Goal: Task Accomplishment & Management: Manage account settings

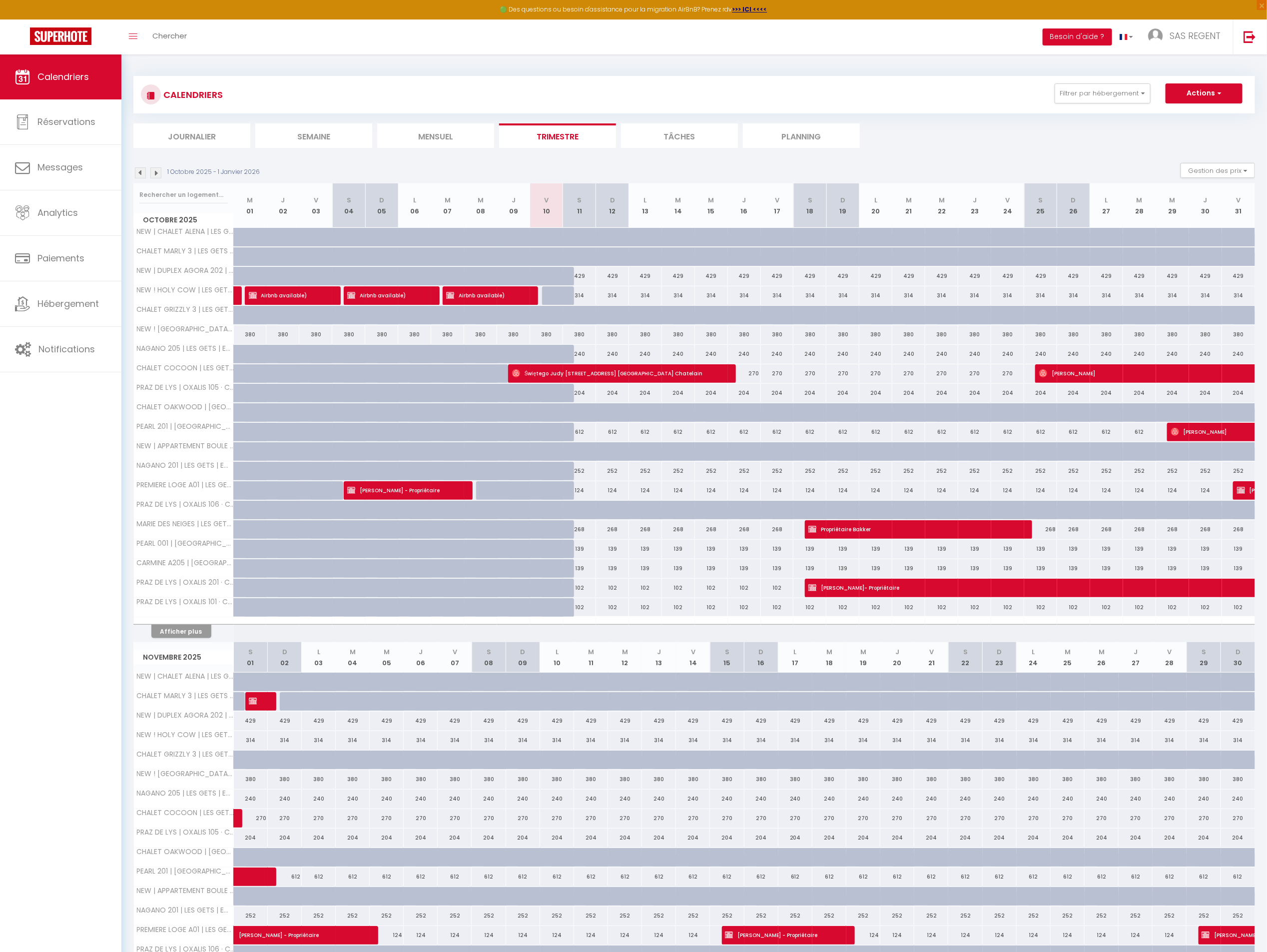
click at [143, 176] on img at bounding box center [140, 173] width 11 height 11
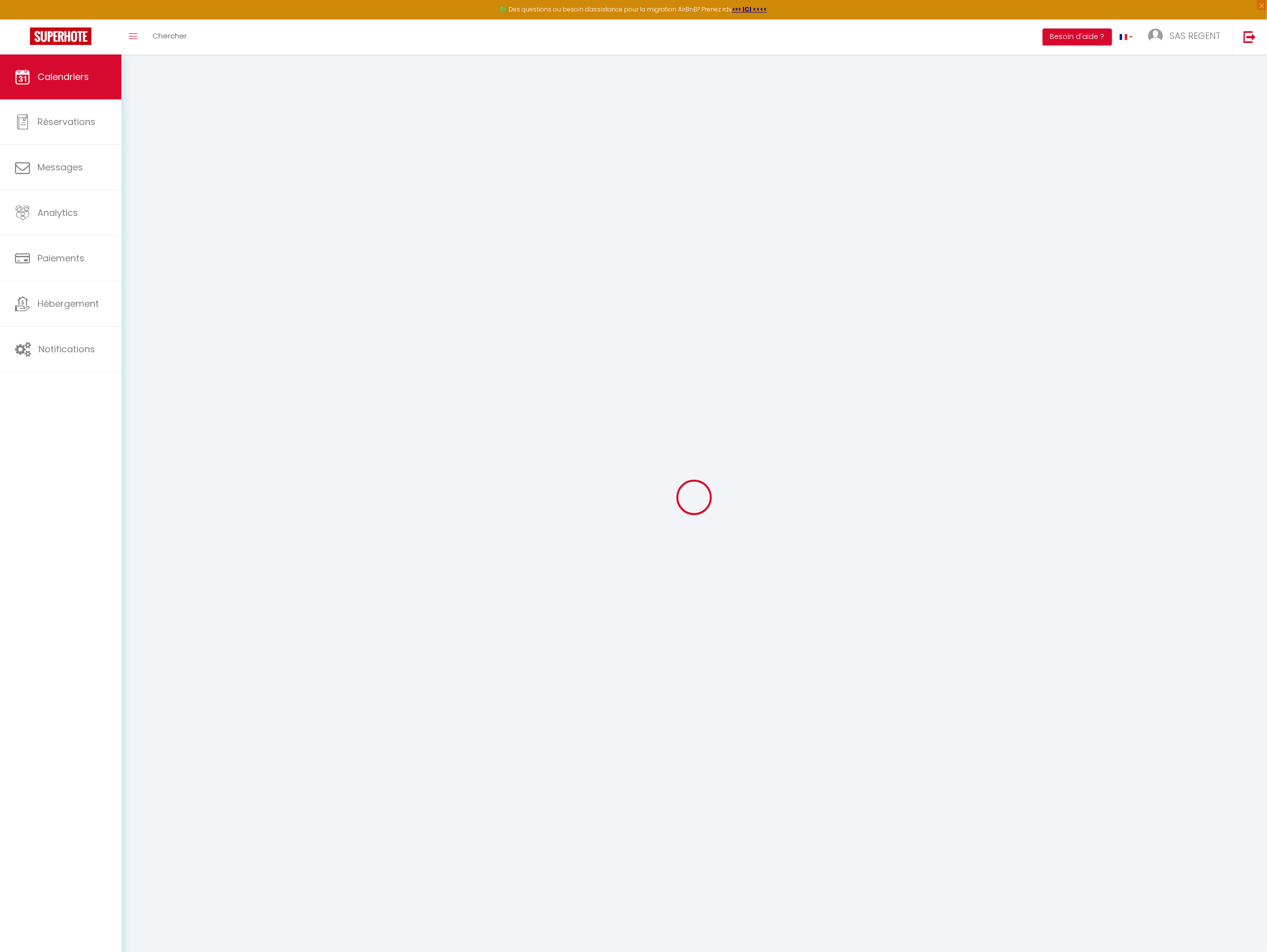
click at [143, 176] on div at bounding box center [694, 497] width 1122 height 862
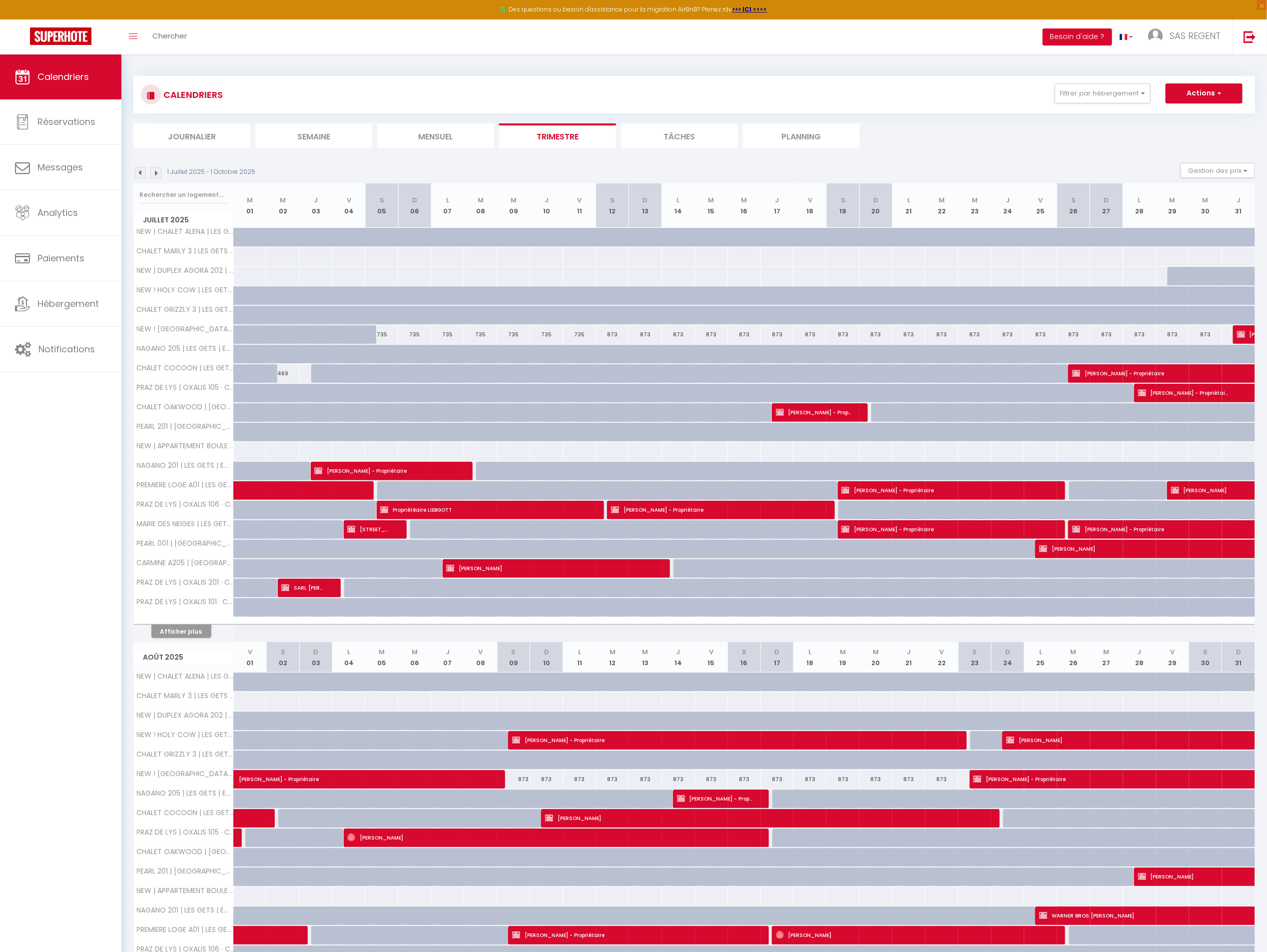
click at [142, 174] on img at bounding box center [140, 173] width 11 height 11
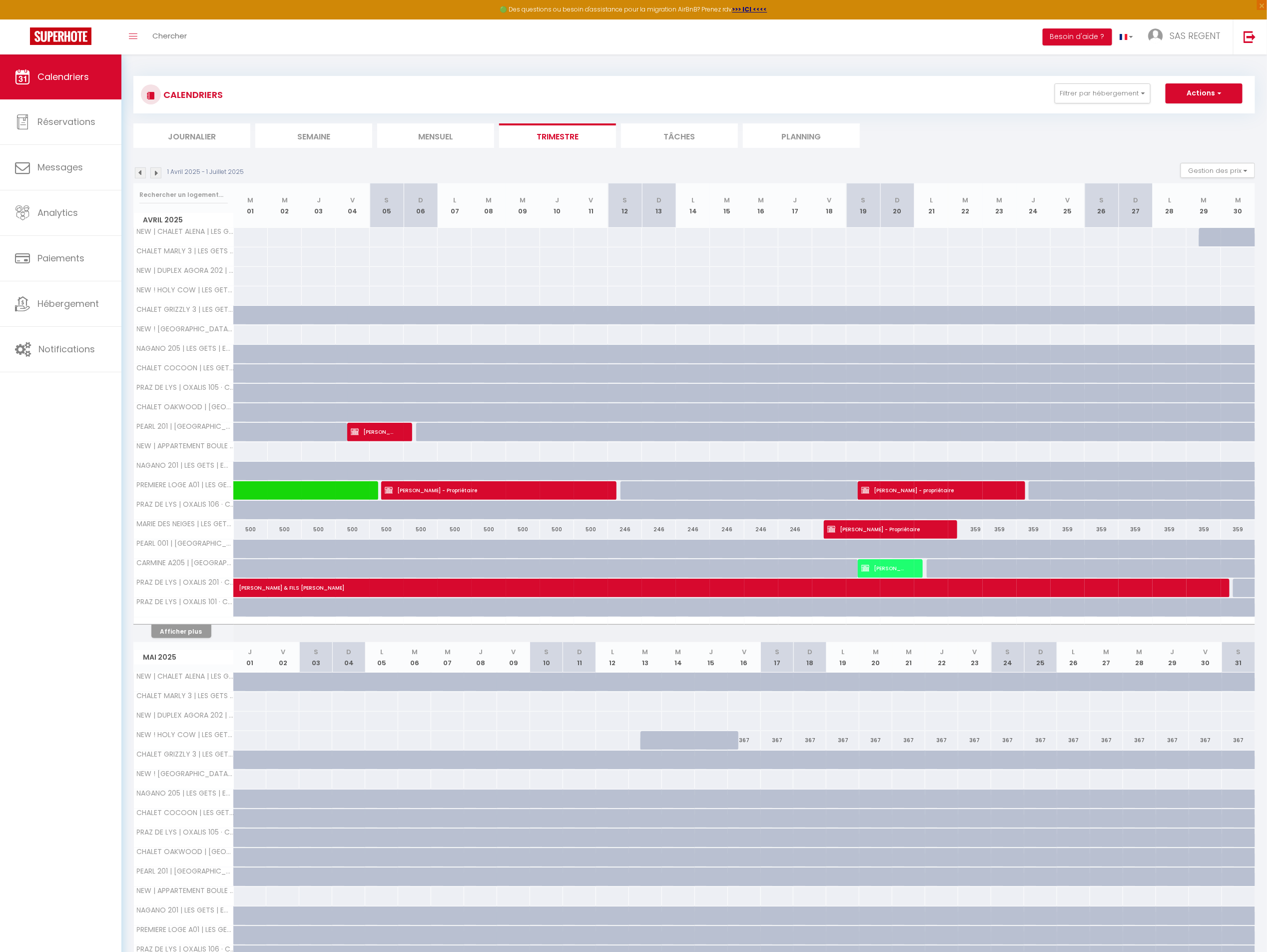
click at [138, 175] on img at bounding box center [140, 173] width 11 height 11
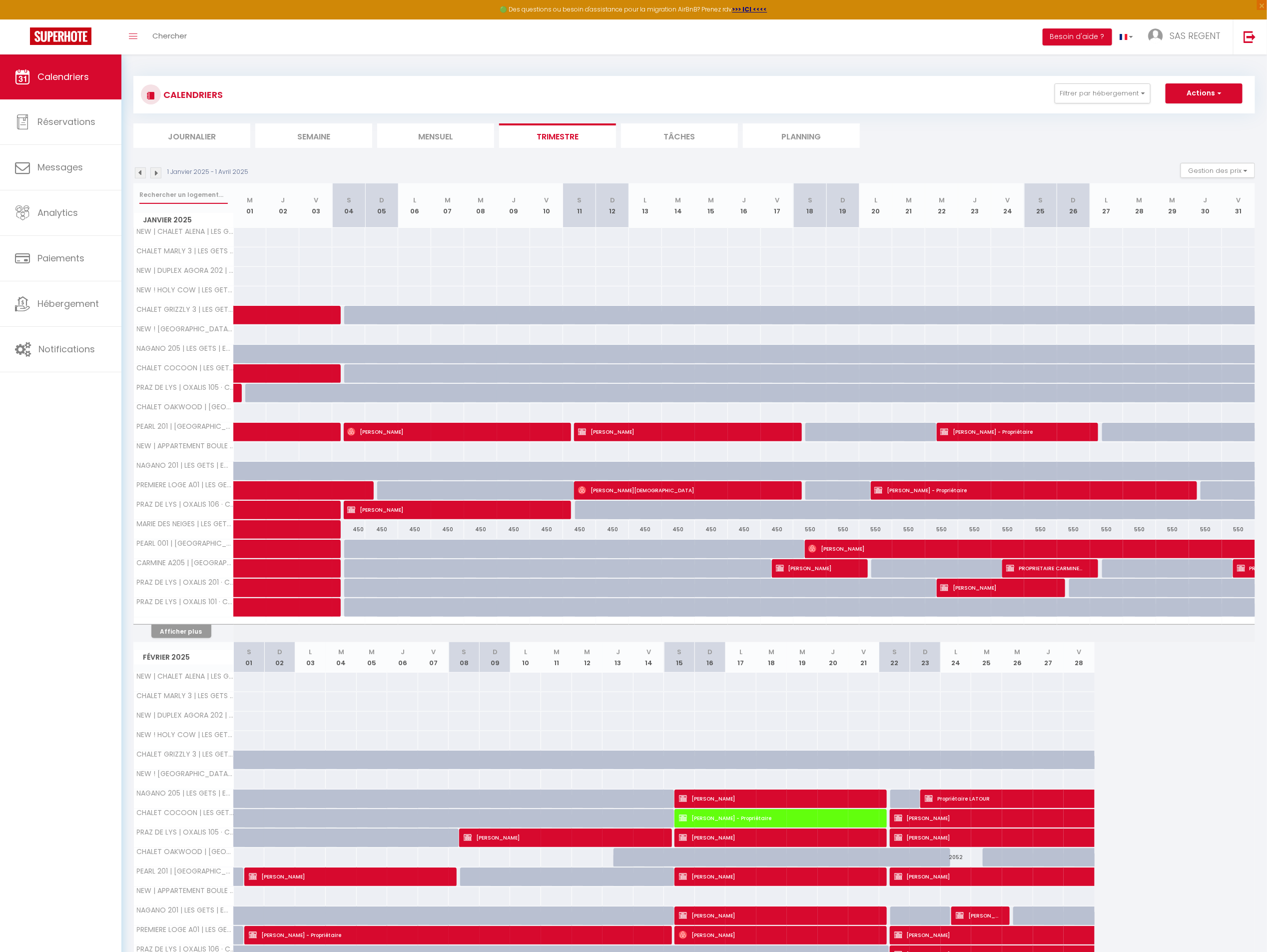
click at [180, 198] on input "text" at bounding box center [184, 195] width 89 height 18
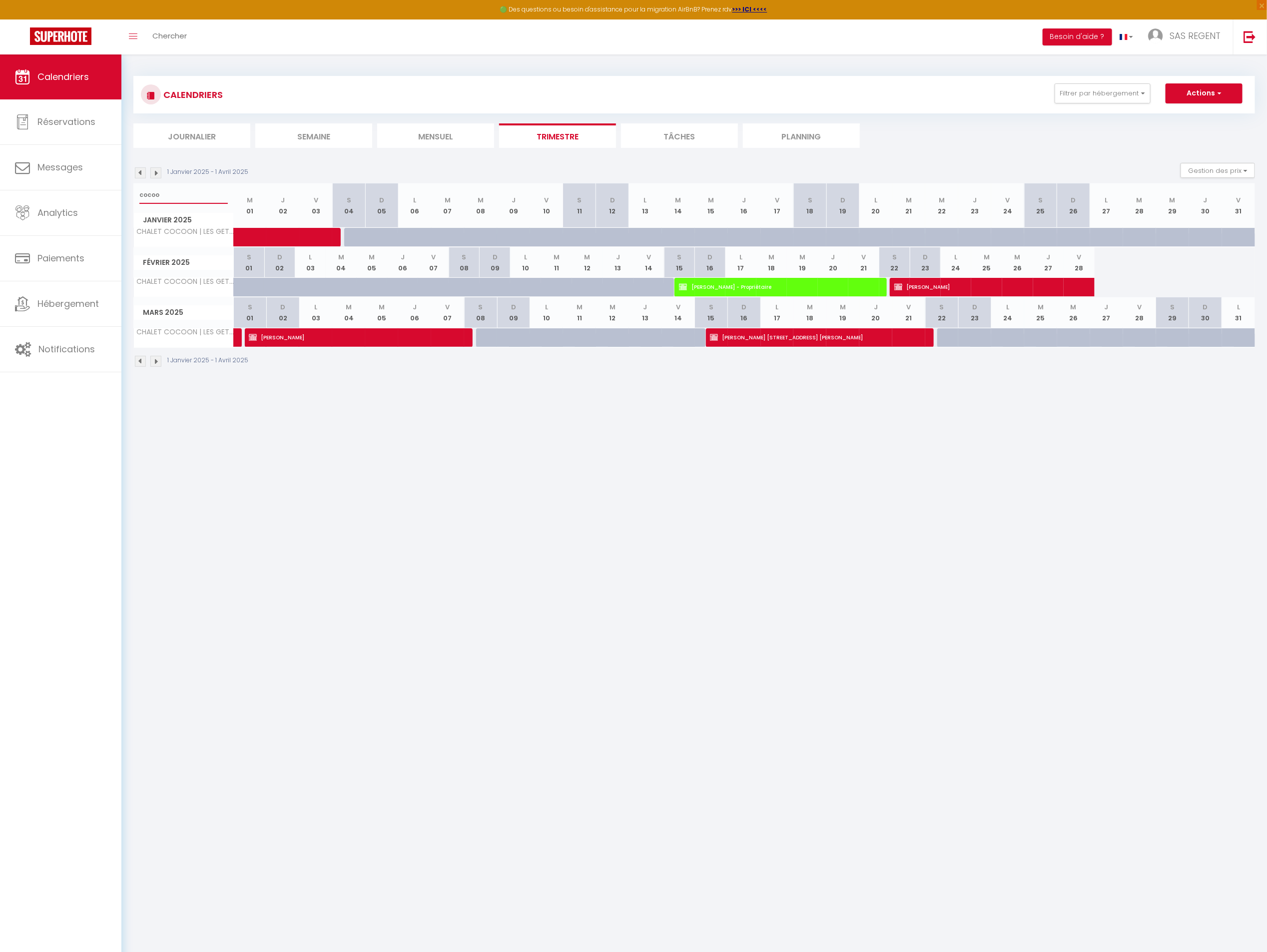
type input "cocoo"
click at [928, 285] on span "[PERSON_NAME]" at bounding box center [975, 286] width 161 height 19
select select "OK"
select select "0"
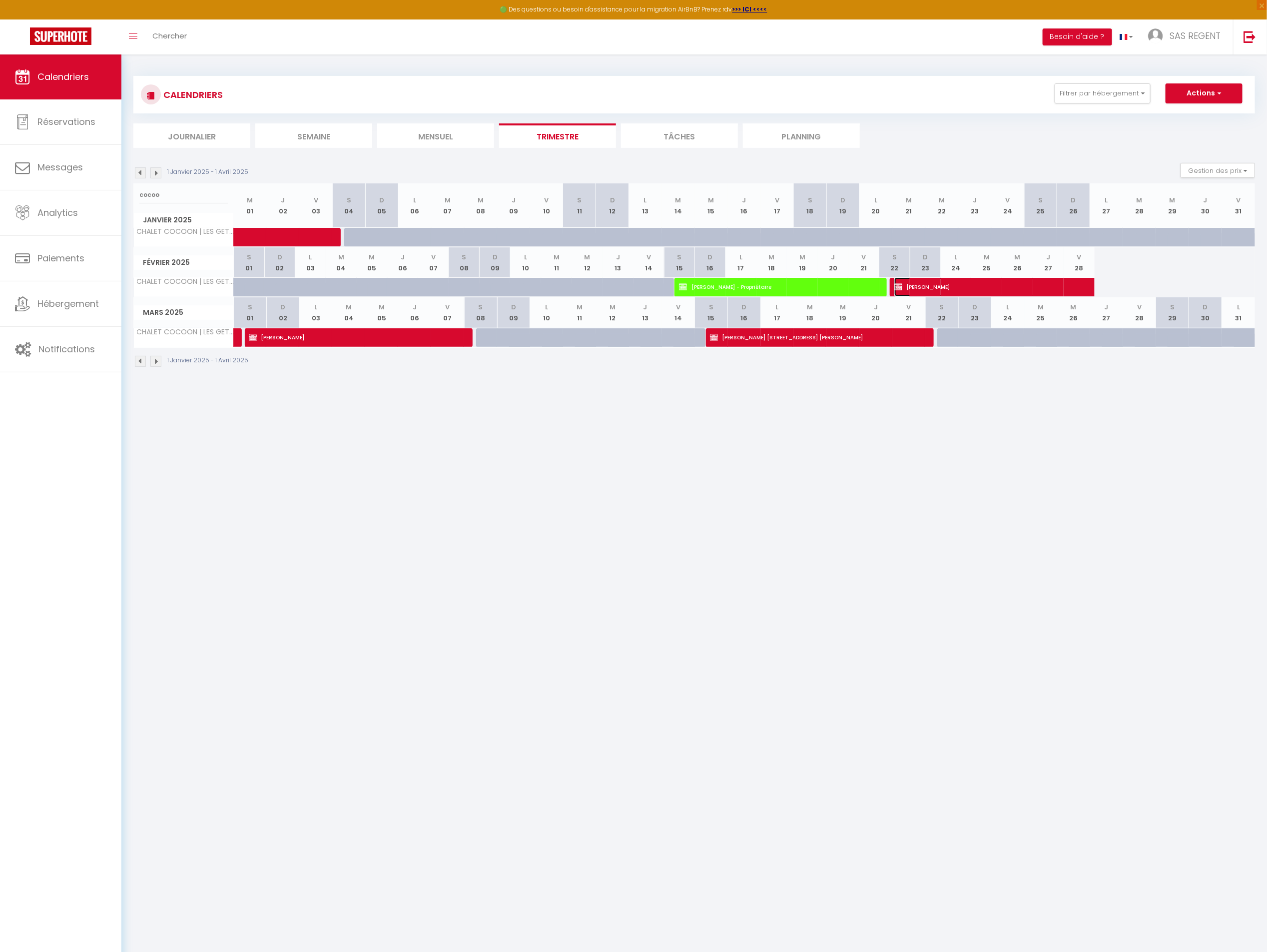
select select "0"
select select "1"
select select
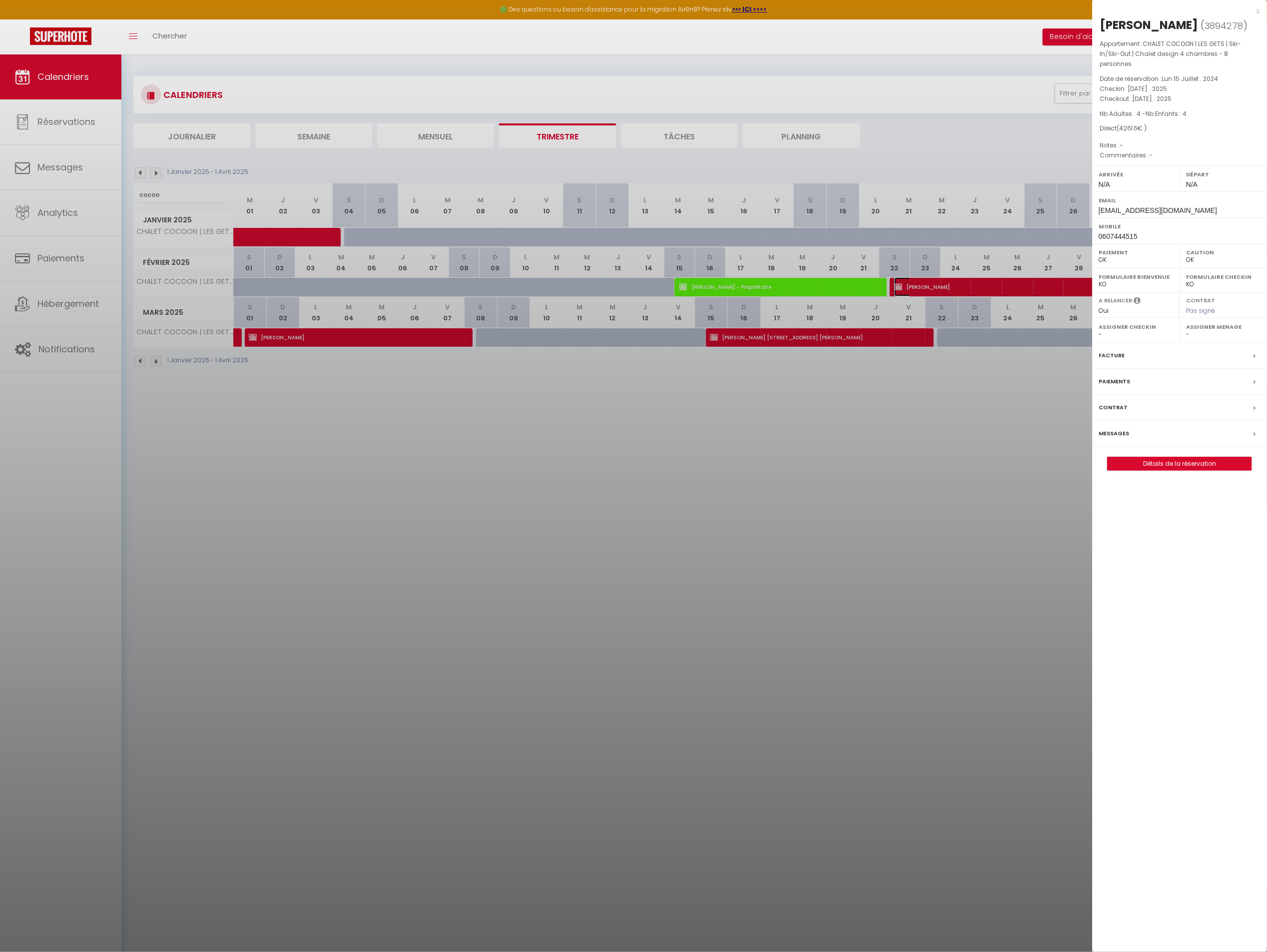
select select "18850"
click at [1141, 458] on link "Détails de la réservation" at bounding box center [1180, 463] width 144 height 13
select select
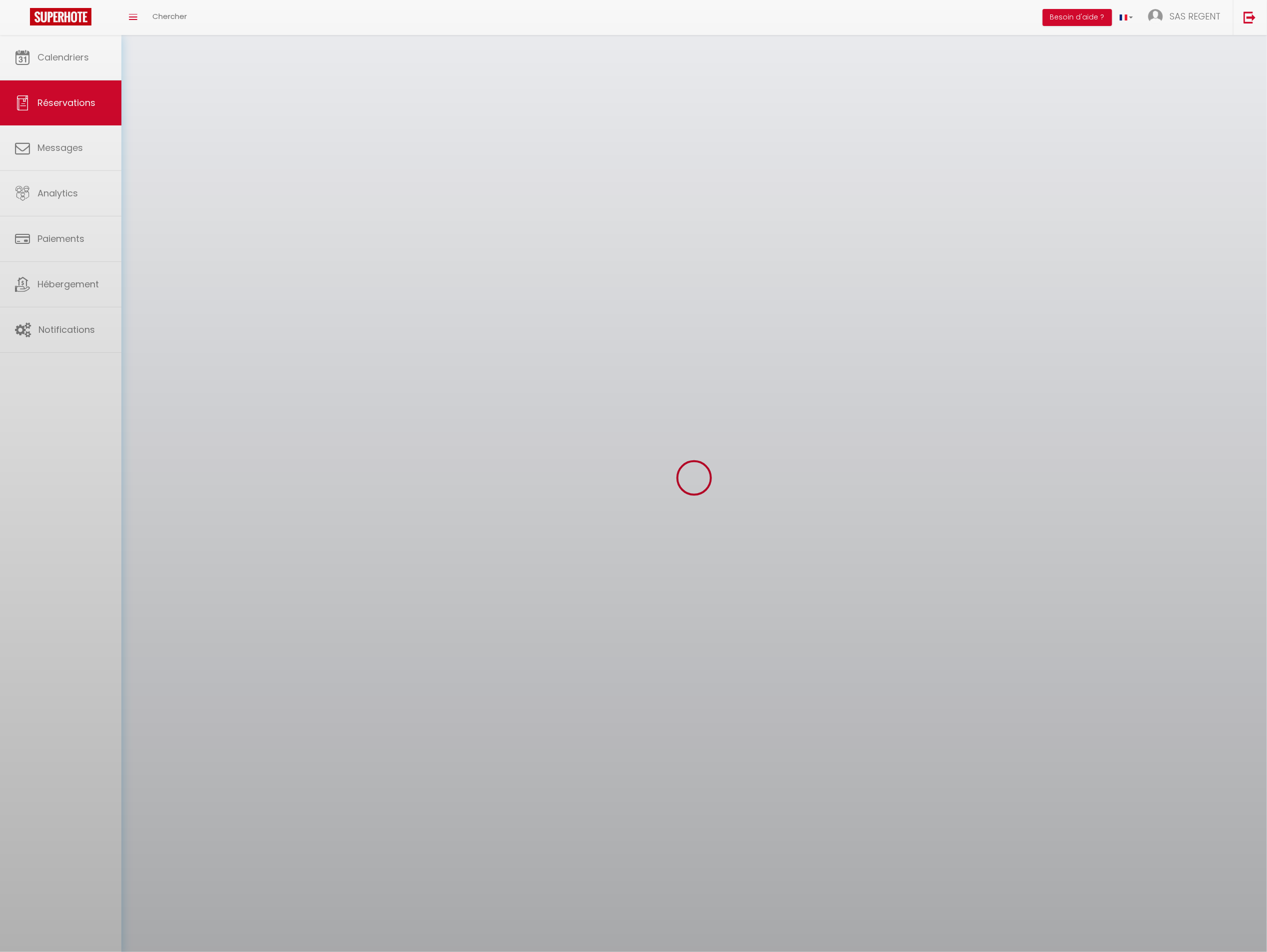
select select
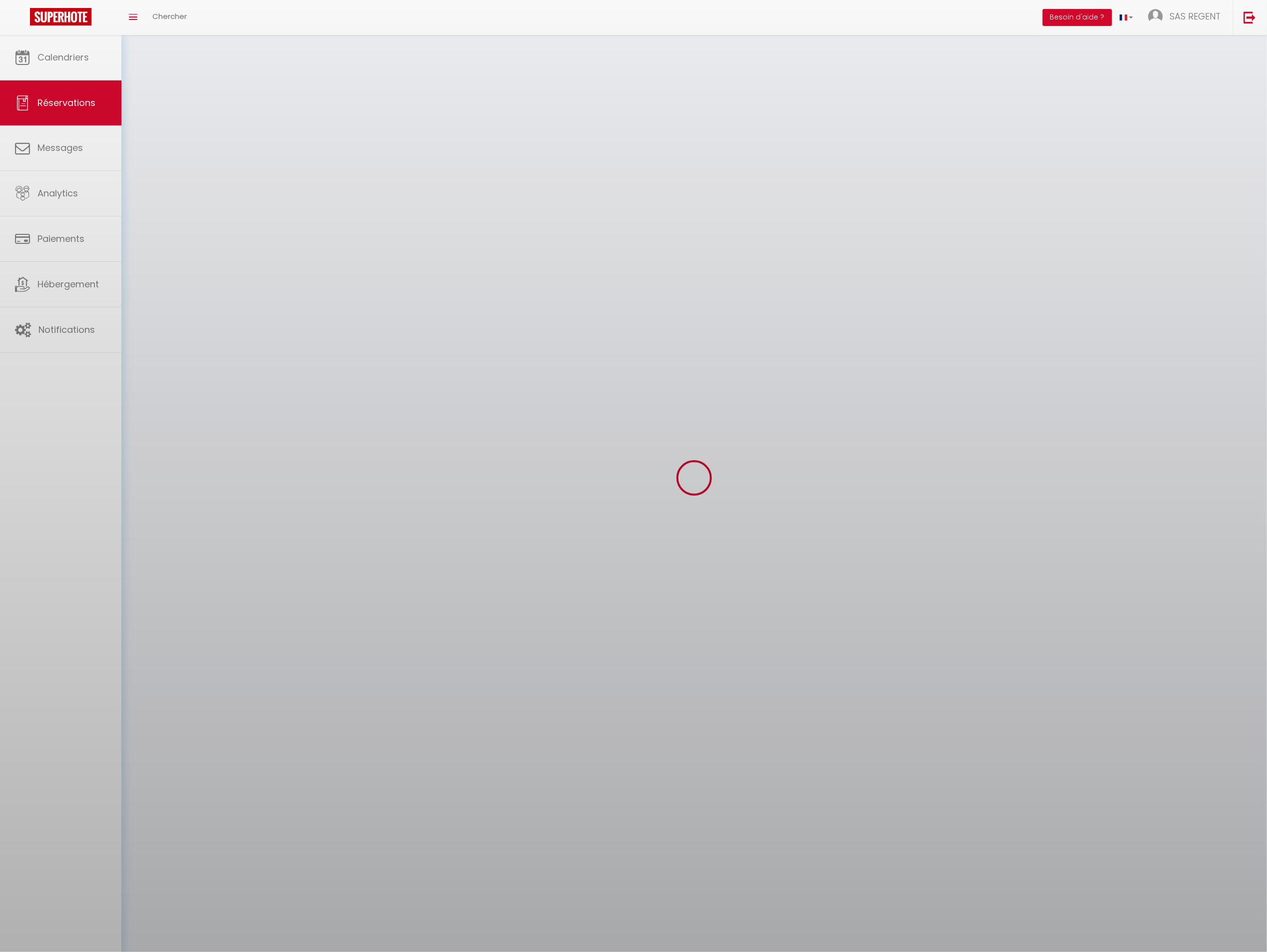
select select
checkbox input "false"
select select
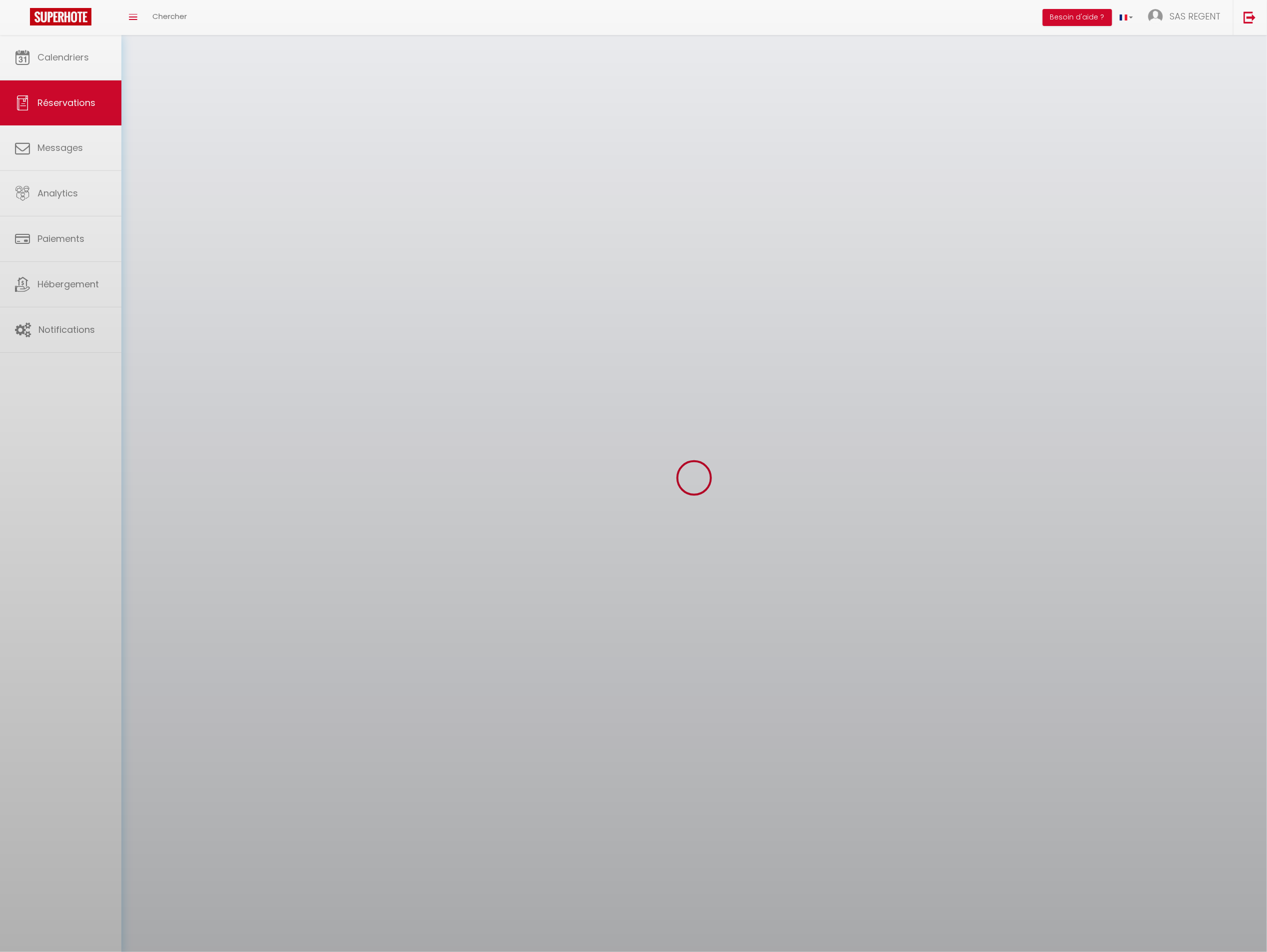
select select
checkbox input "false"
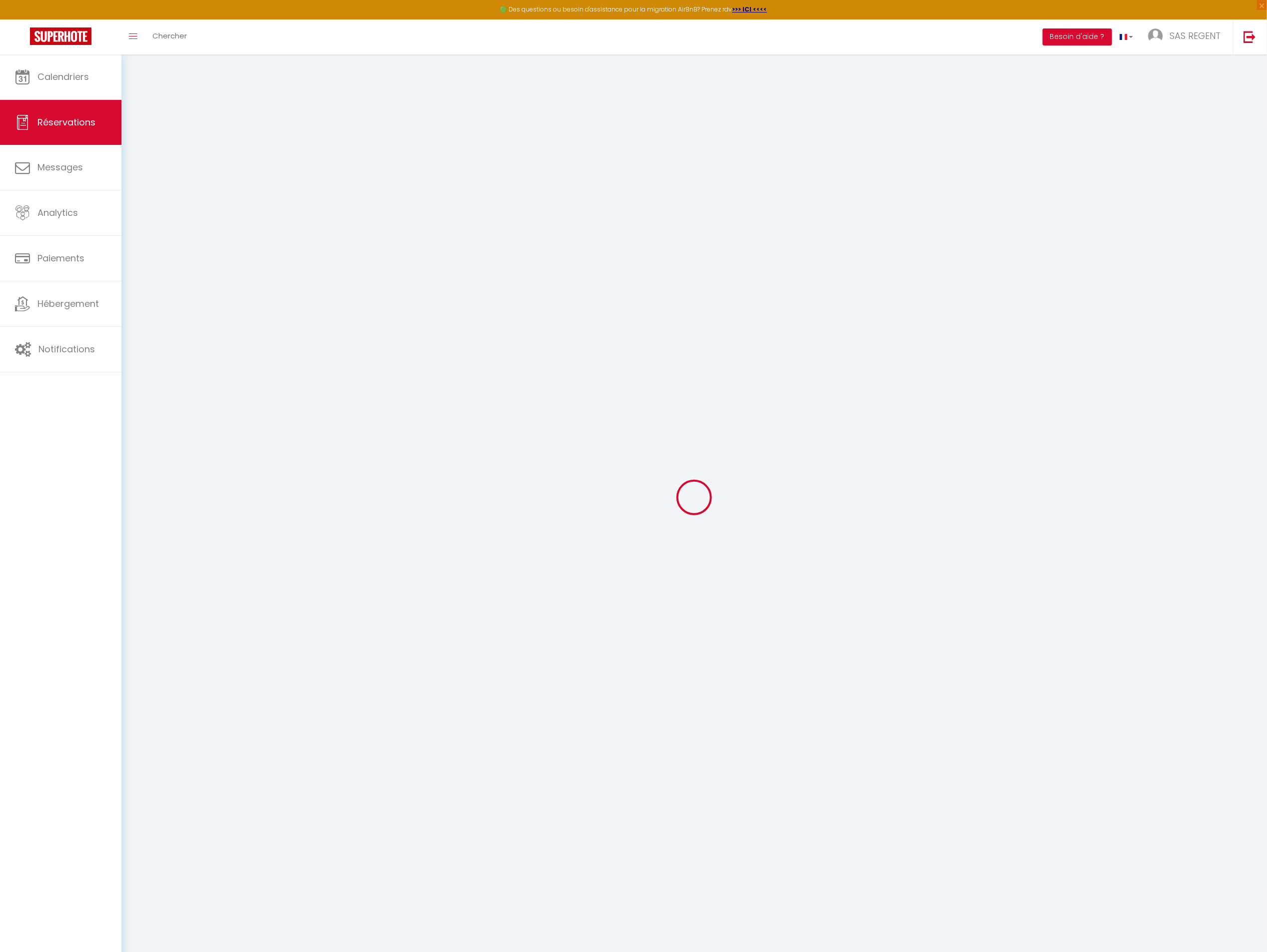
select select
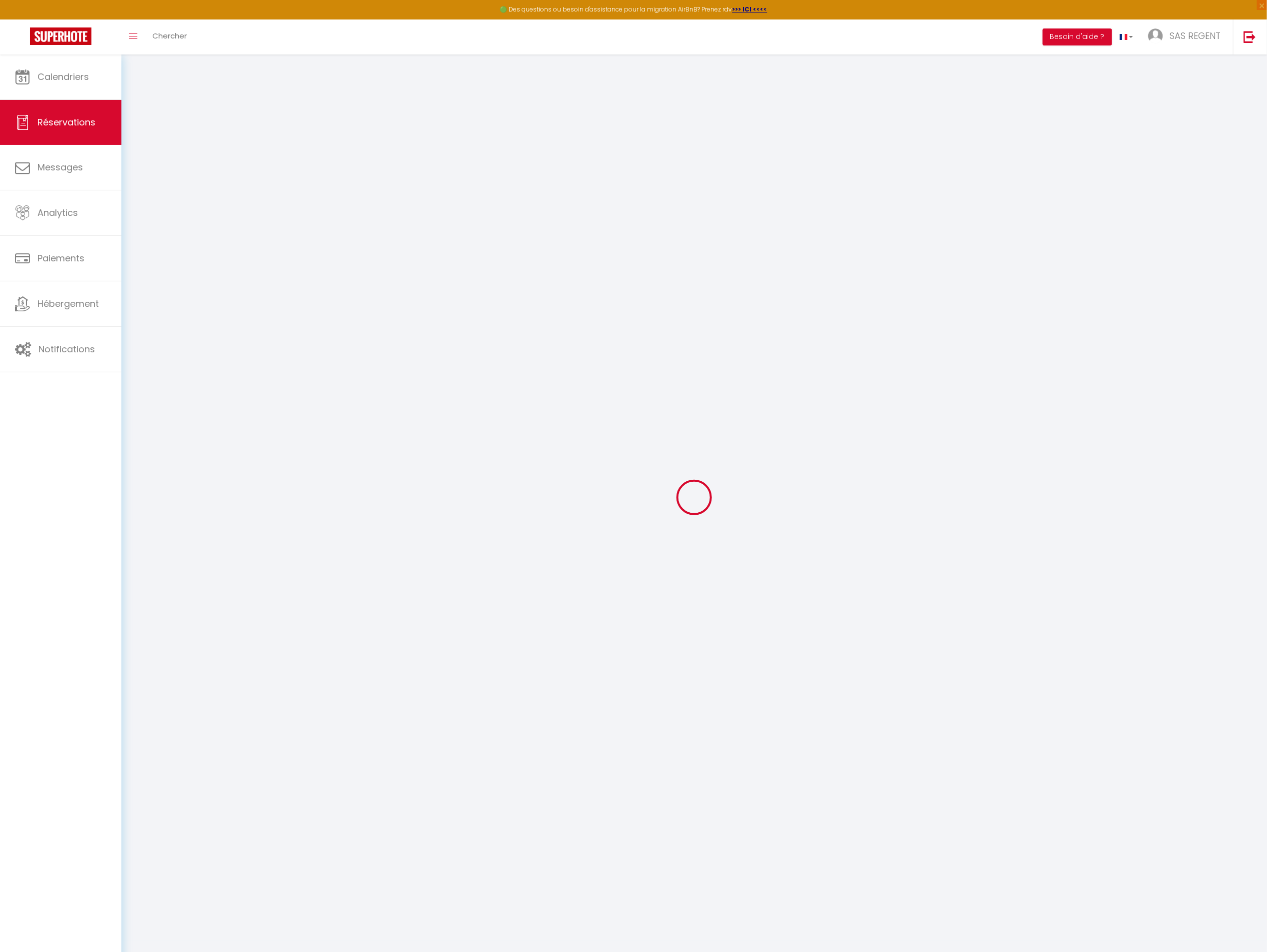
select select
checkbox input "false"
select select
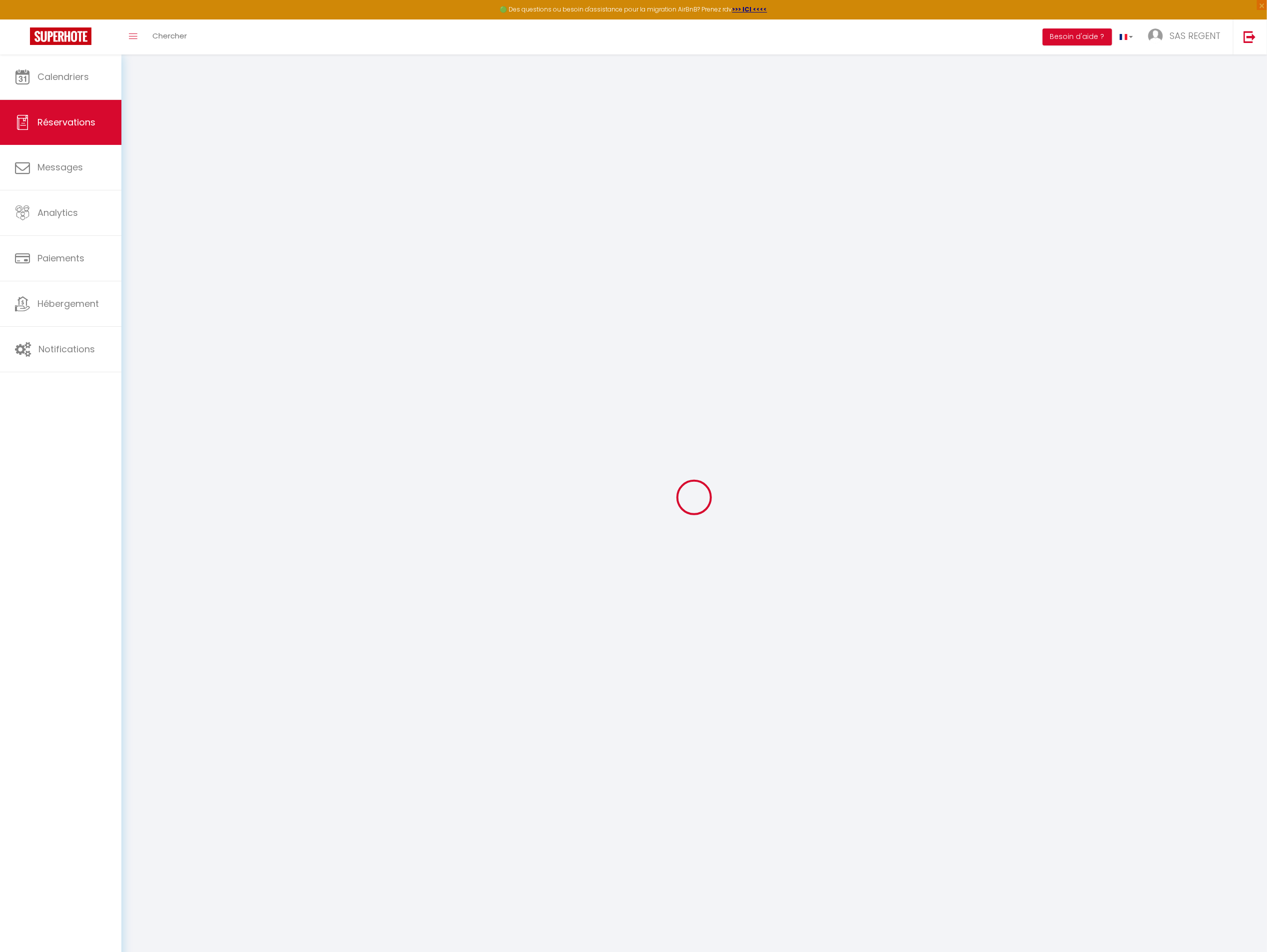
select select
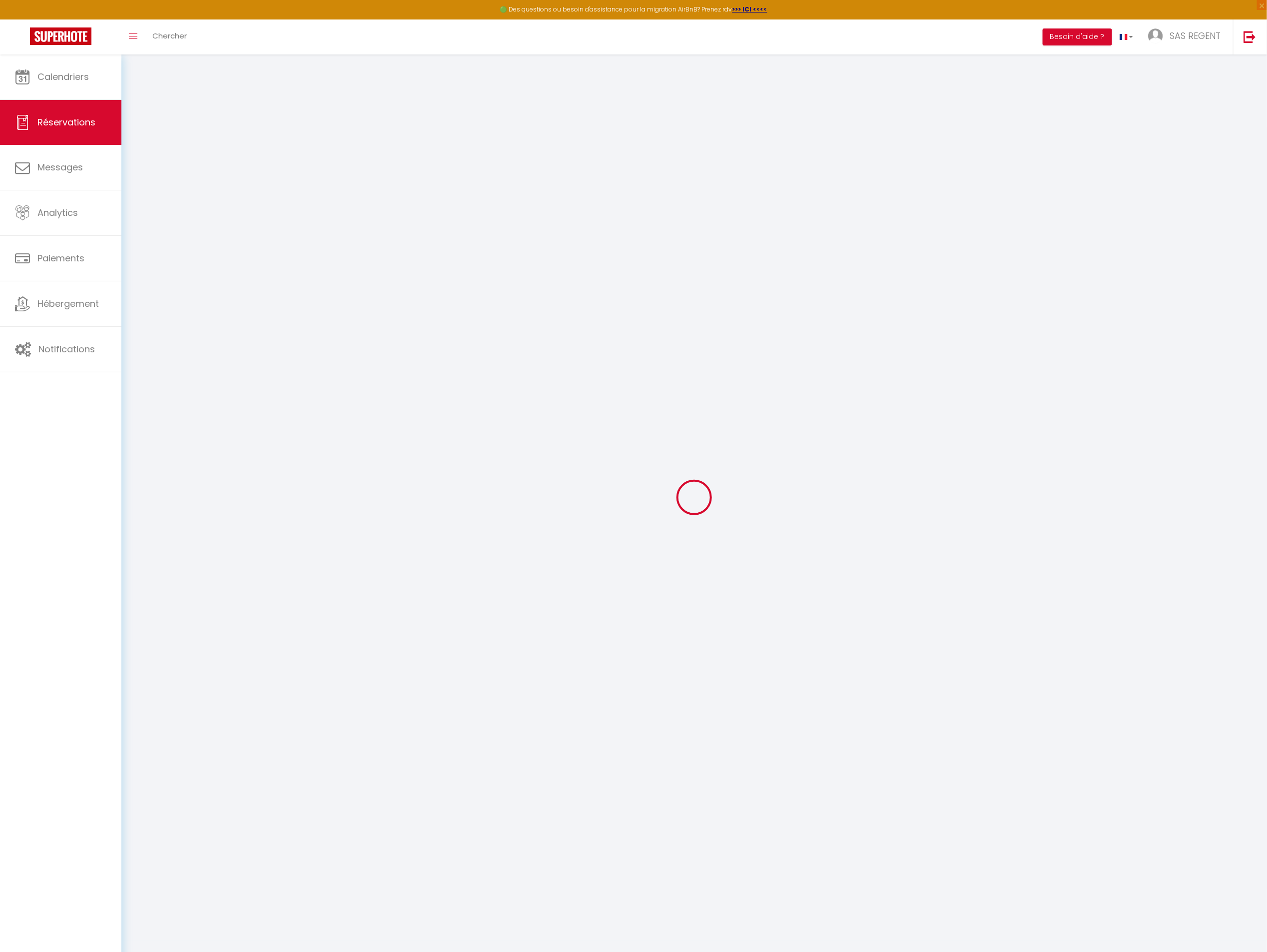
checkbox input "false"
type input "[PERSON_NAME]"
type input "Boisson"
type input "[EMAIL_ADDRESS][DOMAIN_NAME]"
type input "0607444515"
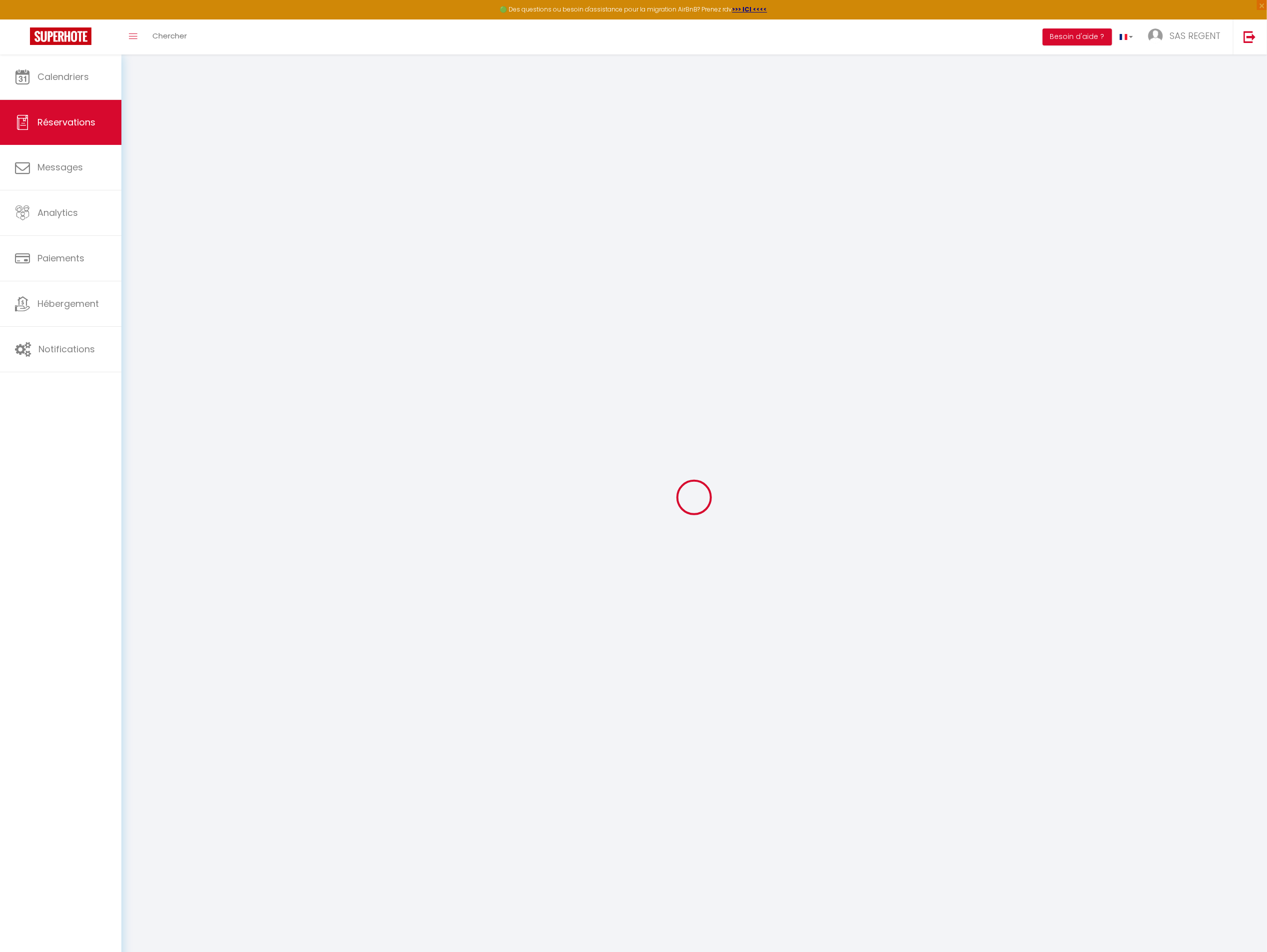
type input "69390"
type input "[STREET_ADDRESS] privas"
type input "Charly"
select select "FR"
select select "35783"
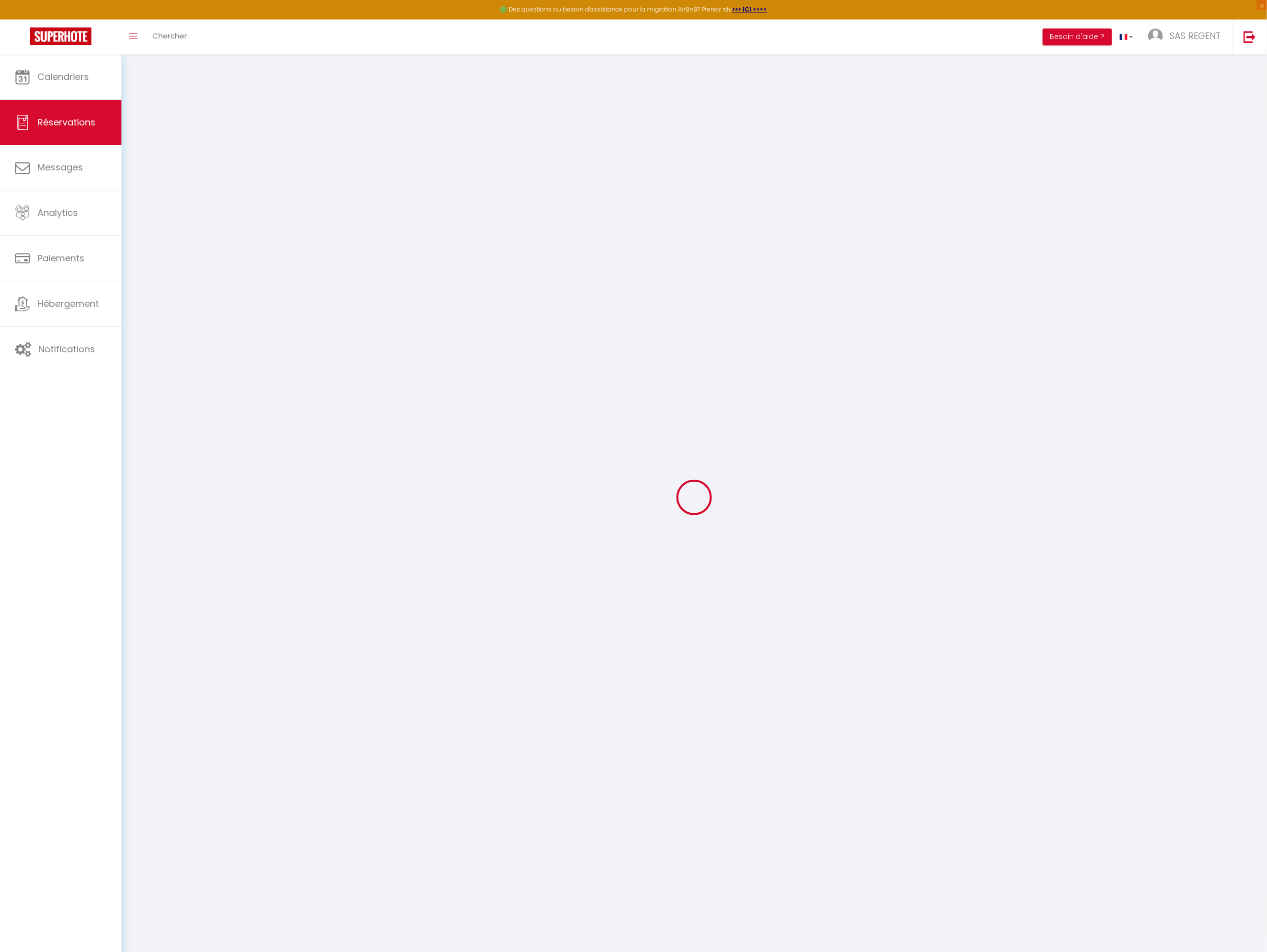
select select "1"
type input "[DATE]"
select select
type input "[DATE]"
select select
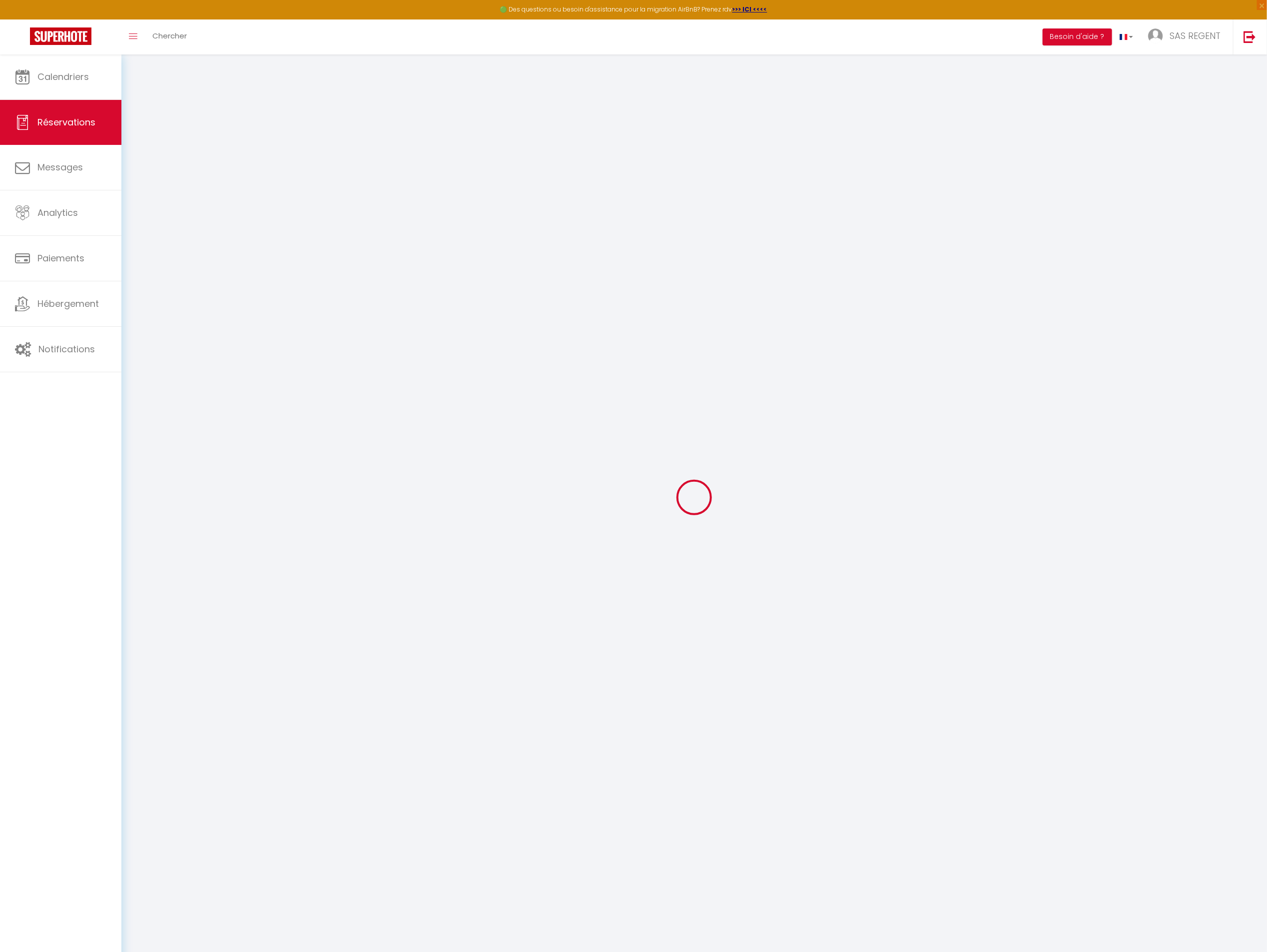
type input "4"
select select "12"
select select
type input "3744"
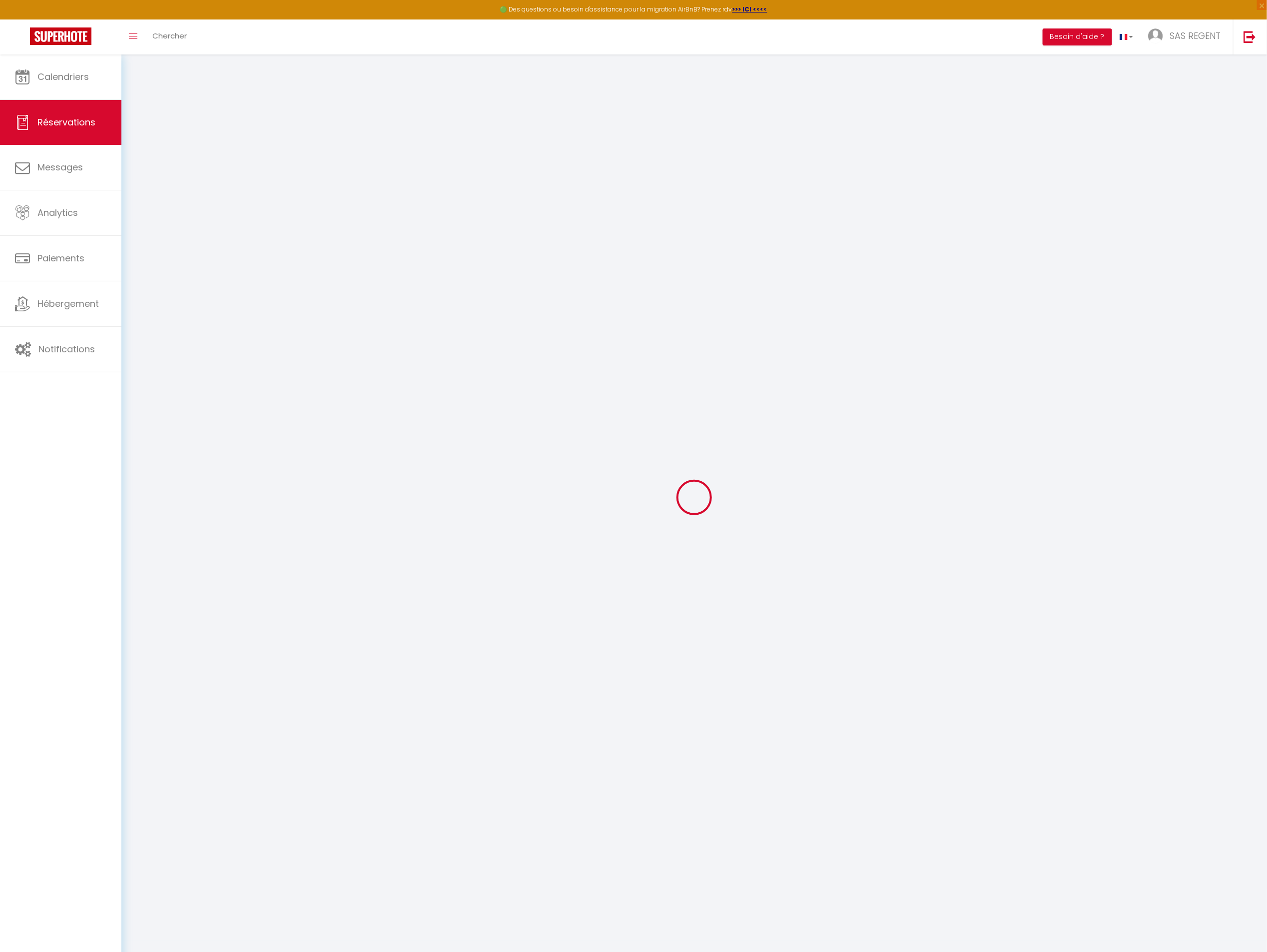
checkbox input "false"
type input "3744"
type input "160"
type input "240"
type input "0"
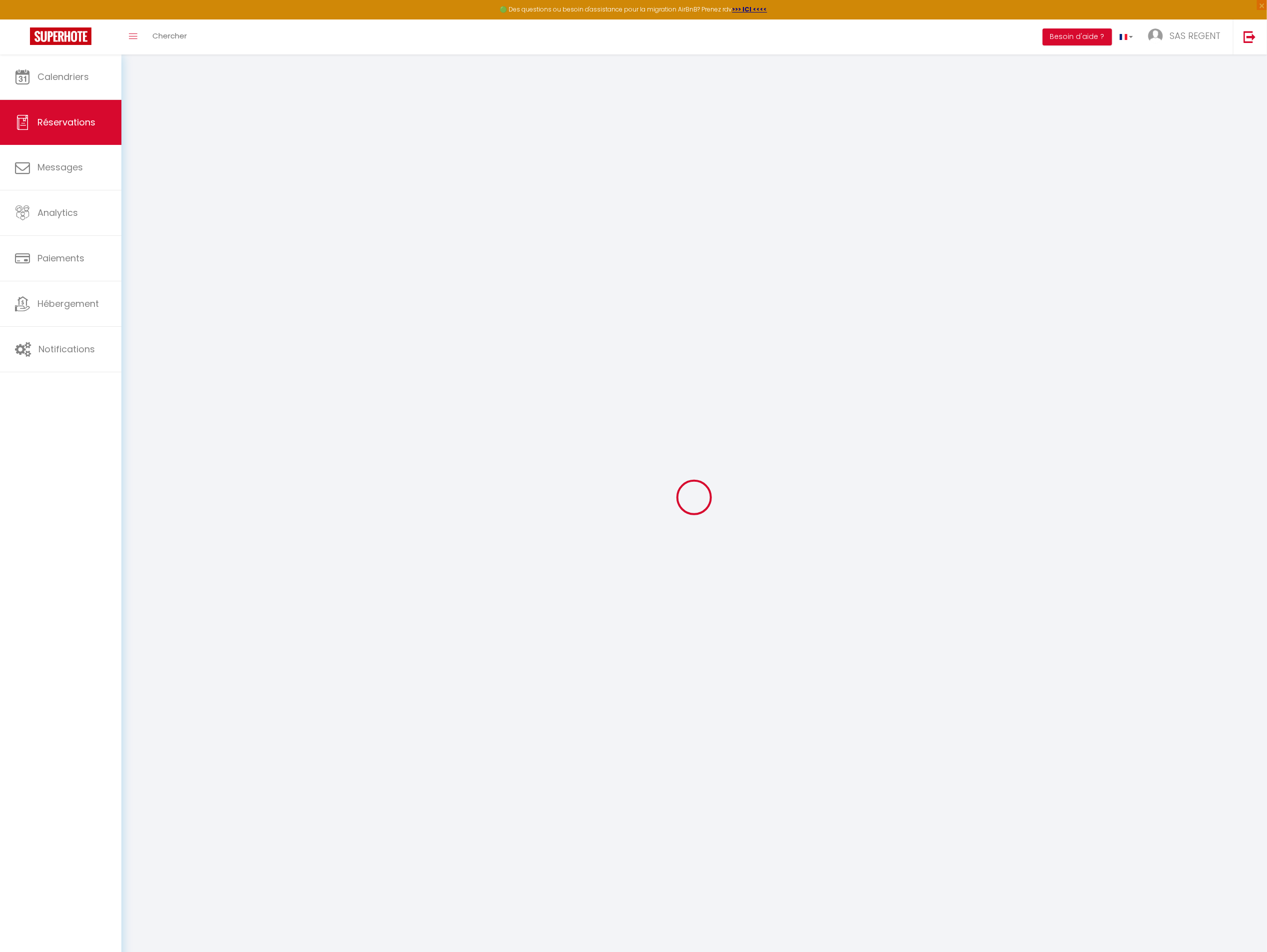
select select
select select "15"
checkbox input "false"
select select
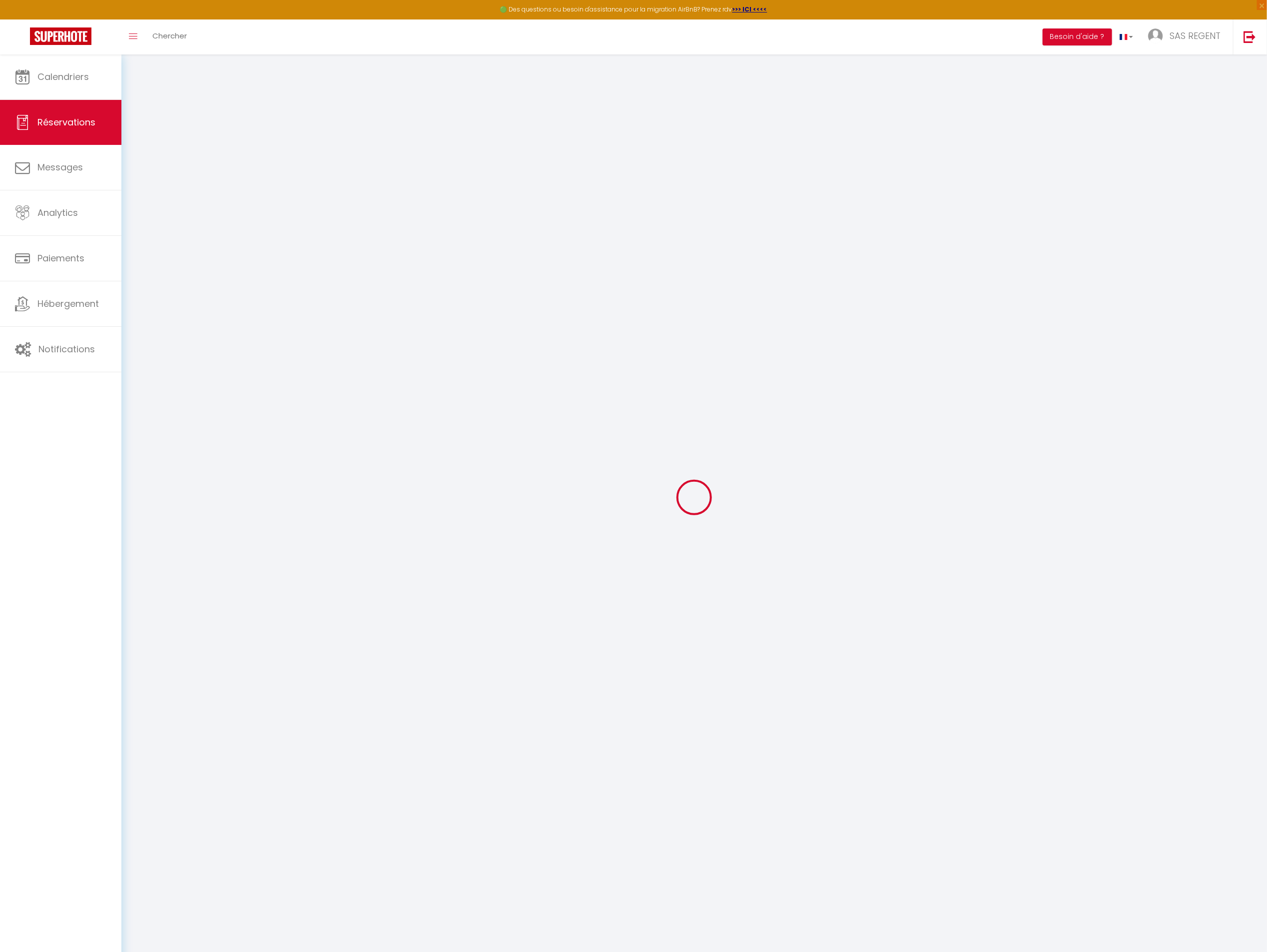
select select
checkbox input "false"
select select
checkbox input "false"
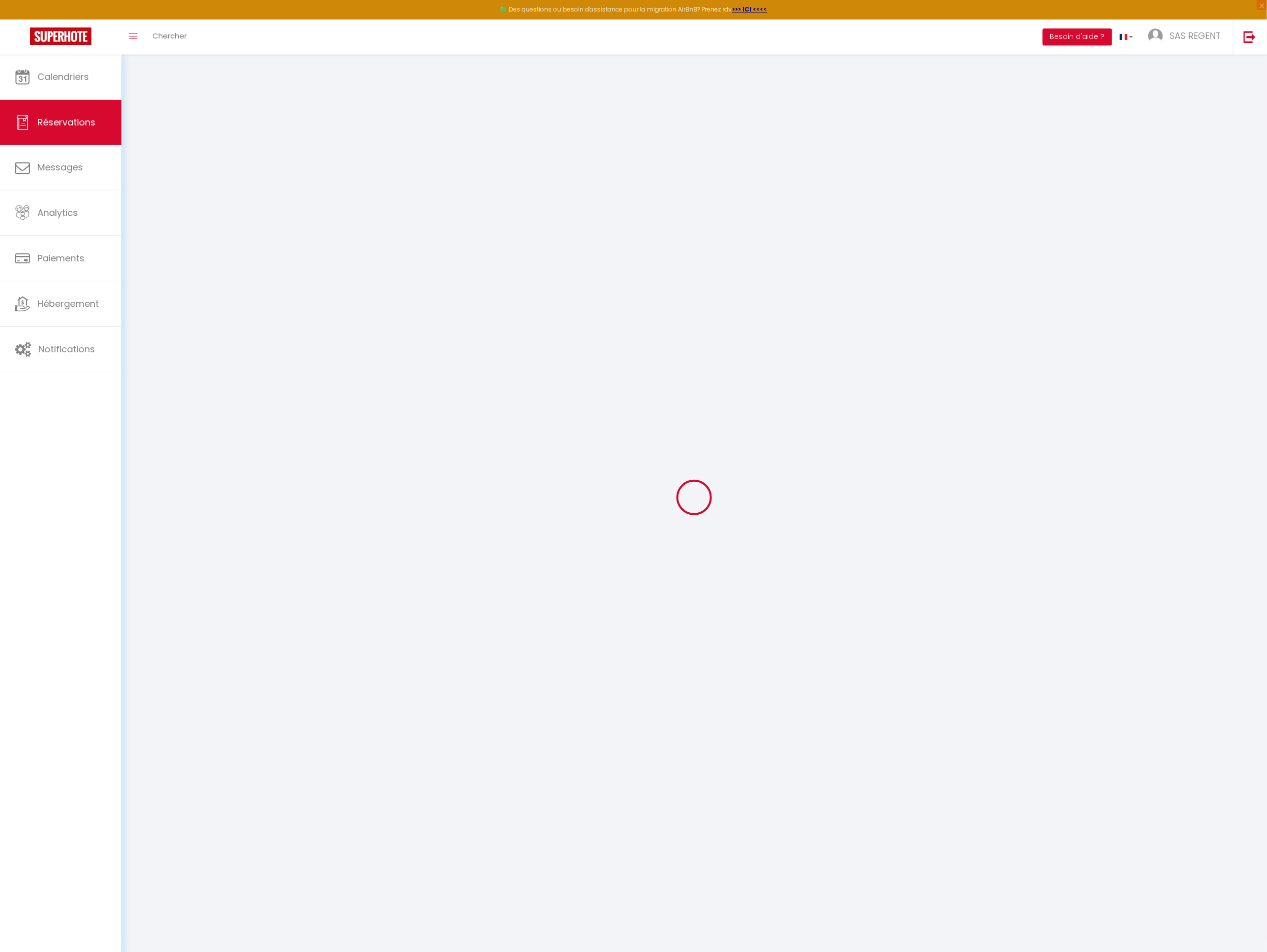
select select
checkbox input "false"
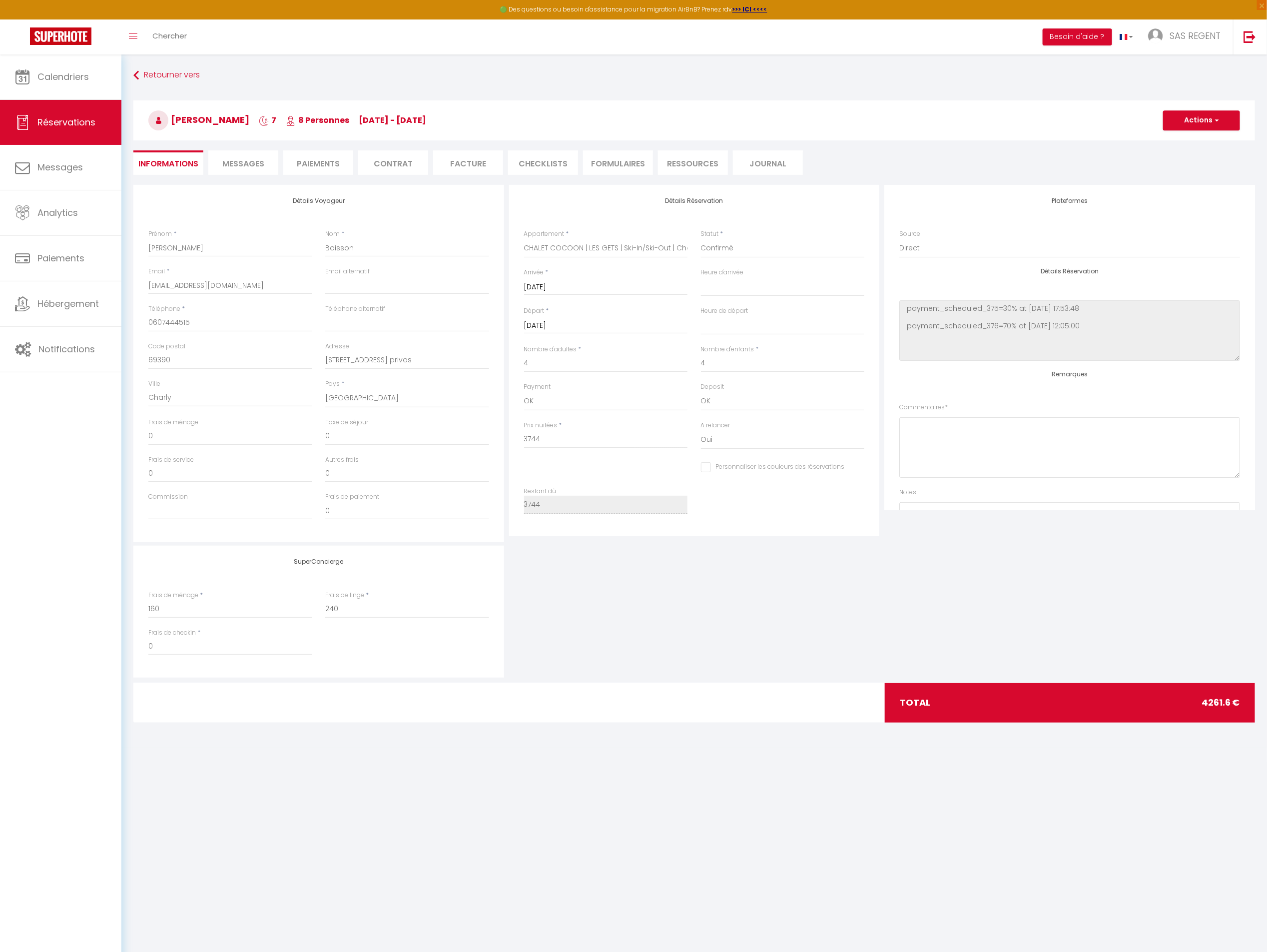
type input "400"
type input "117.6"
select select
checkbox input "false"
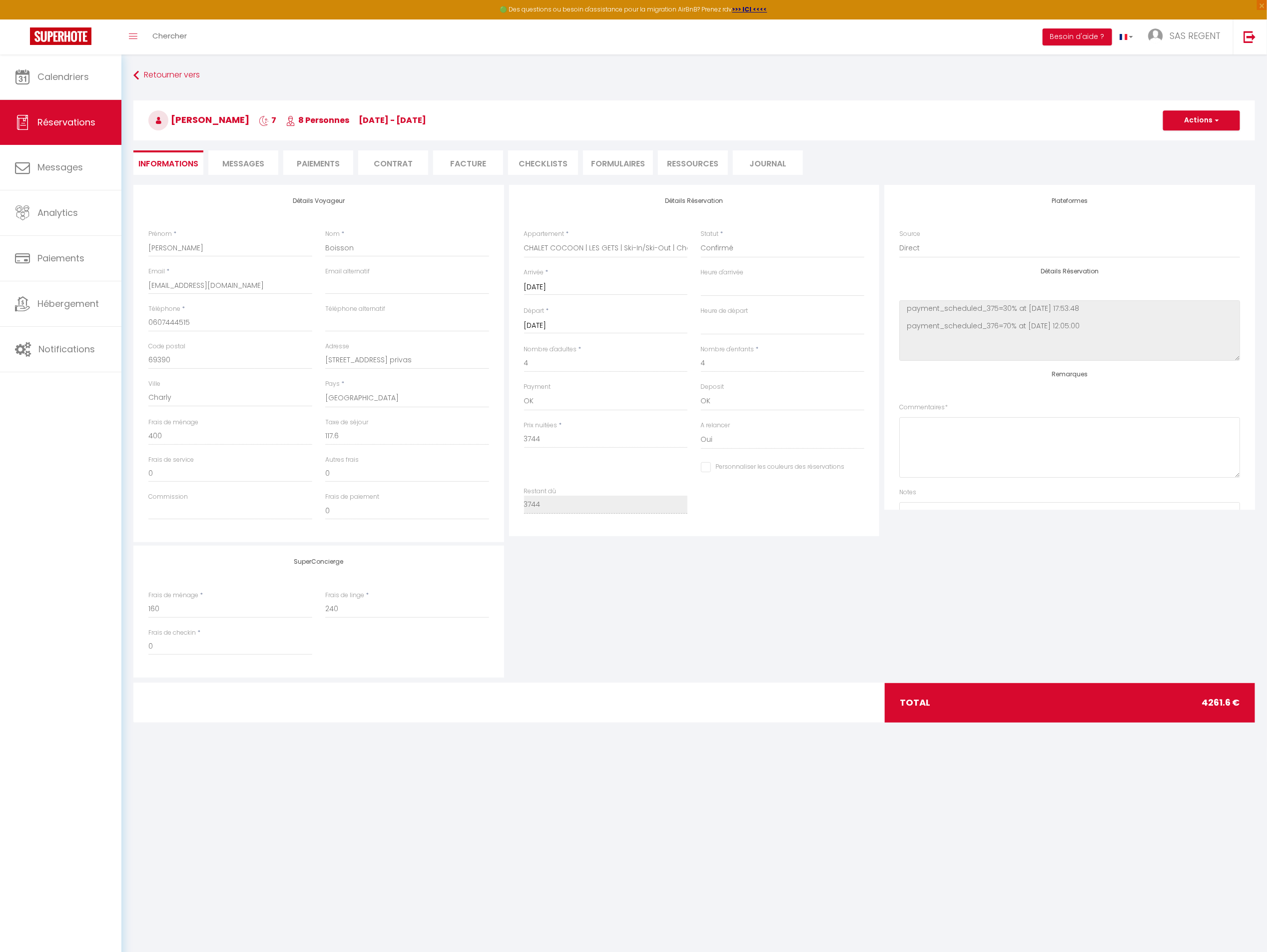
select select
click at [231, 161] on span "Messages" at bounding box center [243, 163] width 42 height 11
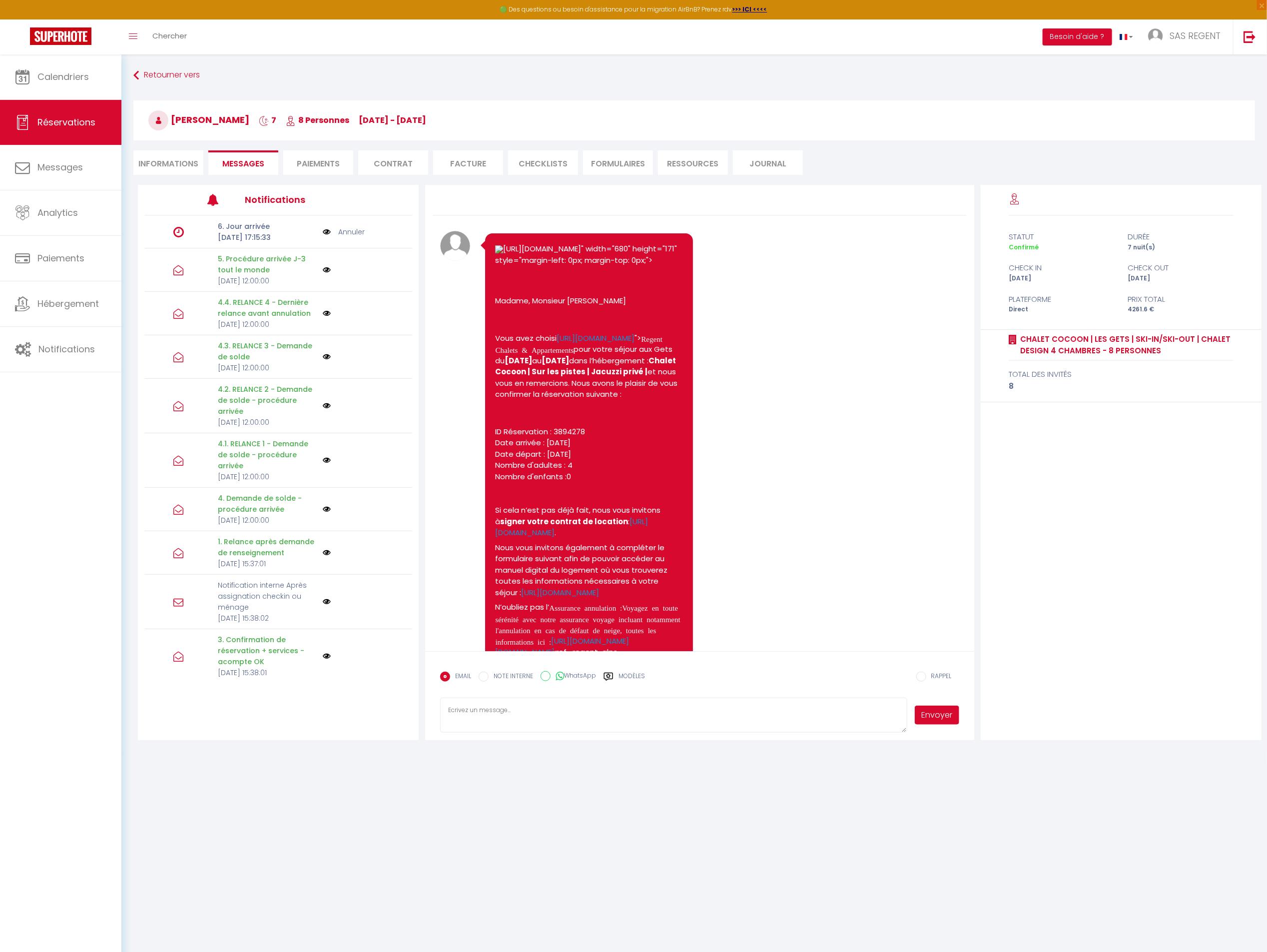
drag, startPoint x: 738, startPoint y: 373, endPoint x: 754, endPoint y: 408, distance: 38.5
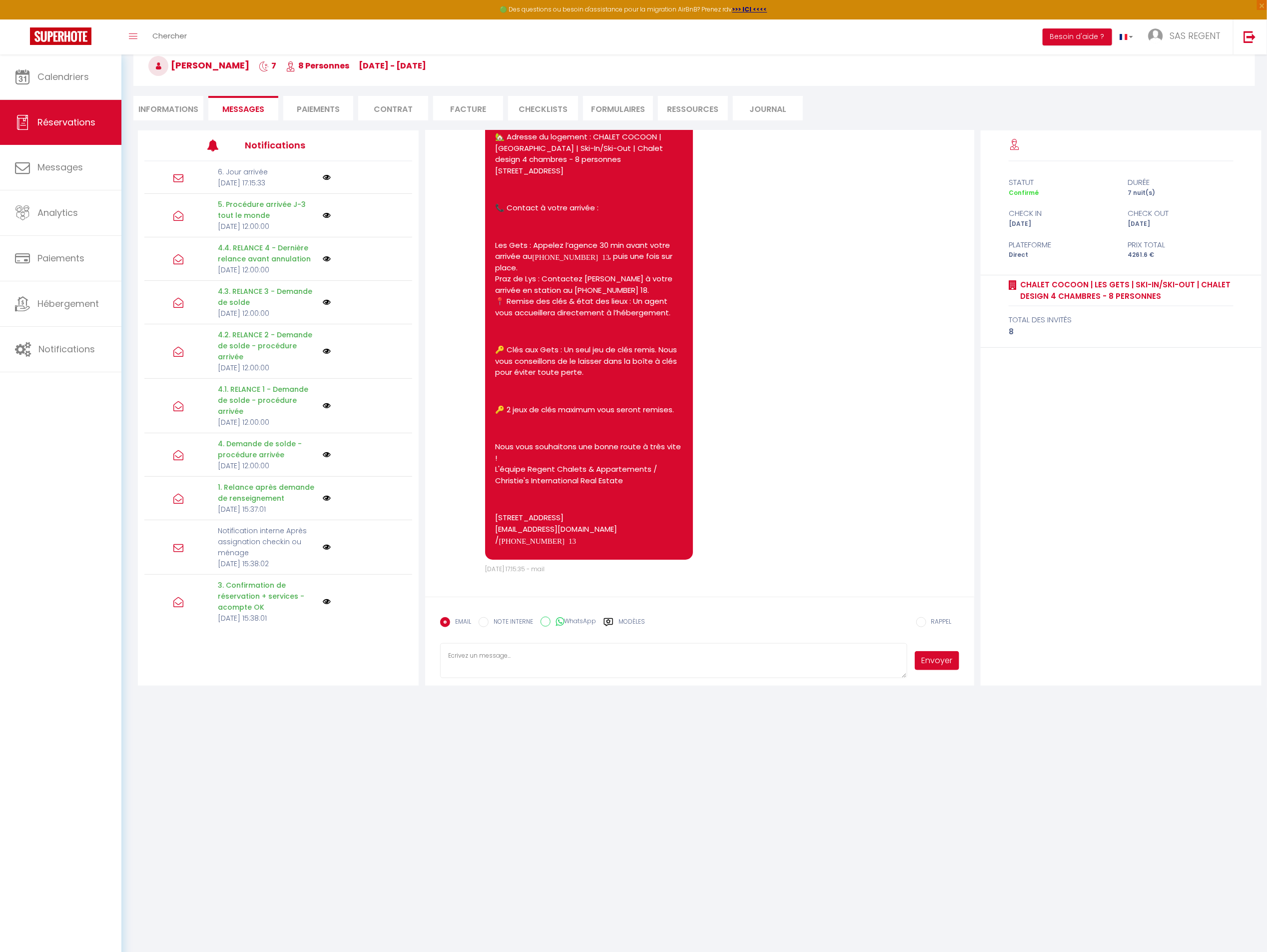
scroll to position [16244, 0]
click at [183, 103] on li "Informations" at bounding box center [168, 108] width 70 height 24
select select
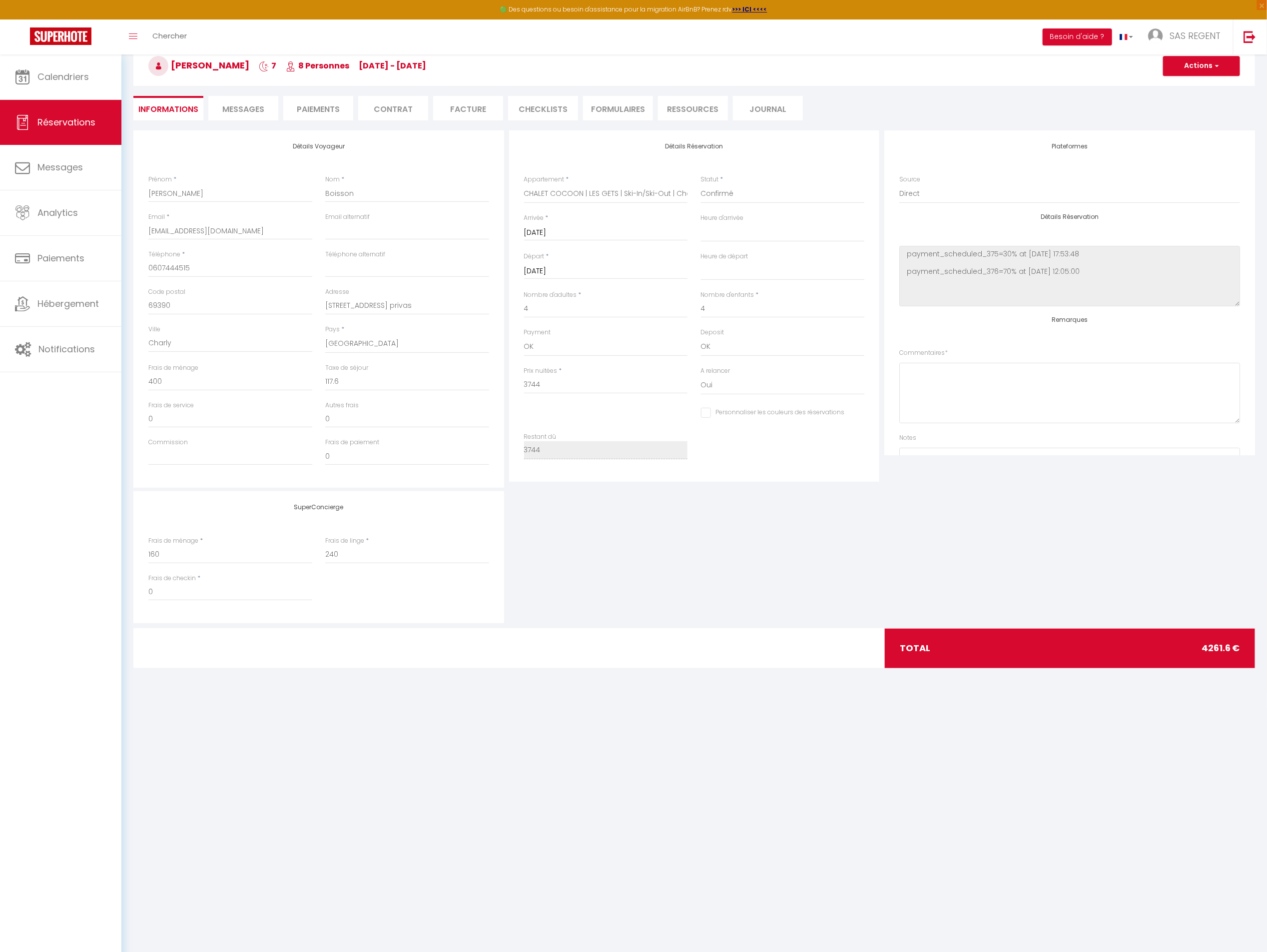
click at [252, 109] on span "Messages" at bounding box center [243, 109] width 42 height 11
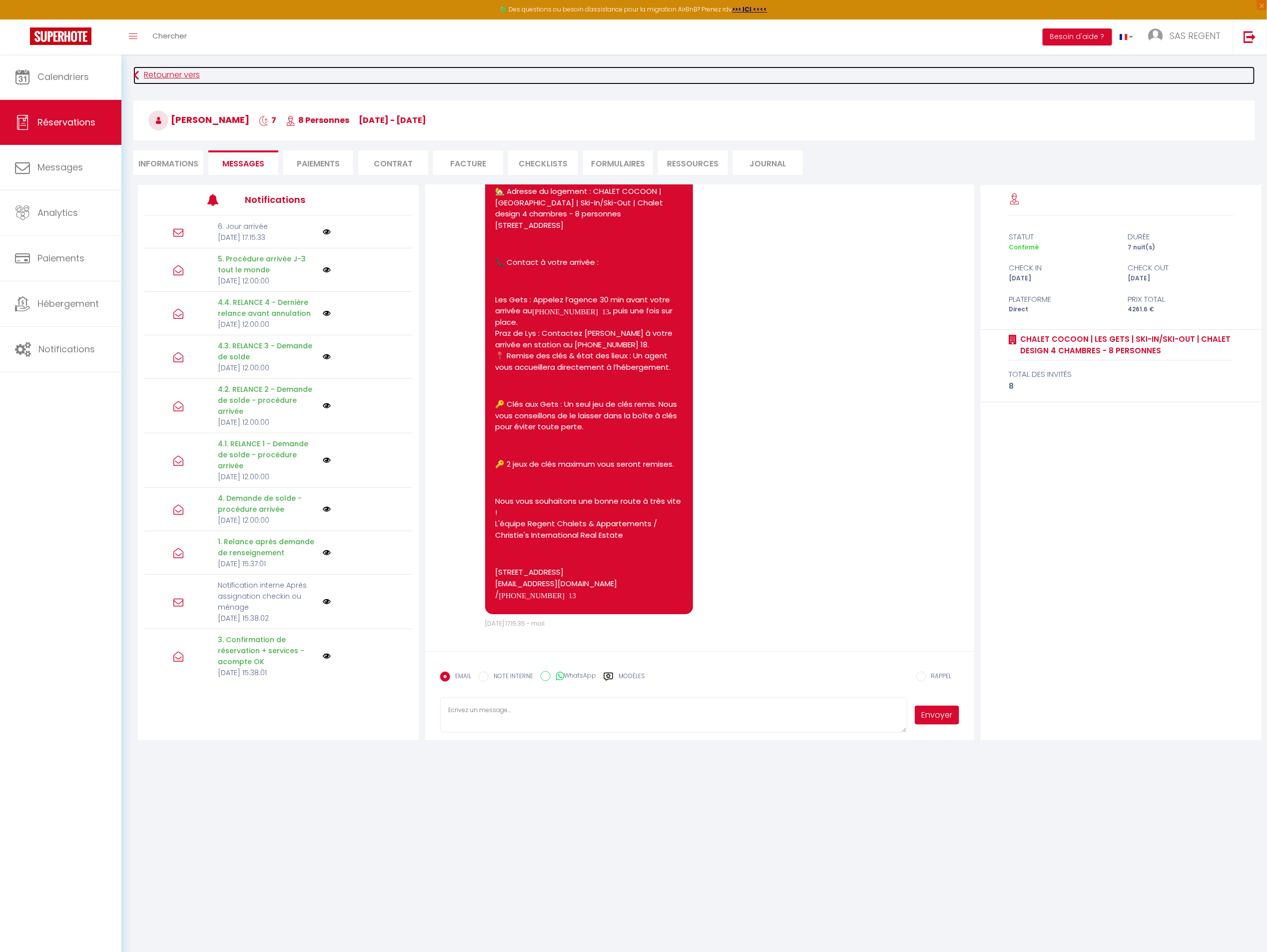
click at [167, 76] on link "Retourner vers" at bounding box center [694, 76] width 1122 height 18
select select
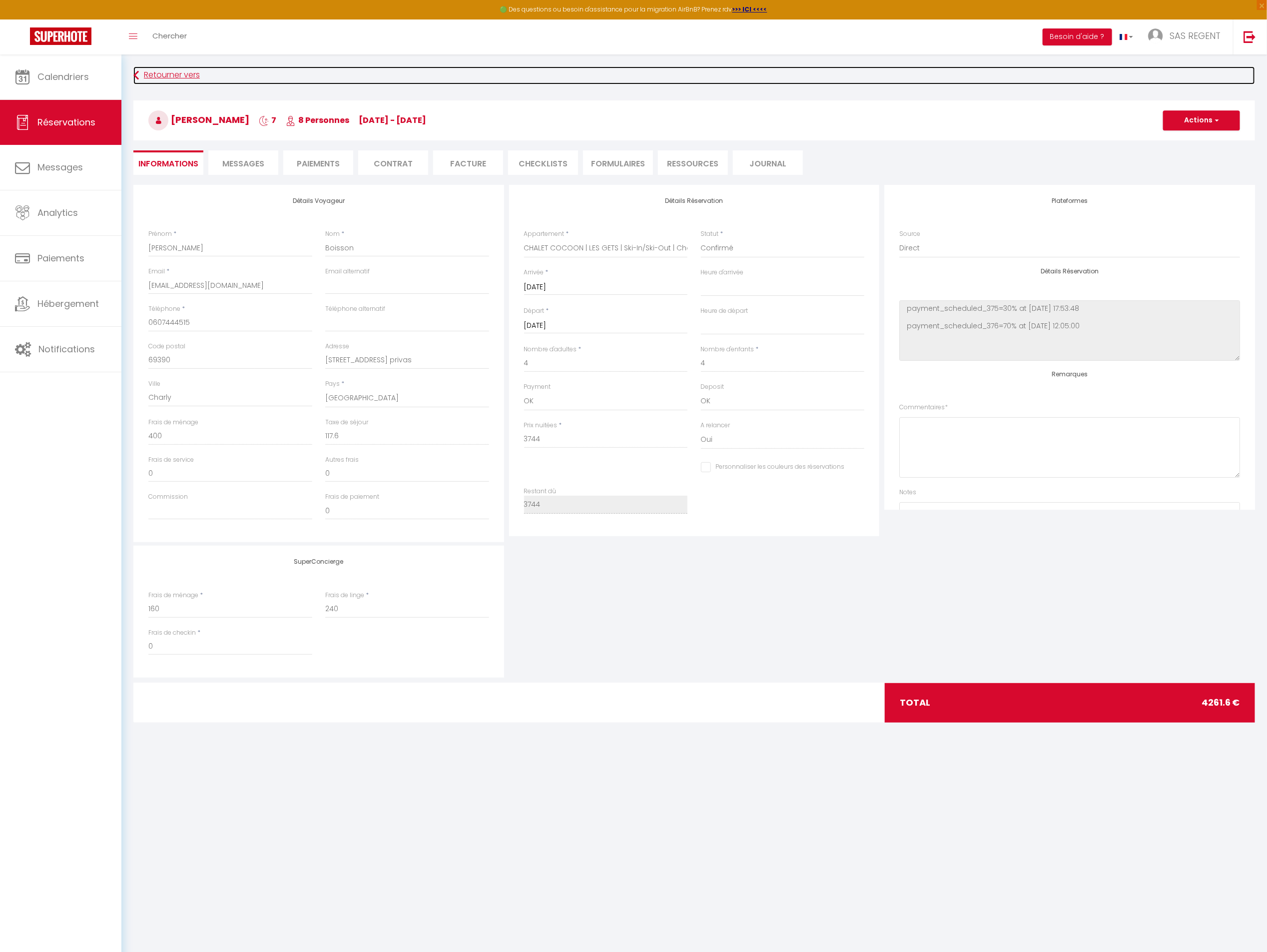
scroll to position [54, 0]
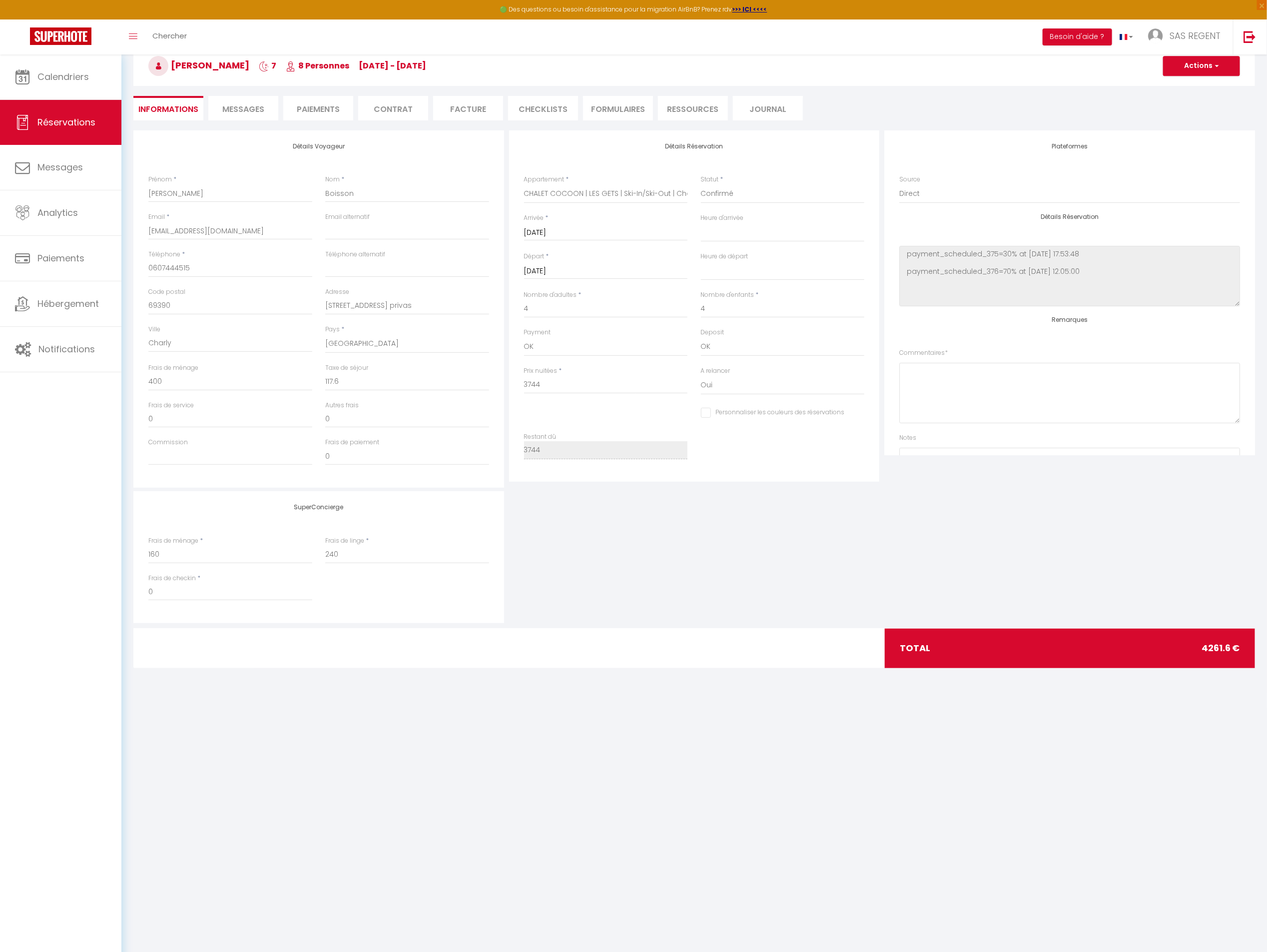
select select
checkbox input "false"
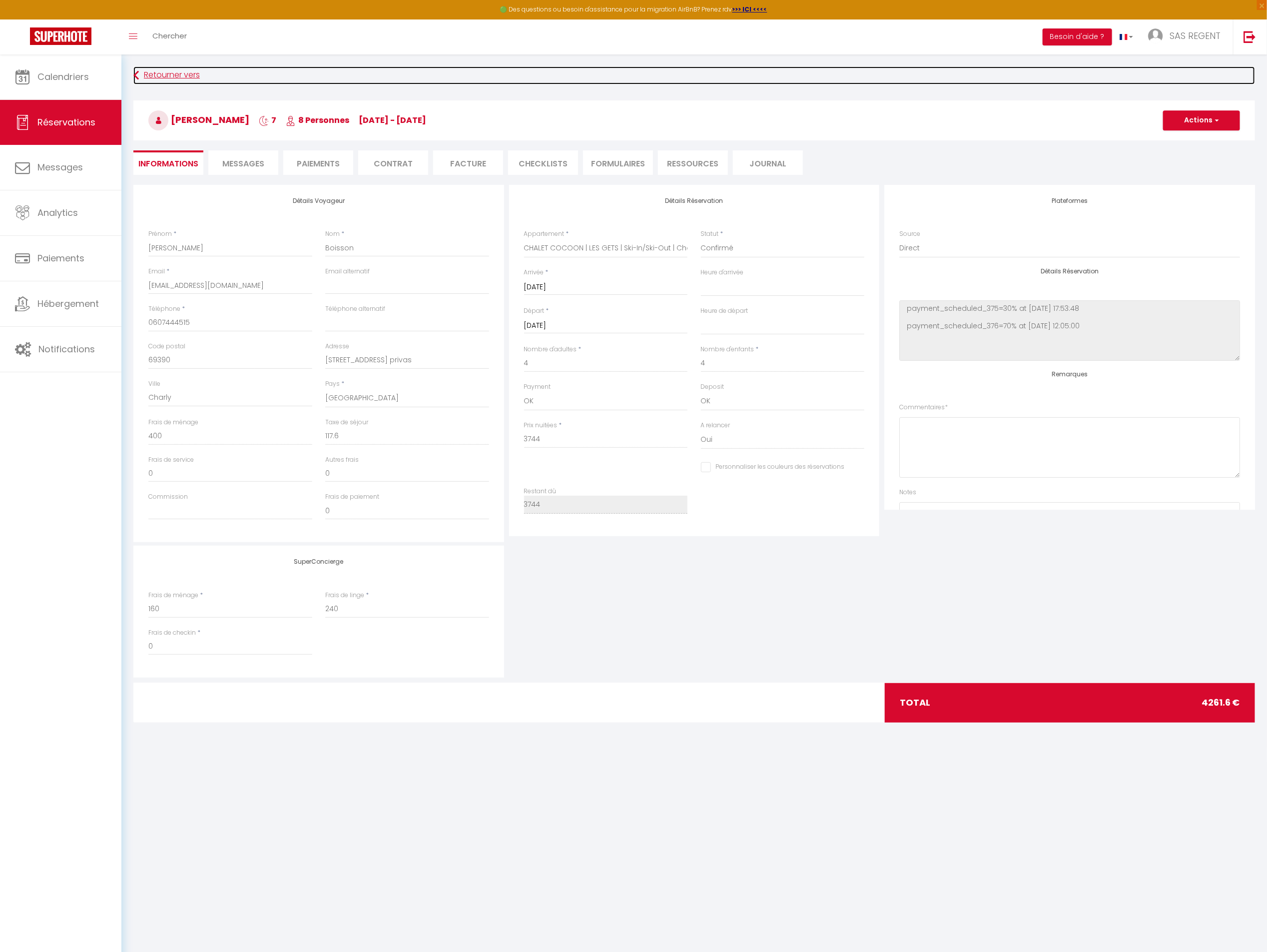
select select
checkbox input "false"
click at [170, 67] on link "Retourner vers" at bounding box center [694, 76] width 1122 height 18
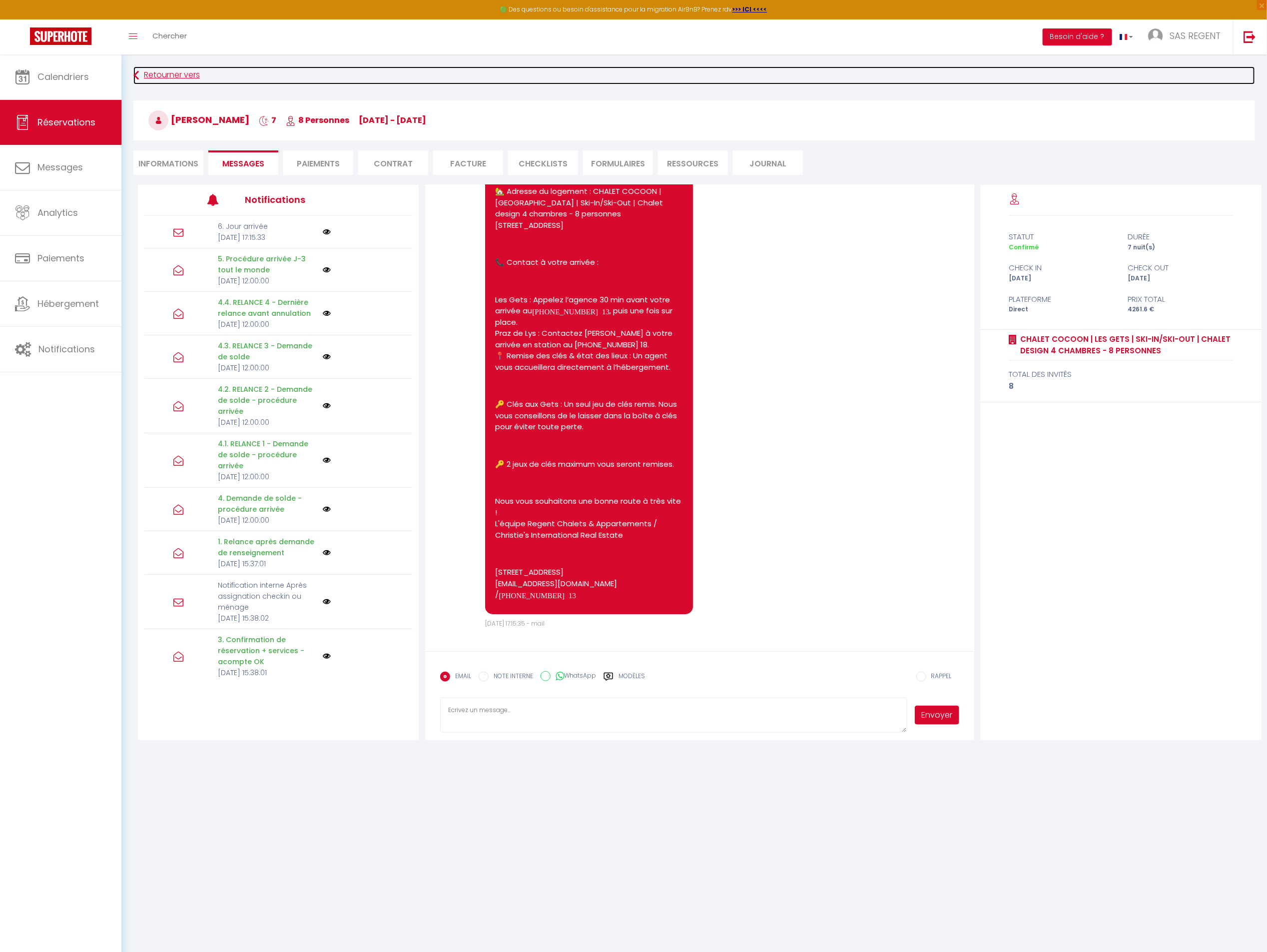
click at [174, 77] on link "Retourner vers" at bounding box center [694, 76] width 1122 height 18
select select
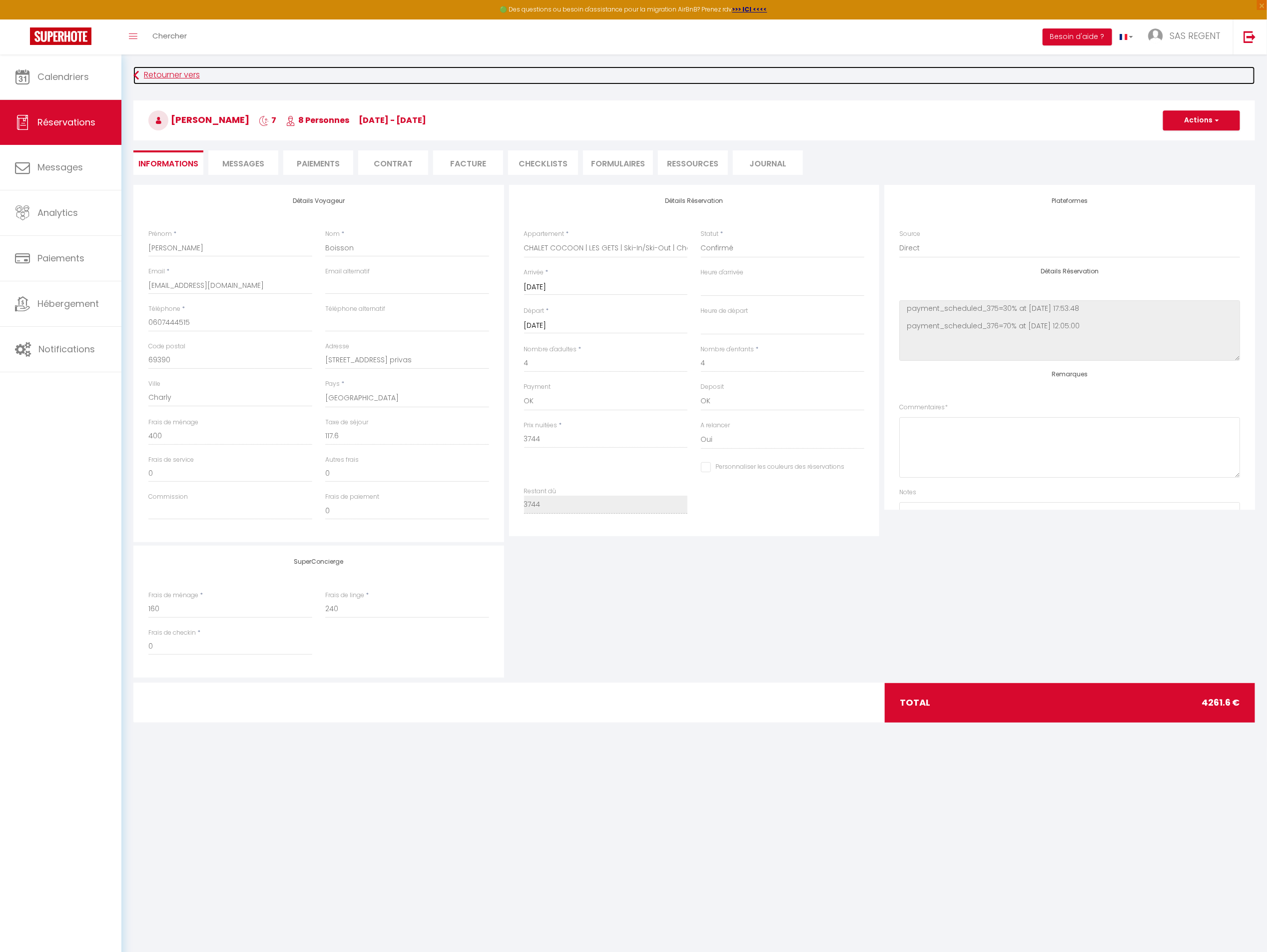
select select
checkbox input "false"
click at [174, 77] on link "Retourner vers" at bounding box center [694, 76] width 1122 height 18
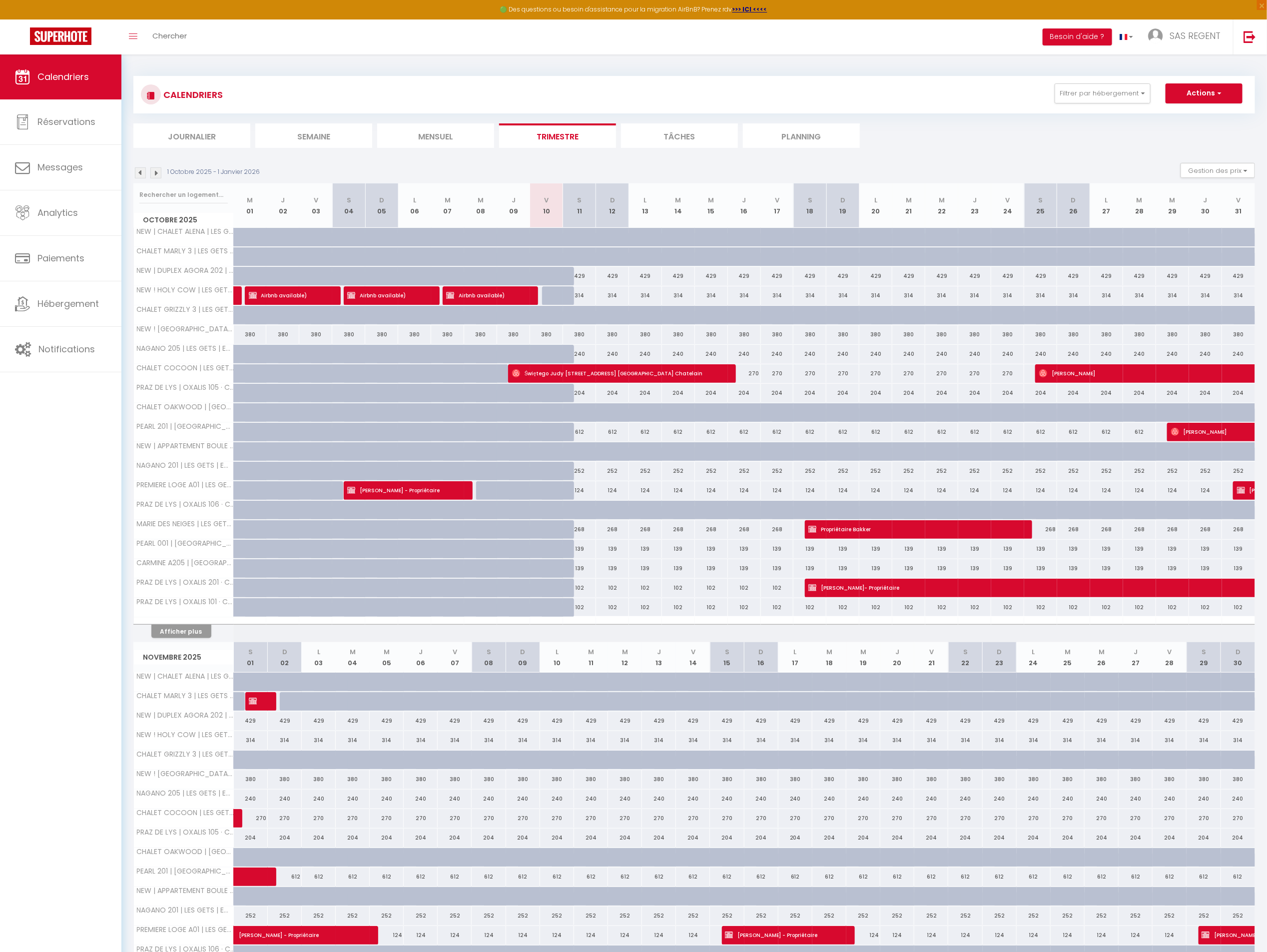
click at [156, 172] on img at bounding box center [156, 173] width 11 height 11
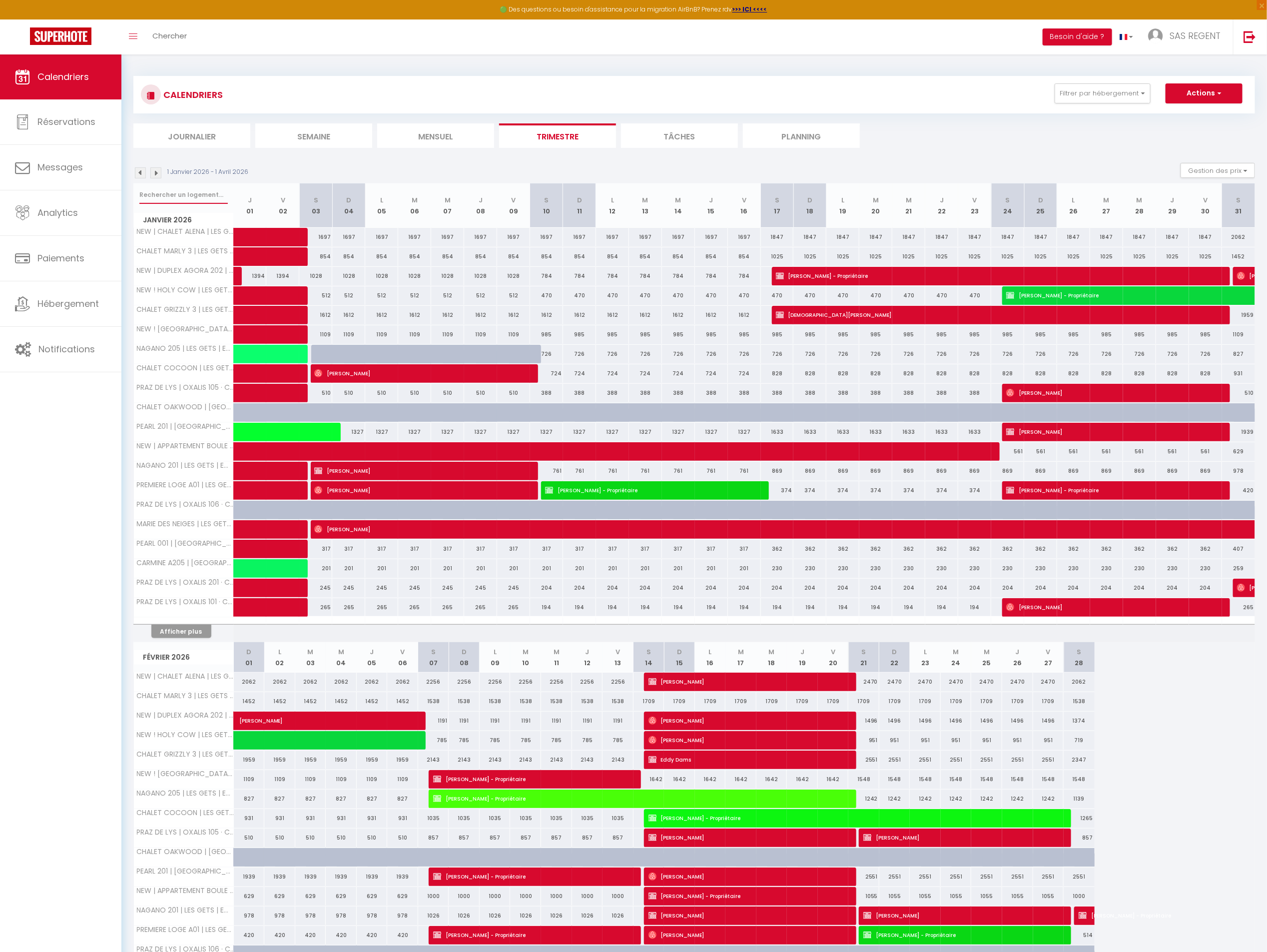
click at [186, 200] on input "text" at bounding box center [184, 195] width 89 height 18
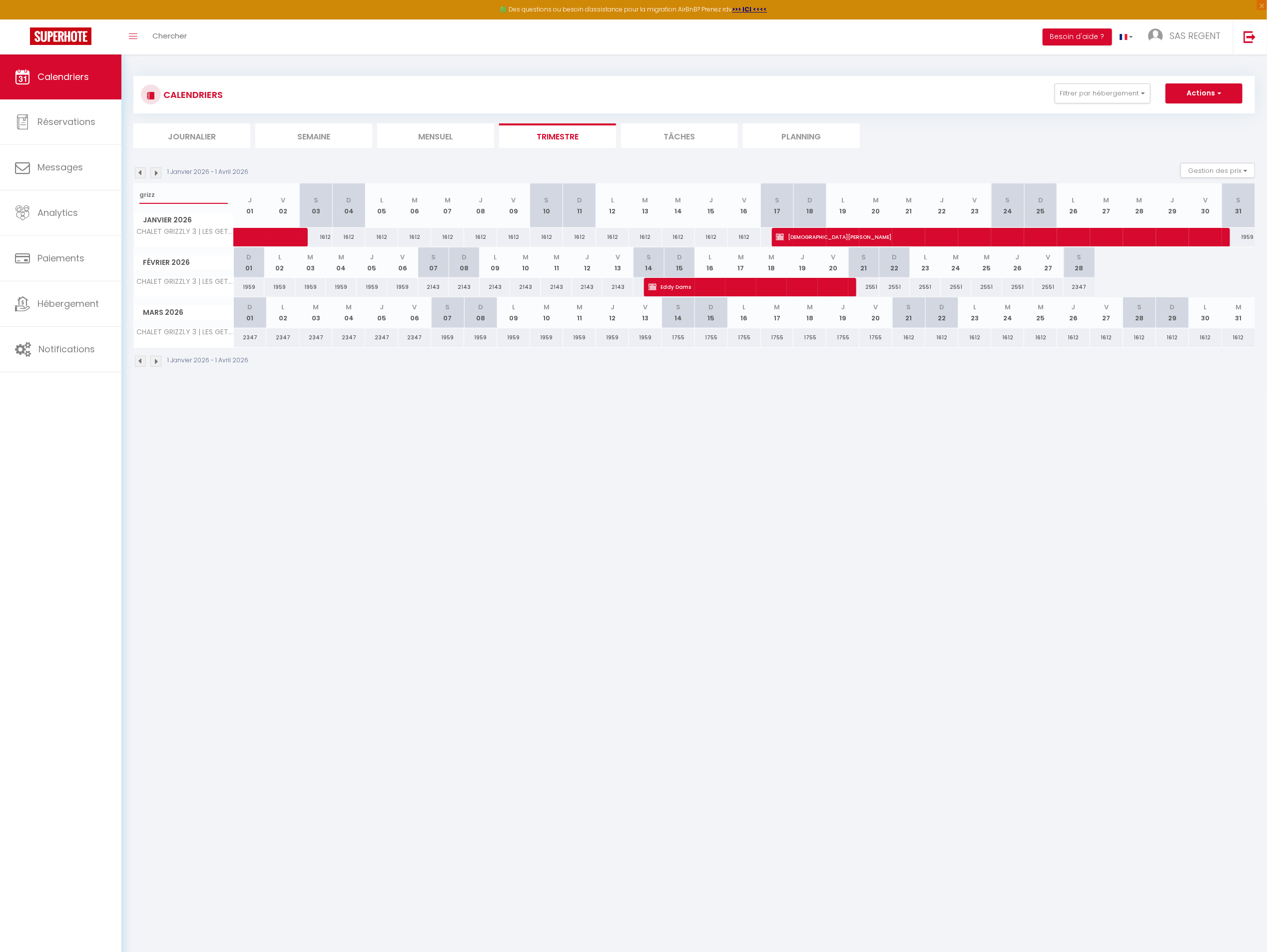
type input "grizz"
click at [670, 288] on span "Eddy Dams" at bounding box center [753, 286] width 209 height 19
select select "OK"
select select "KO"
select select "0"
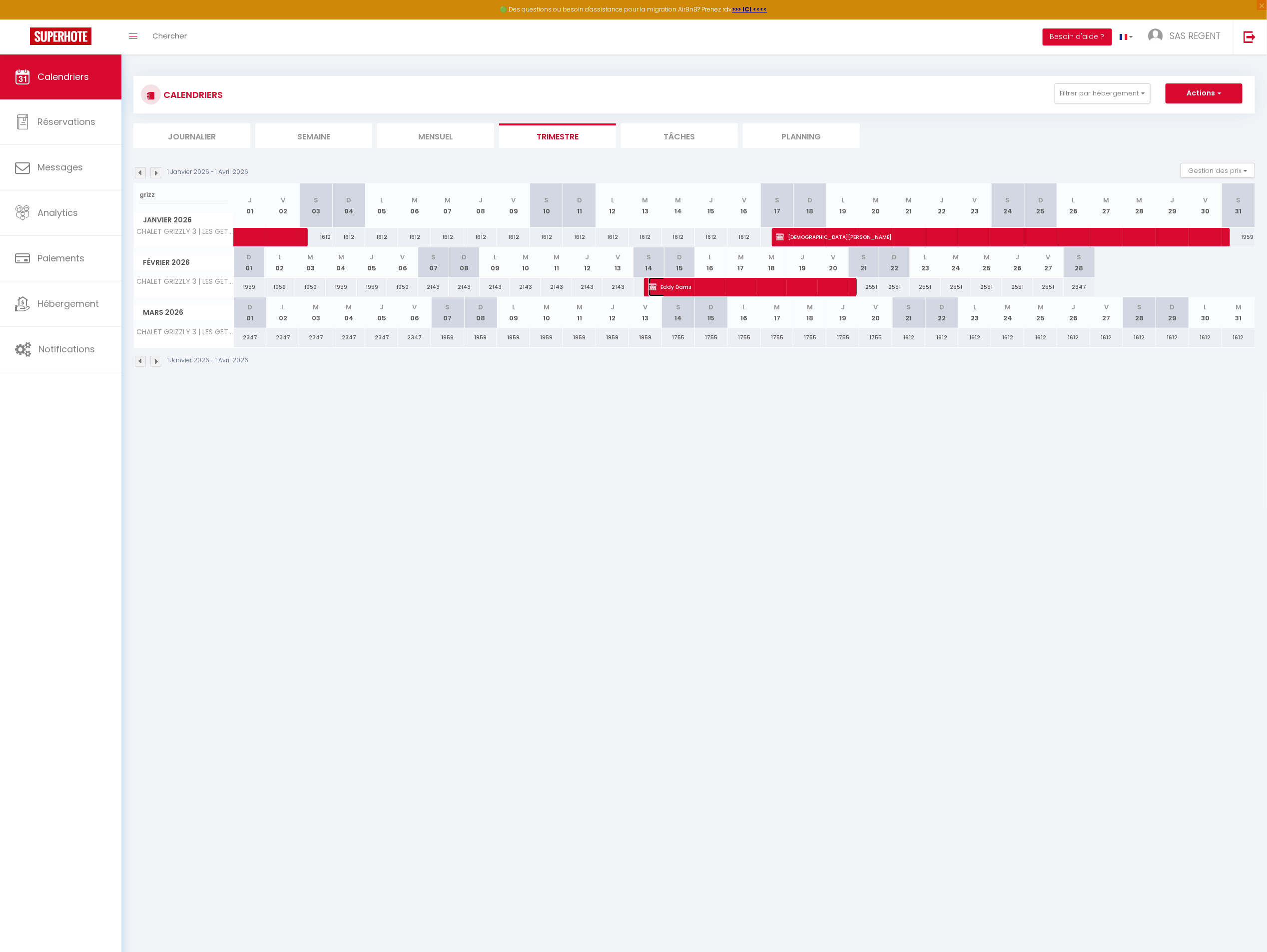
select select "0"
select select "1"
select select
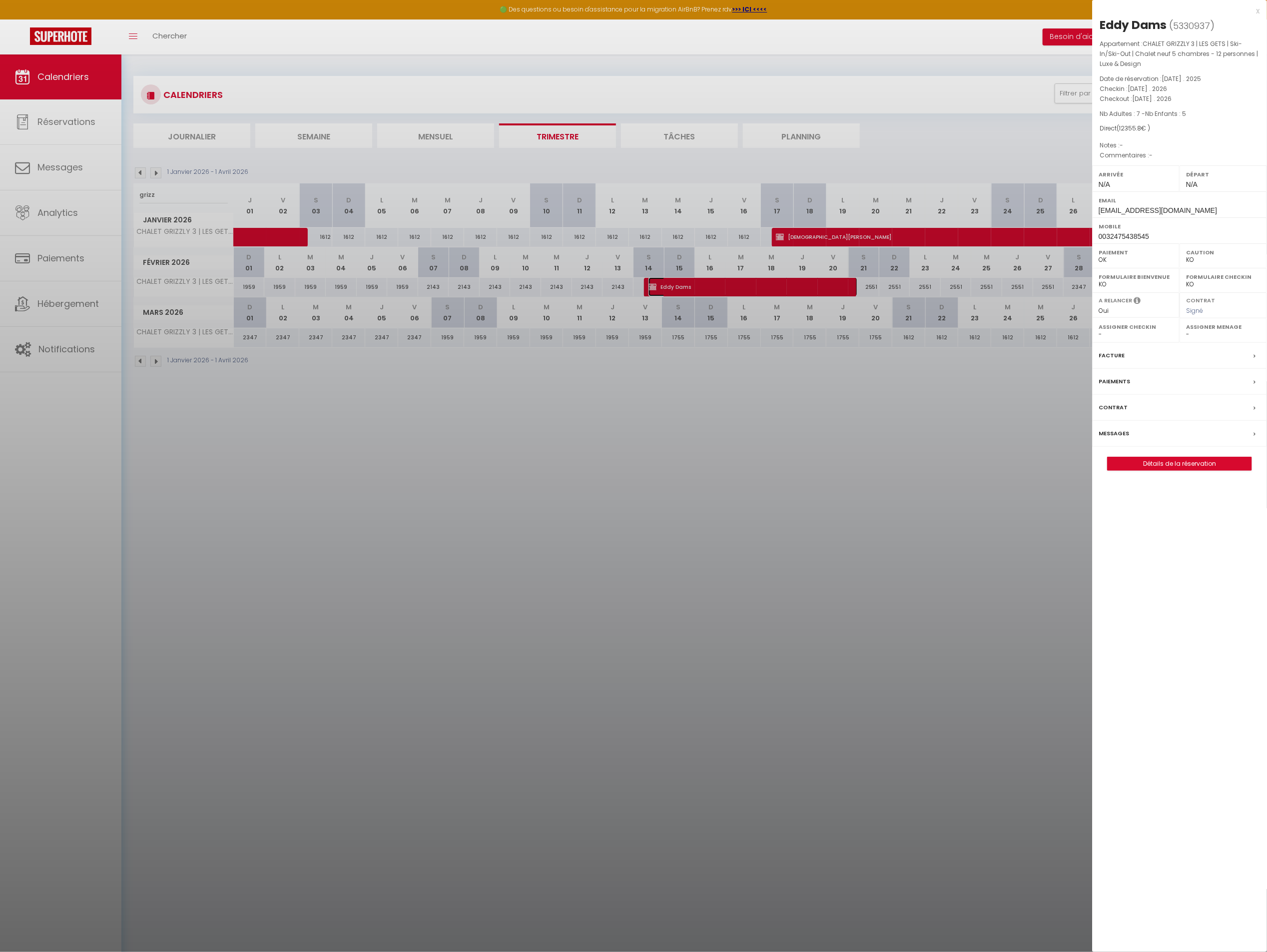
select select "18850"
select select "33595"
click at [1142, 466] on link "Détails de la réservation" at bounding box center [1180, 463] width 144 height 13
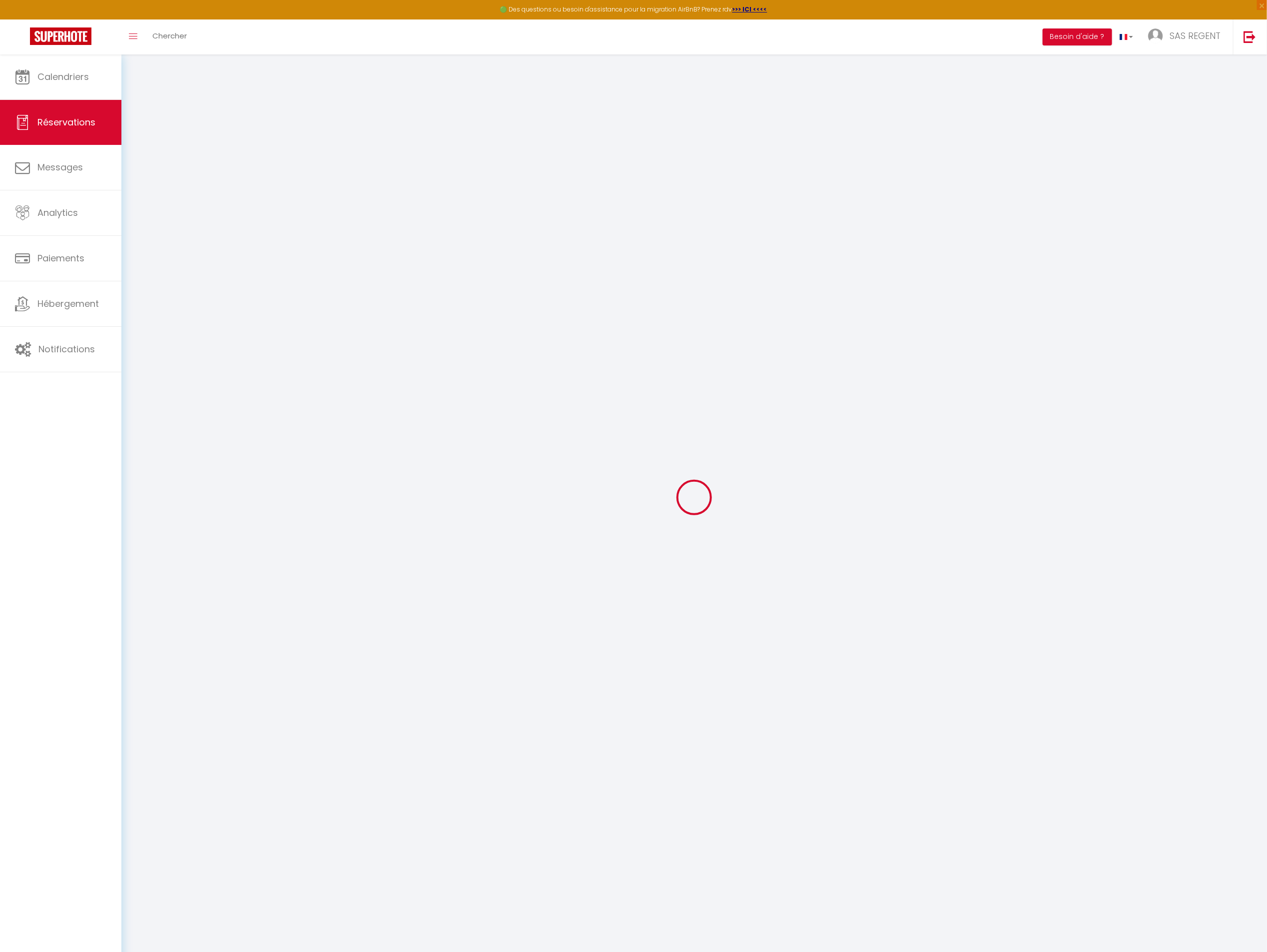
select select
checkbox input "false"
select select
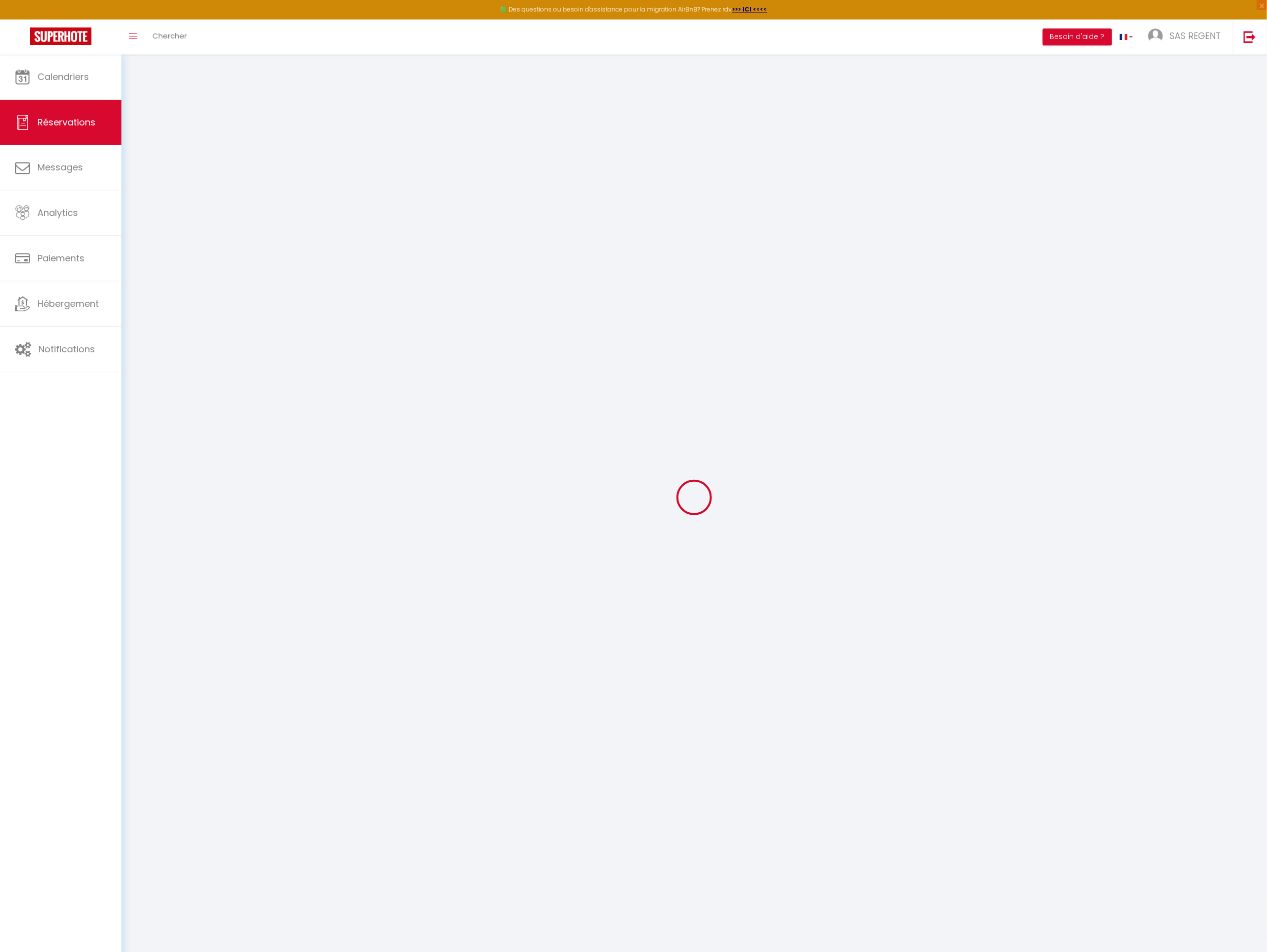
checkbox input "false"
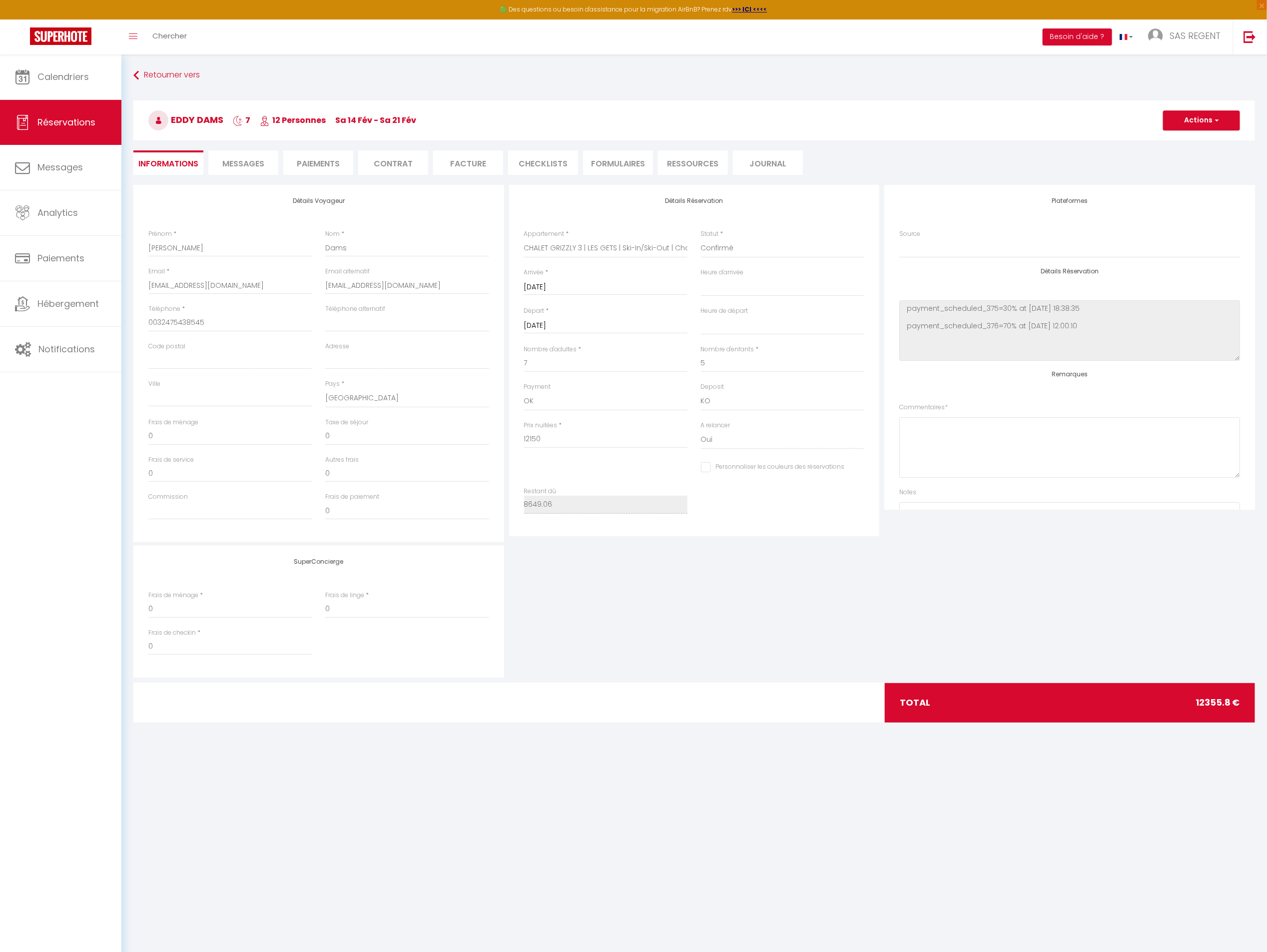
type input "205.8"
select select
checkbox input "false"
select select
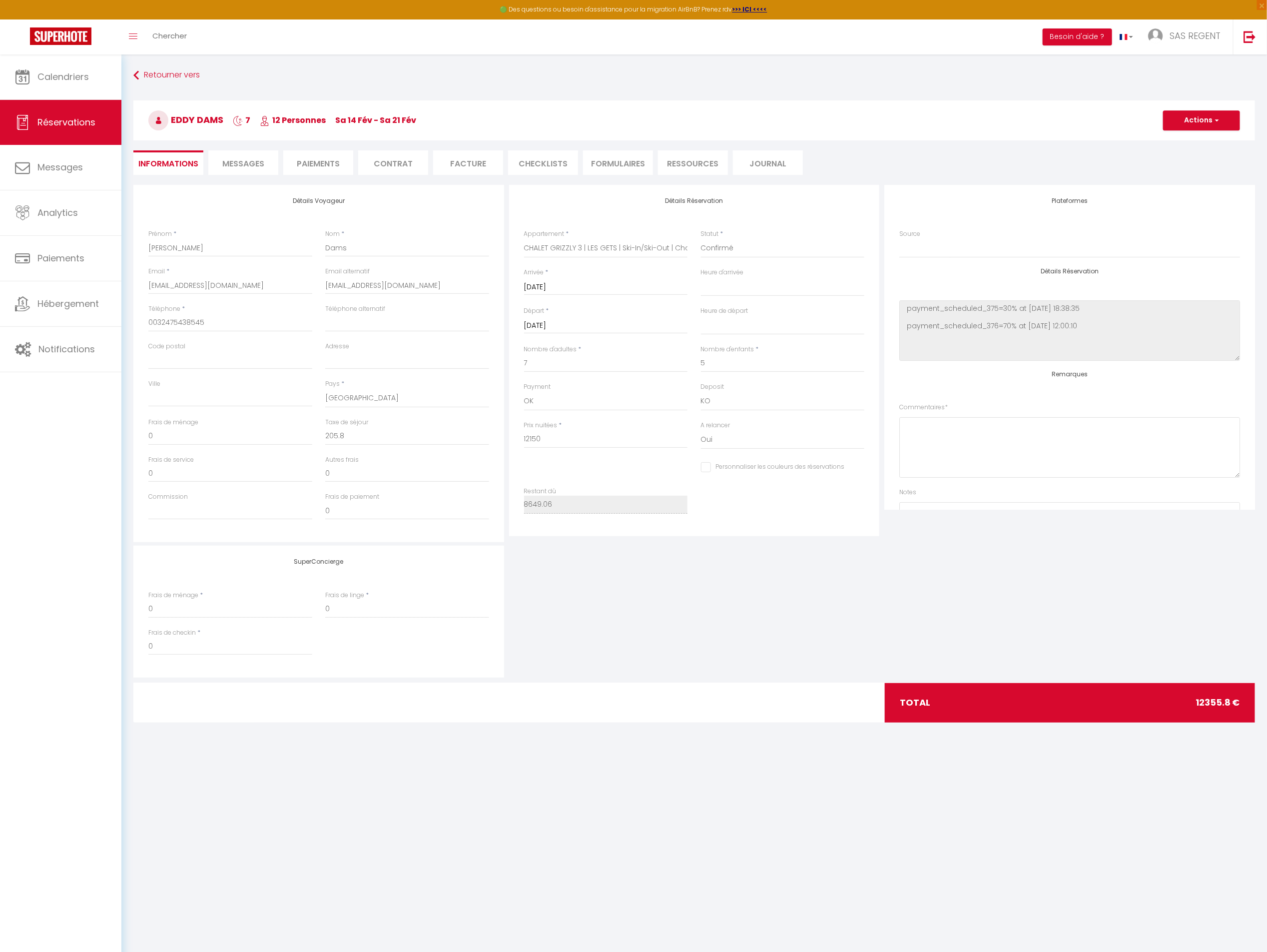
select select
click at [256, 168] on li "Messages" at bounding box center [243, 163] width 70 height 24
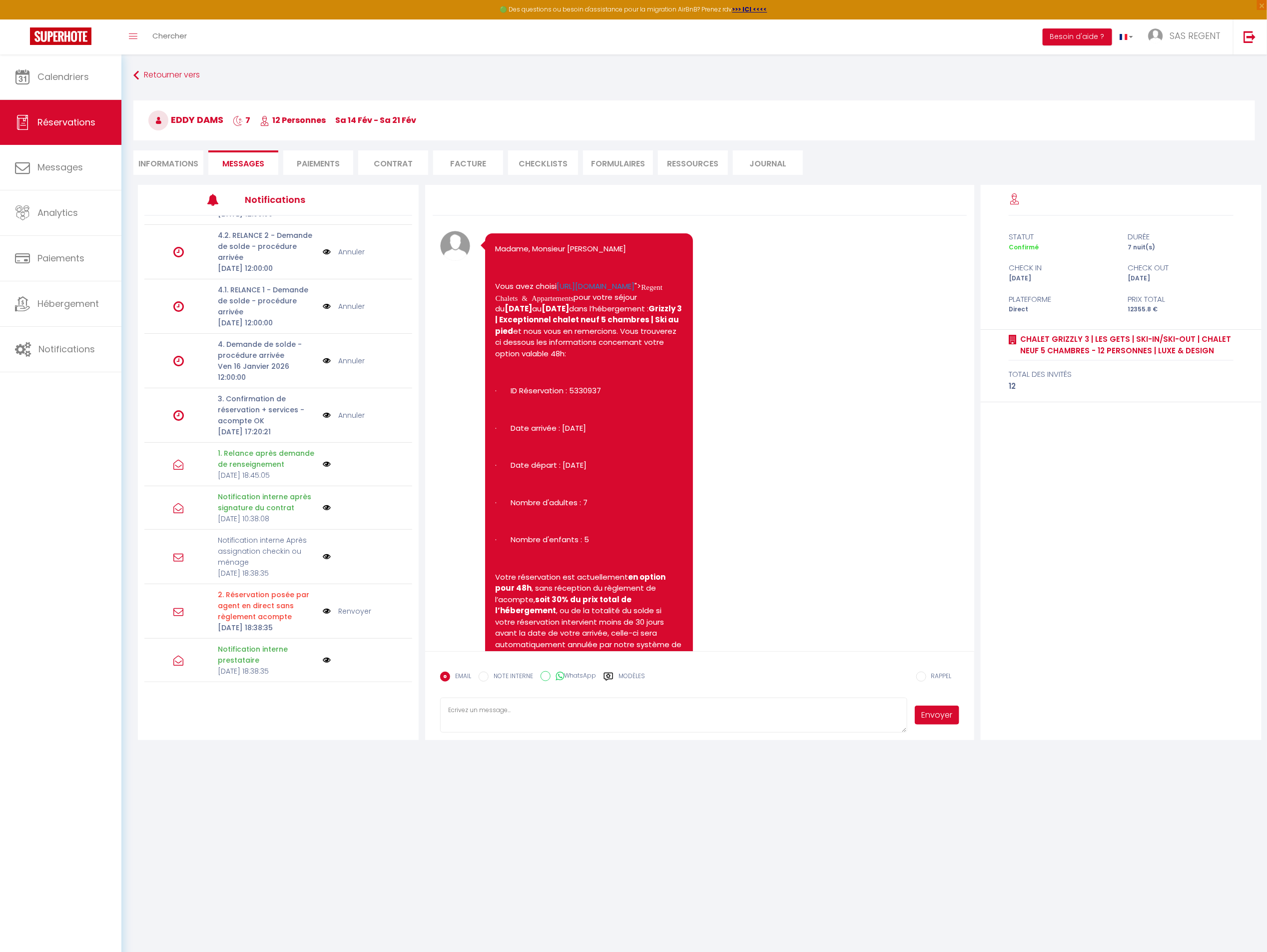
scroll to position [189, 0]
click at [344, 421] on link "Annuler" at bounding box center [351, 415] width 27 height 11
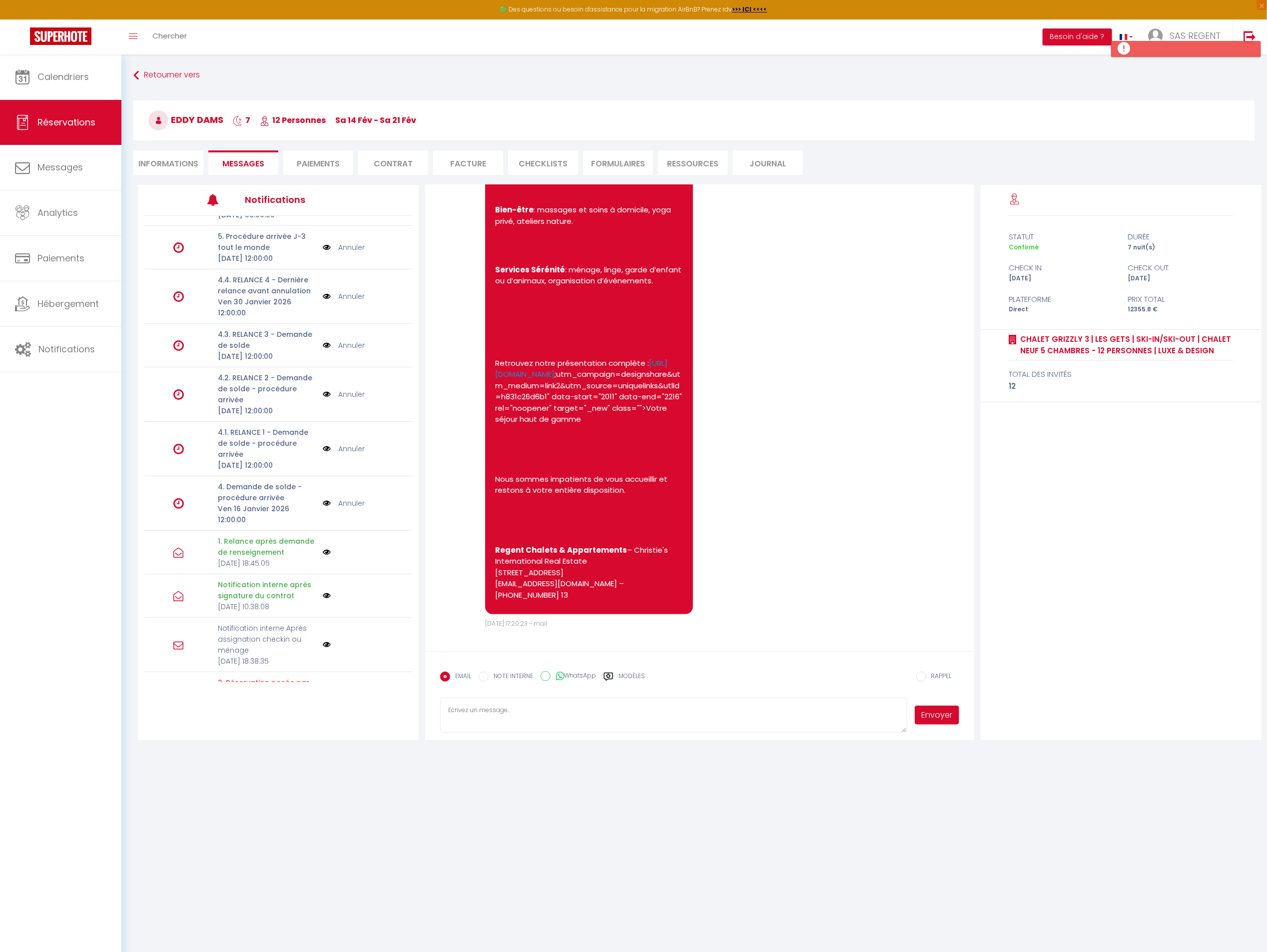
scroll to position [0, 0]
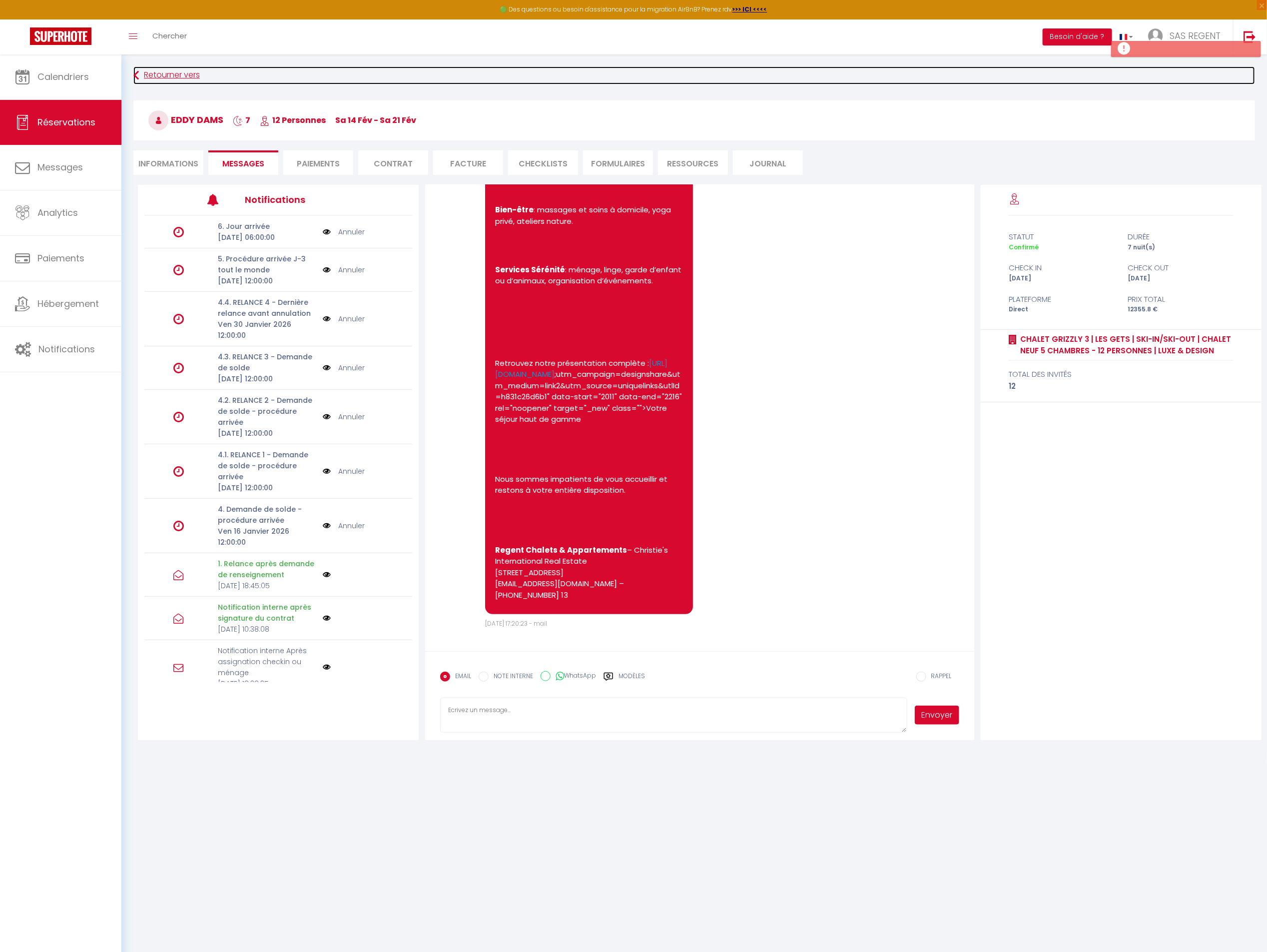
click at [184, 75] on link "Retourner vers" at bounding box center [694, 76] width 1122 height 18
select select
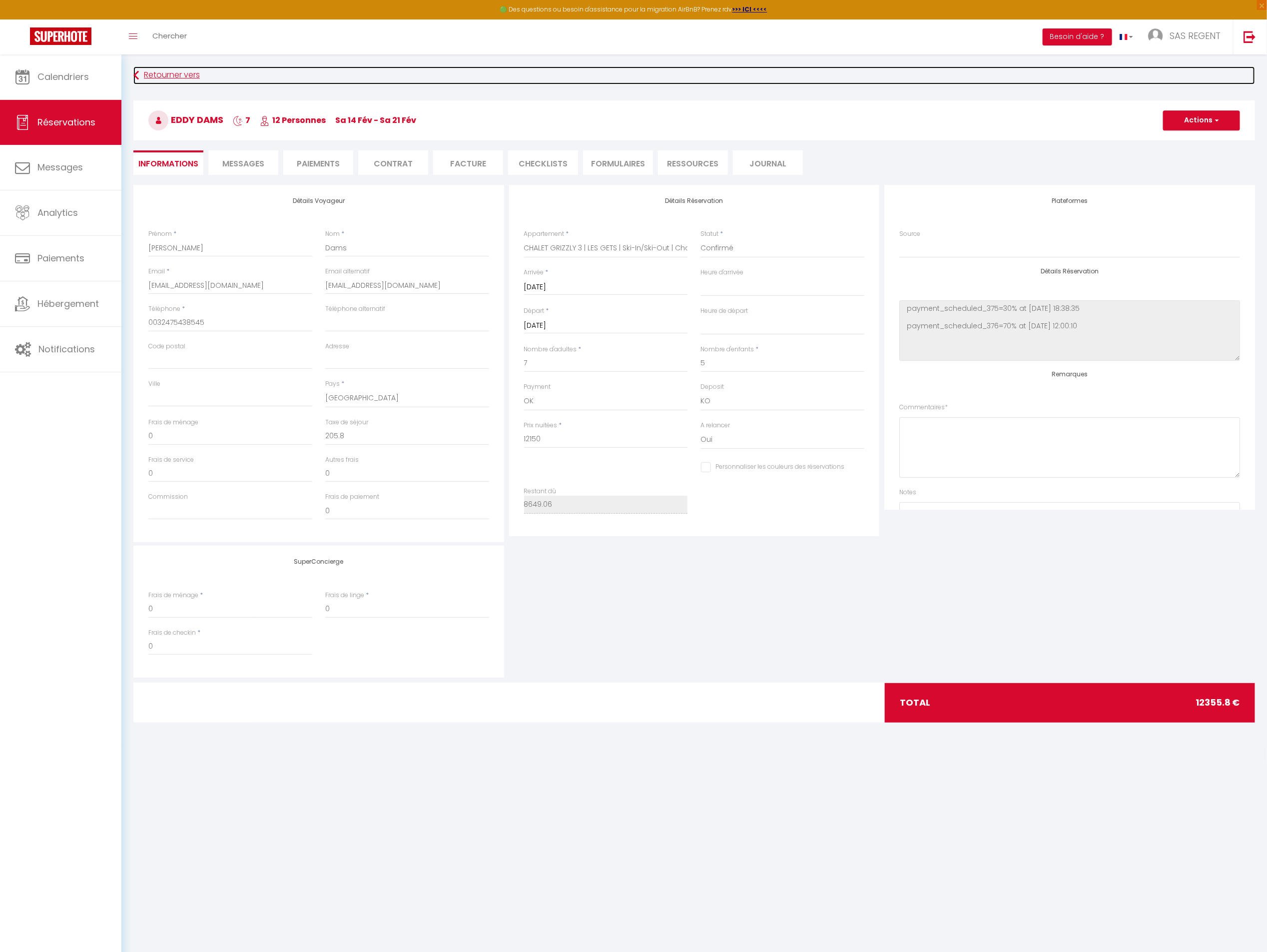
click at [178, 68] on link "Retourner vers" at bounding box center [694, 76] width 1122 height 18
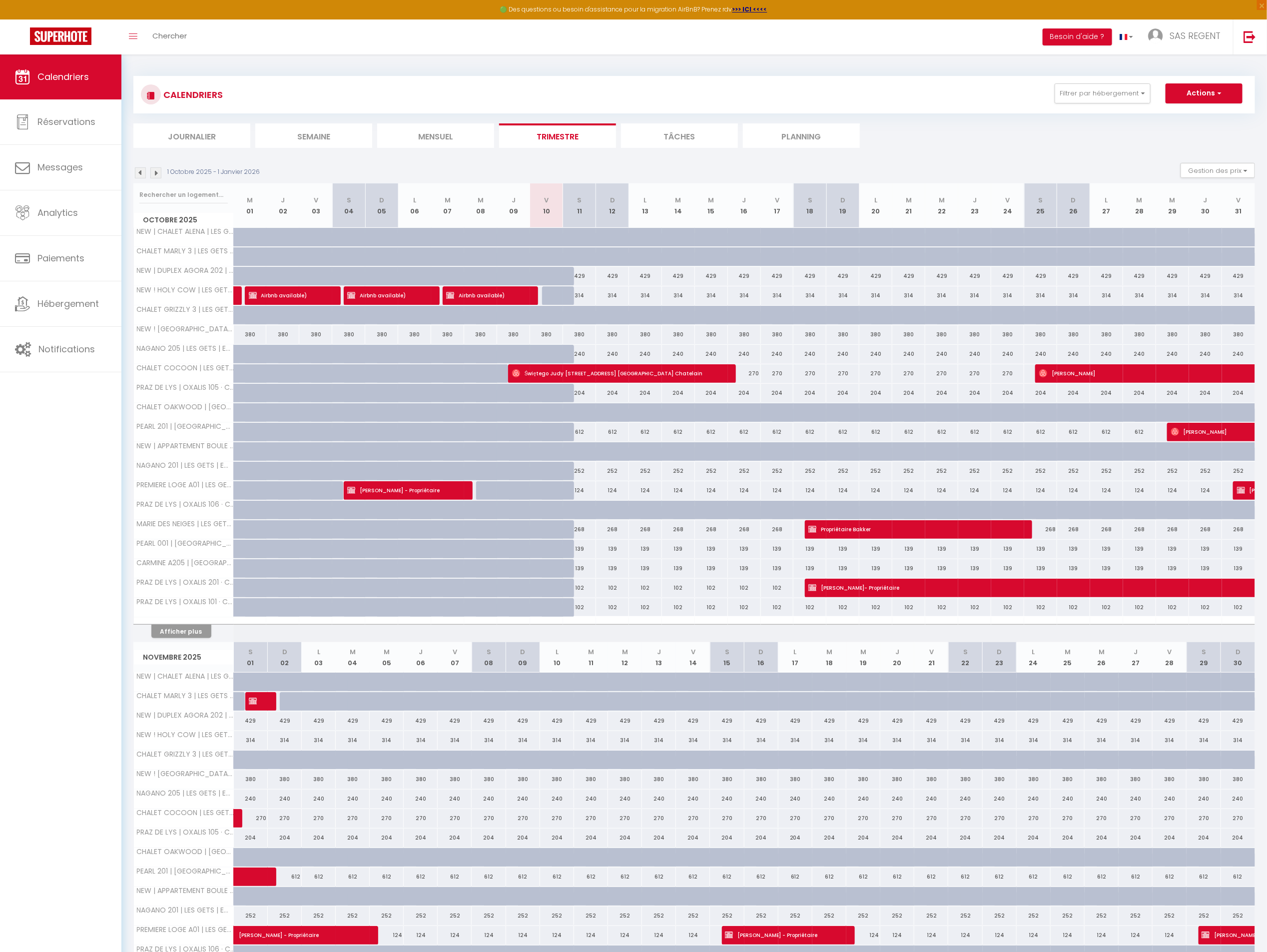
click at [141, 172] on img at bounding box center [140, 173] width 11 height 11
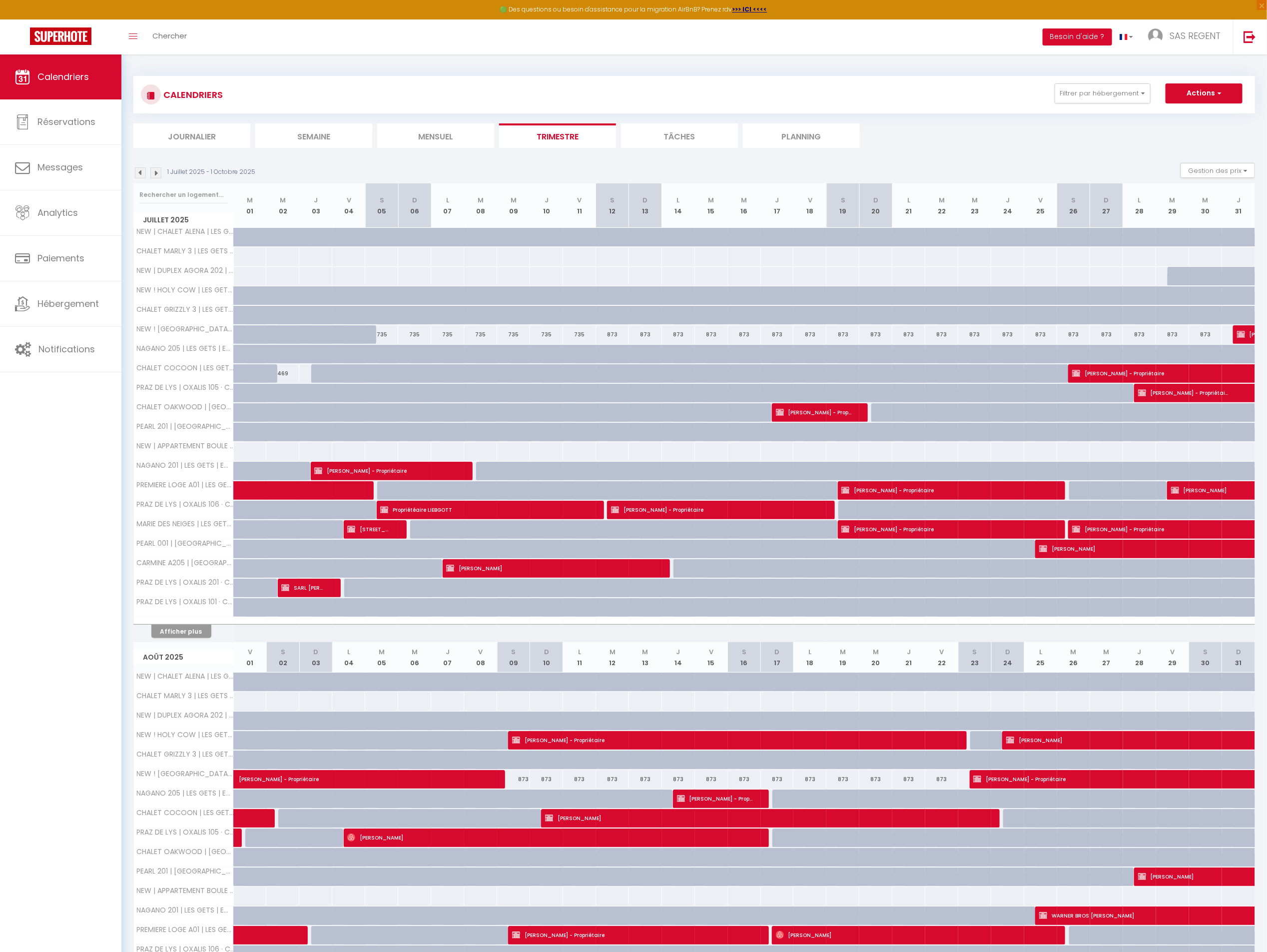
click at [141, 172] on img at bounding box center [140, 173] width 11 height 11
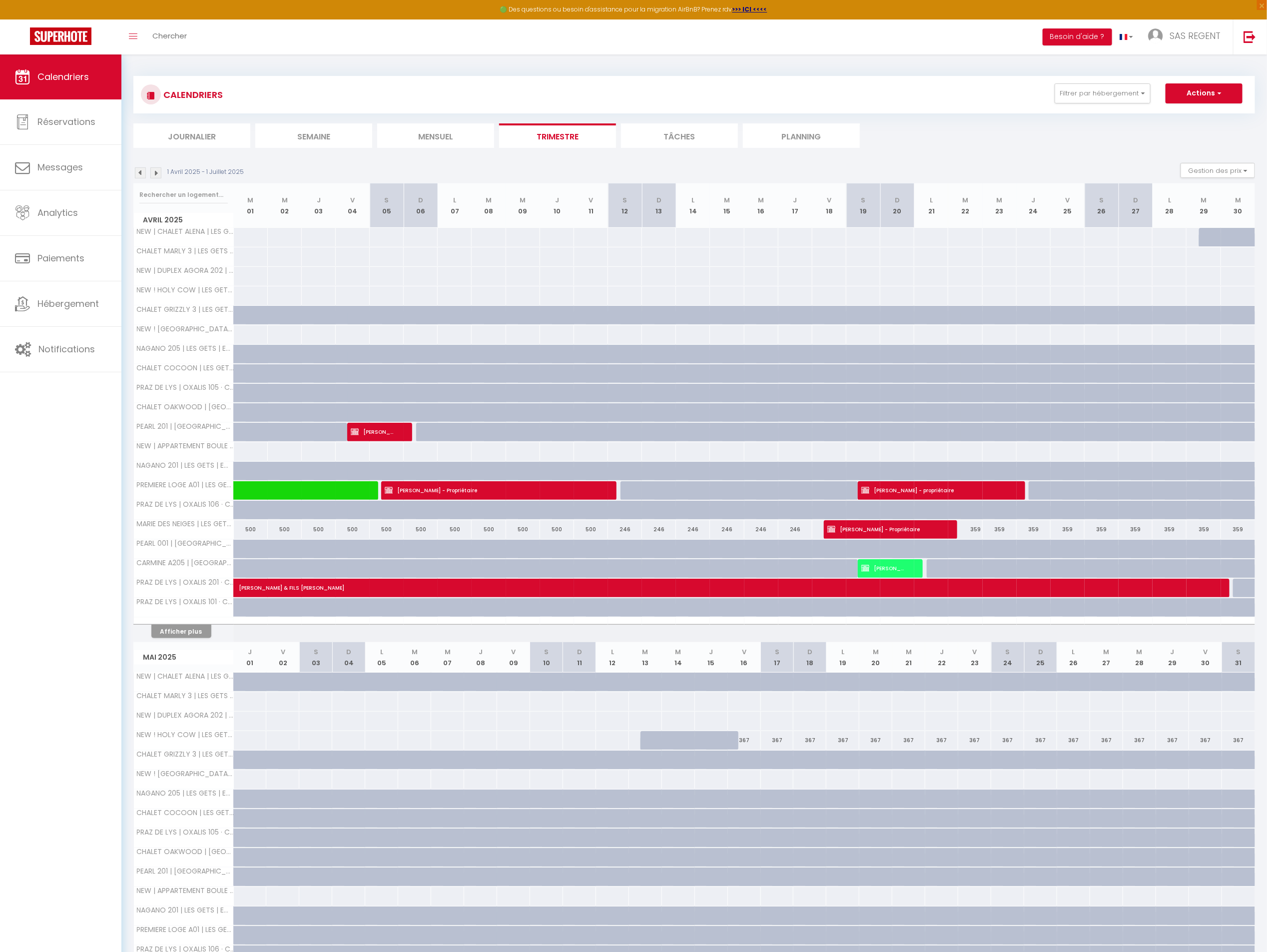
click at [140, 173] on img at bounding box center [140, 173] width 11 height 11
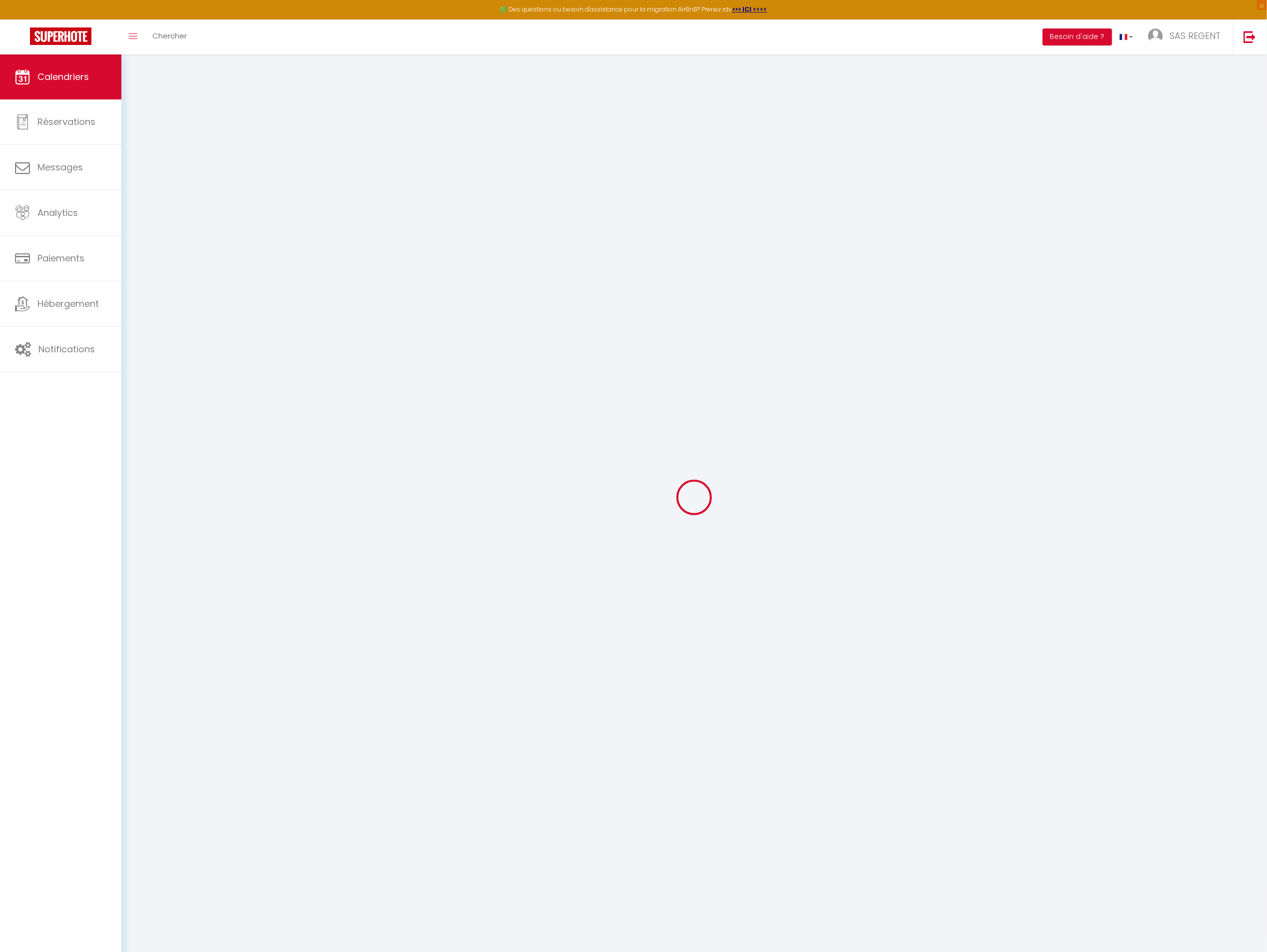
select select
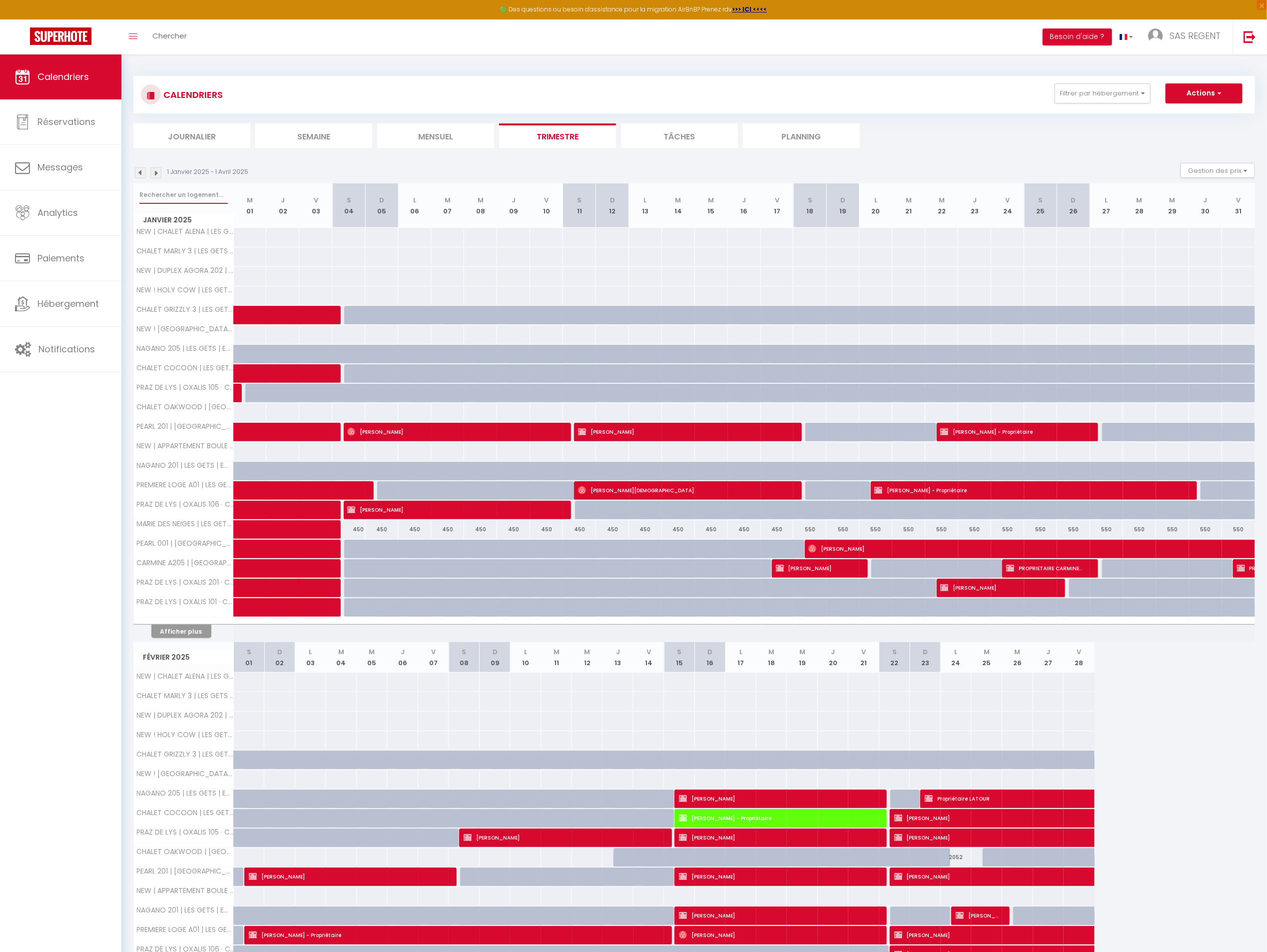
click at [167, 191] on input "text" at bounding box center [184, 195] width 89 height 18
type input "ma"
select select
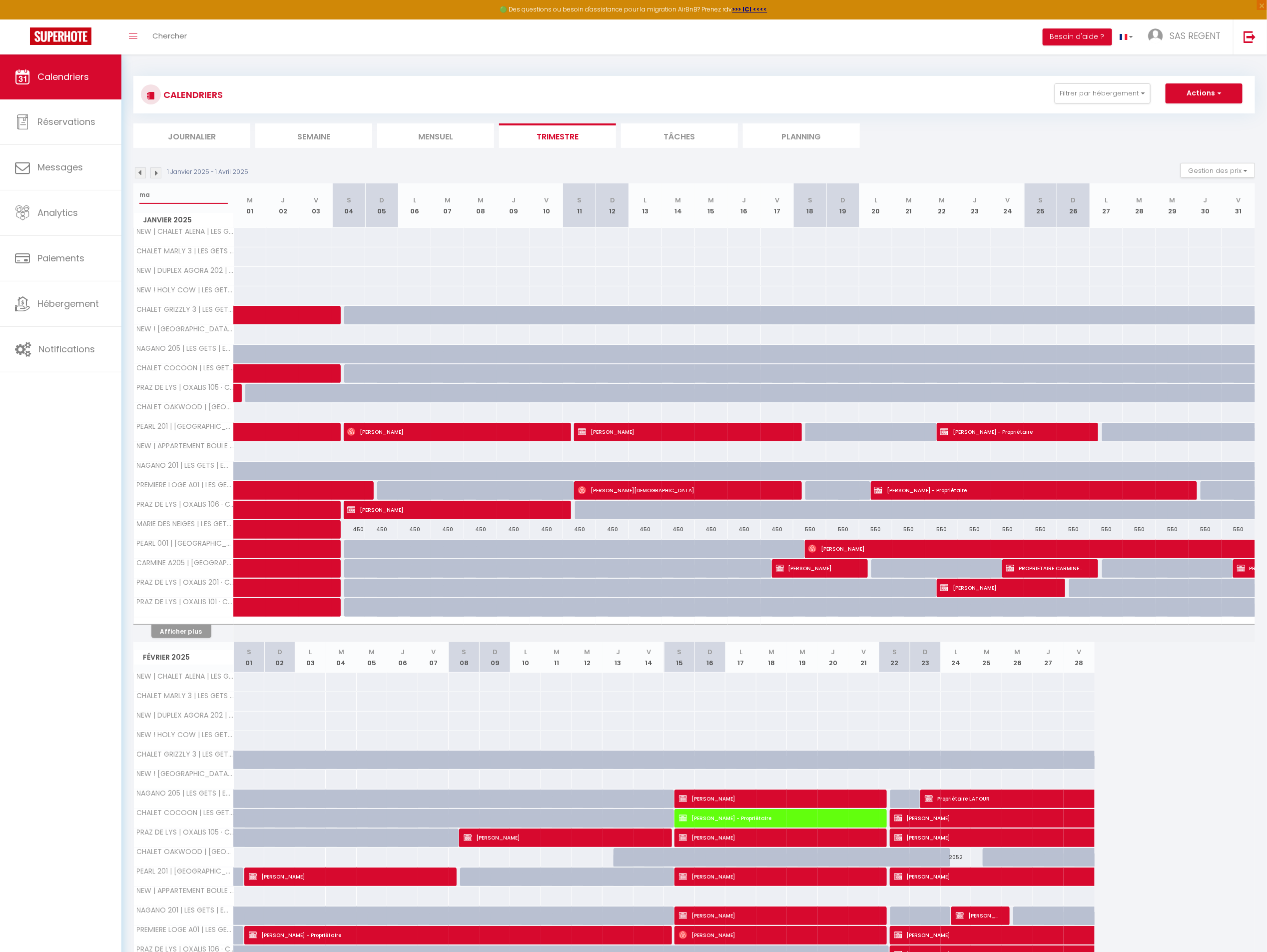
select select
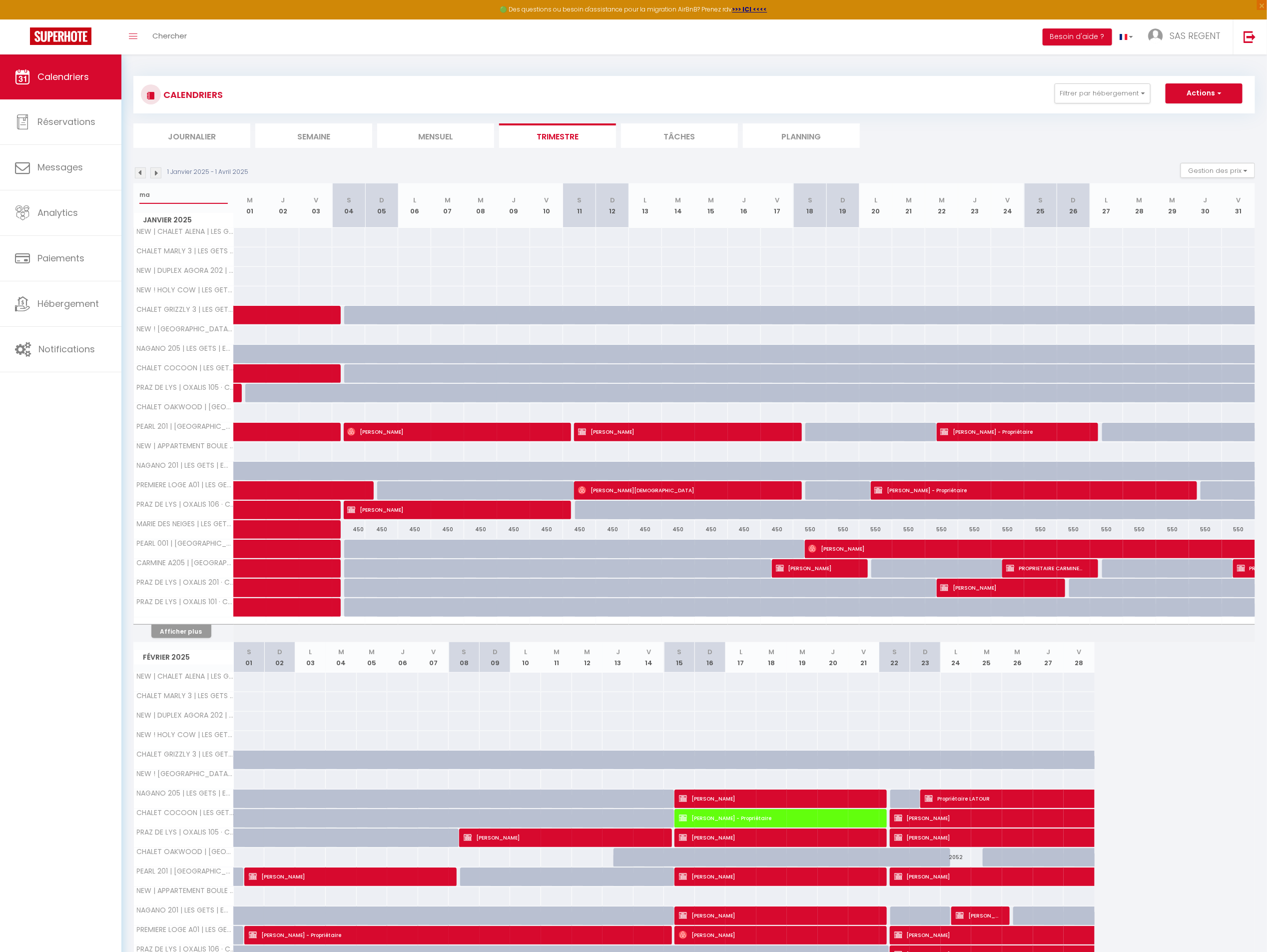
select select
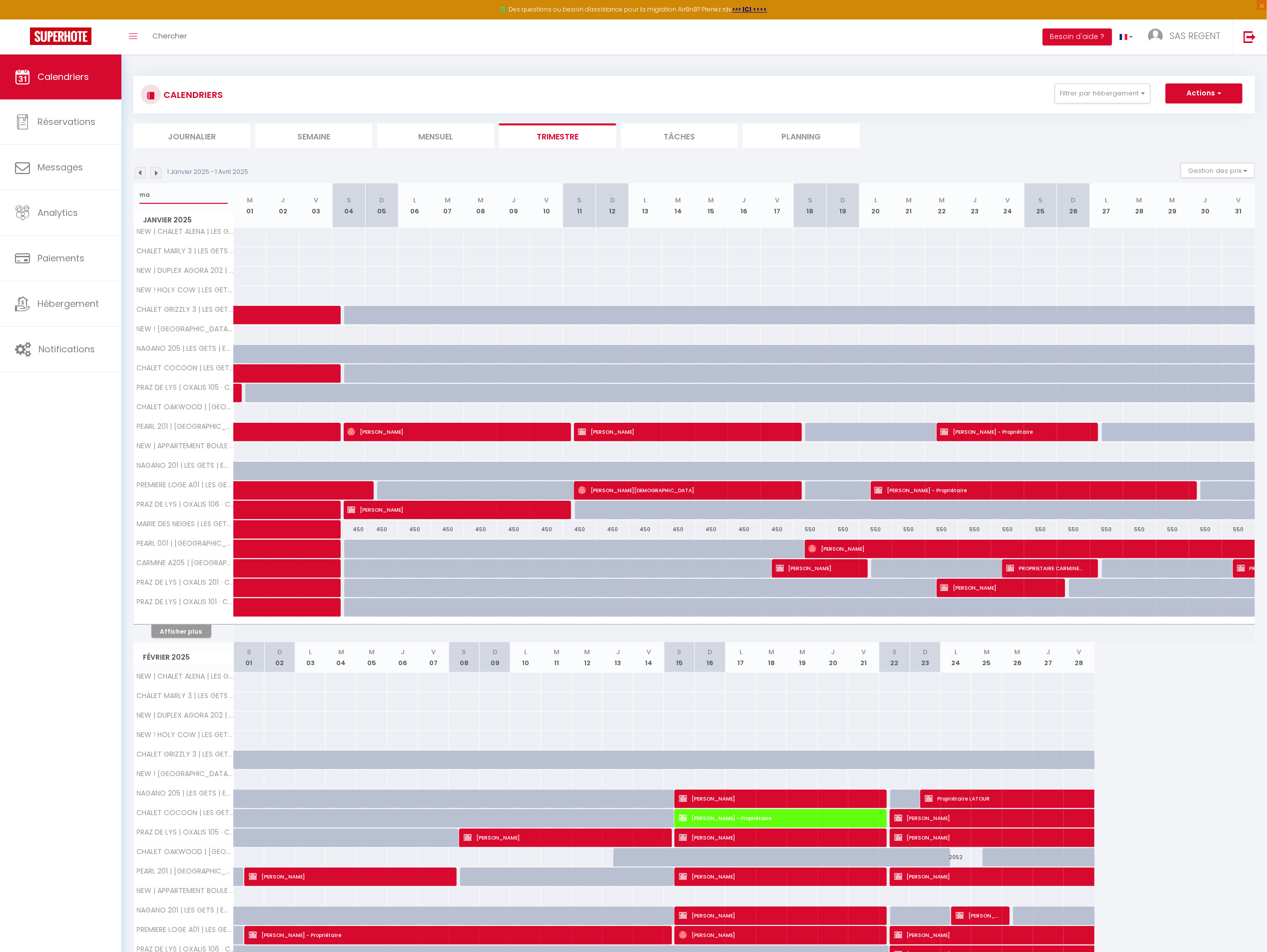
select select
type input "mari"
select select
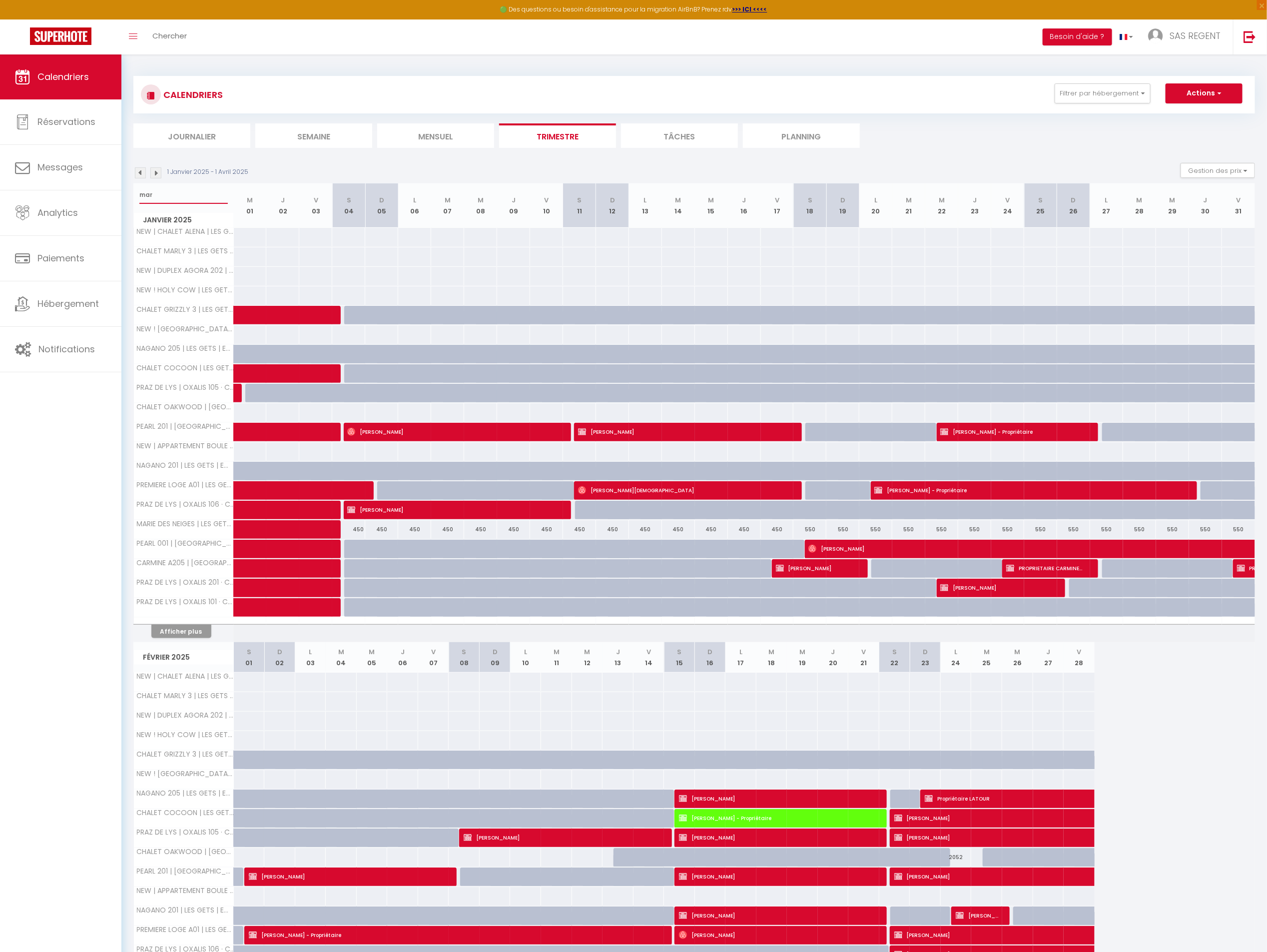
select select
type input "marie"
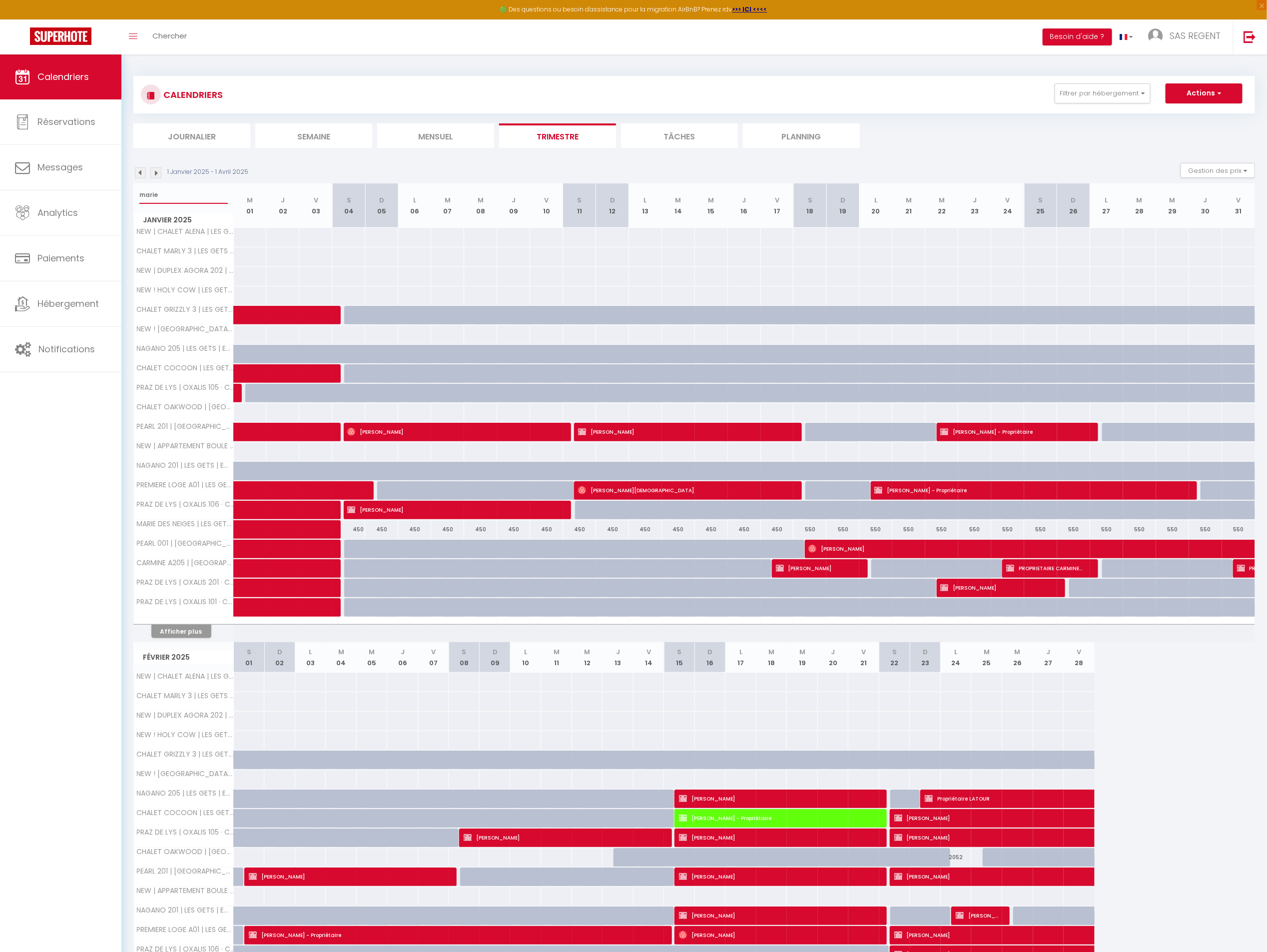
select select
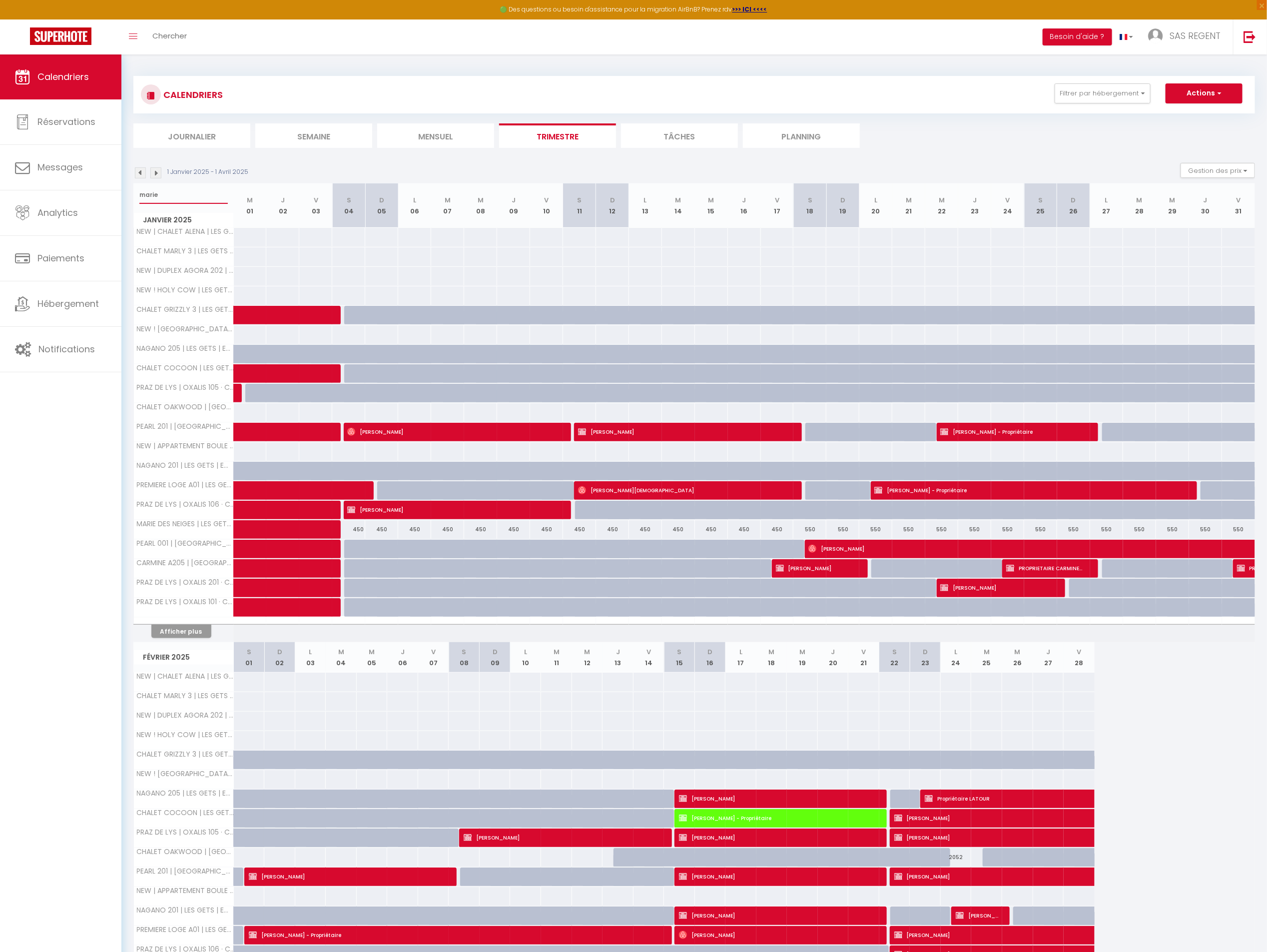
select select
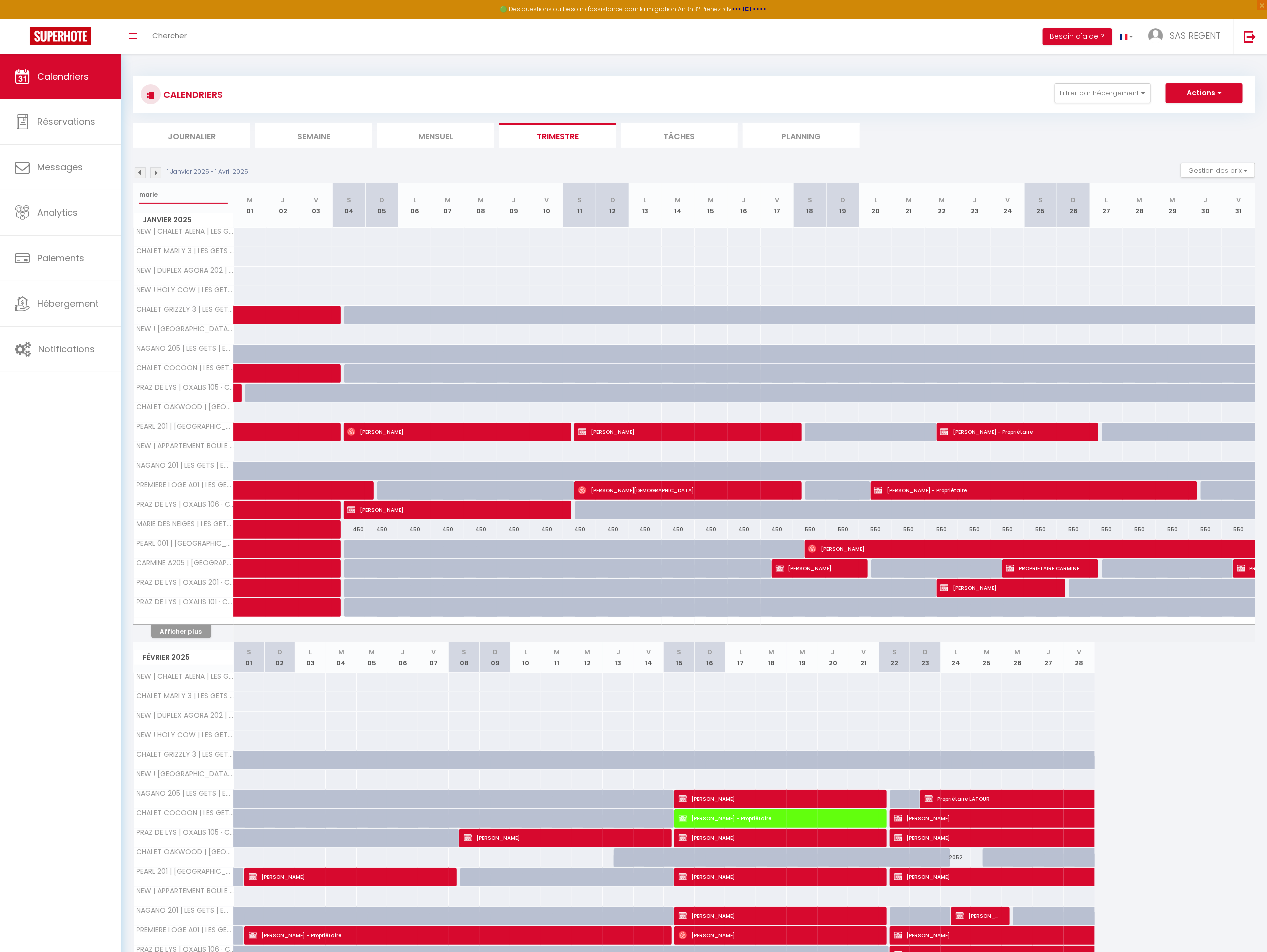
select select
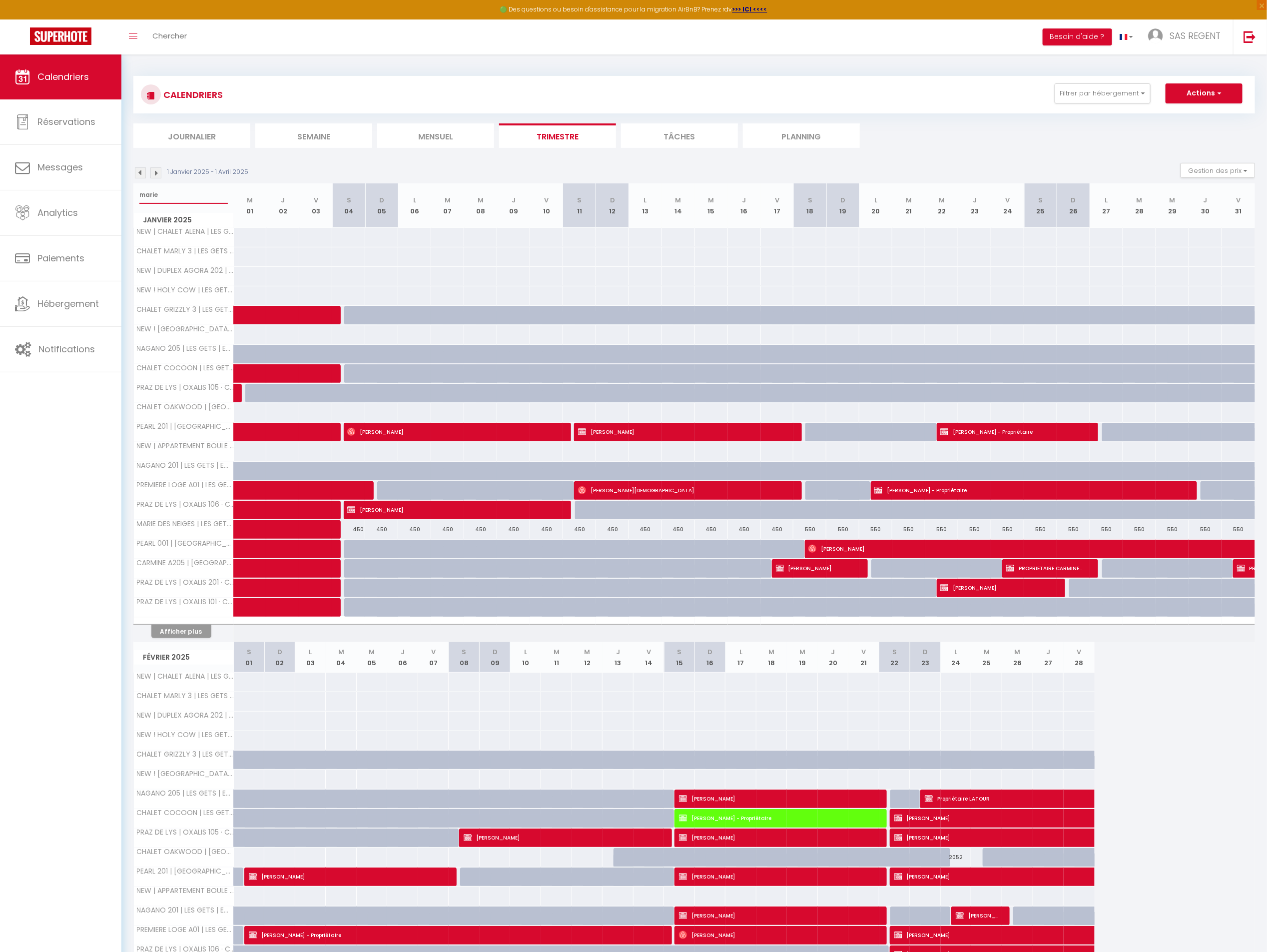
select select
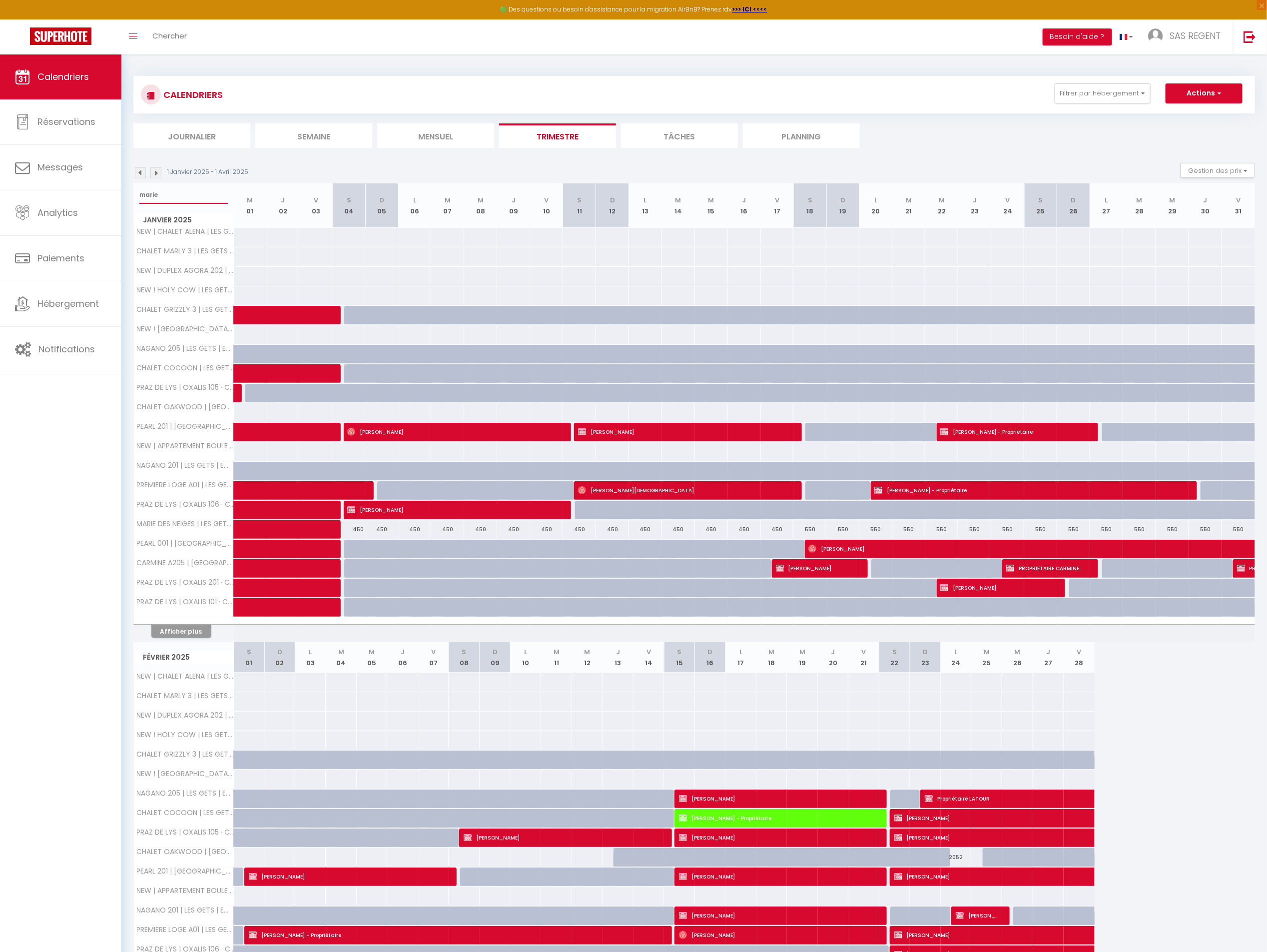
select select
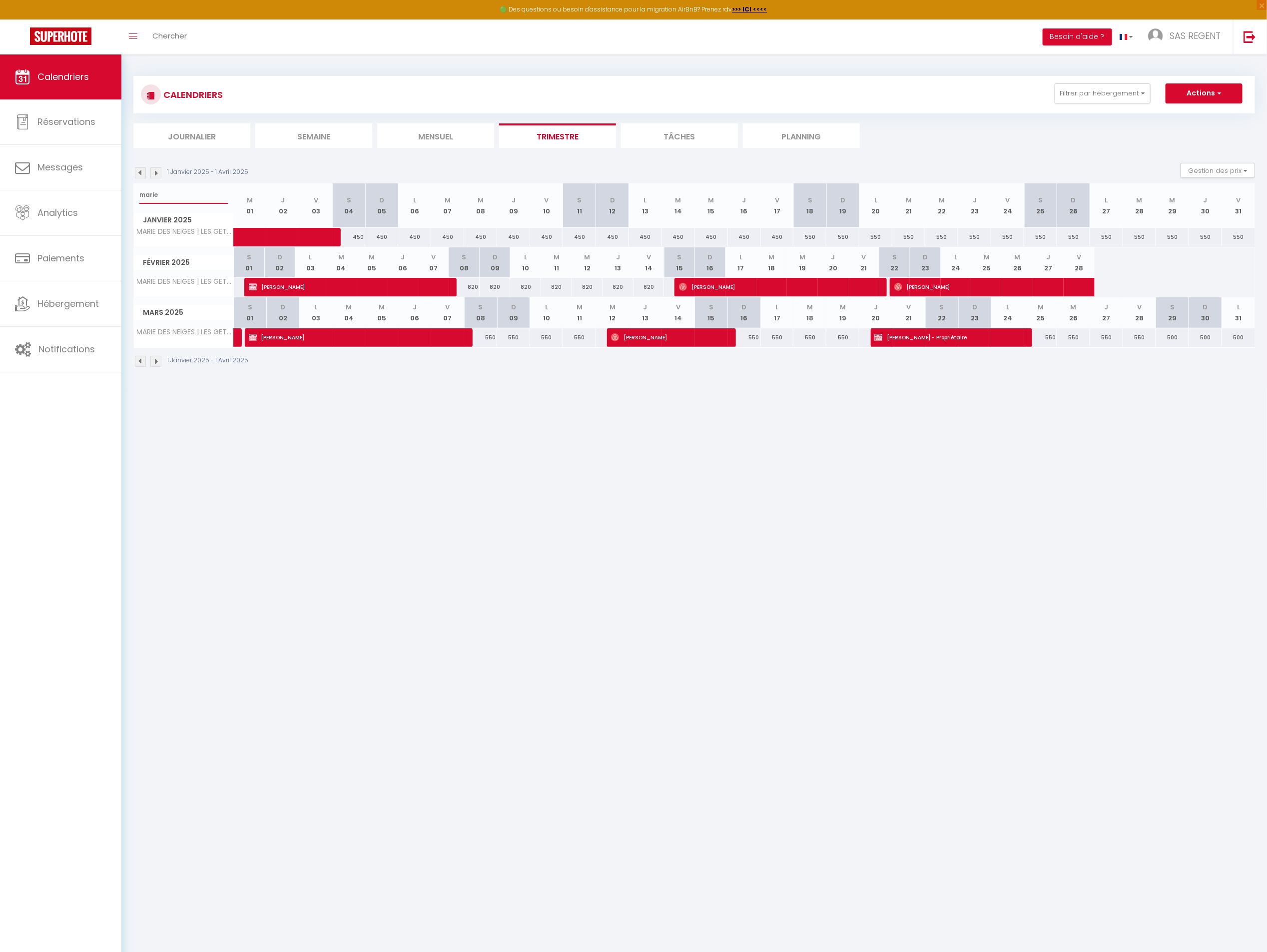
type input "marie"
click at [430, 285] on span "[PERSON_NAME]" at bounding box center [353, 286] width 209 height 19
select select "OK"
select select "KO"
select select "0"
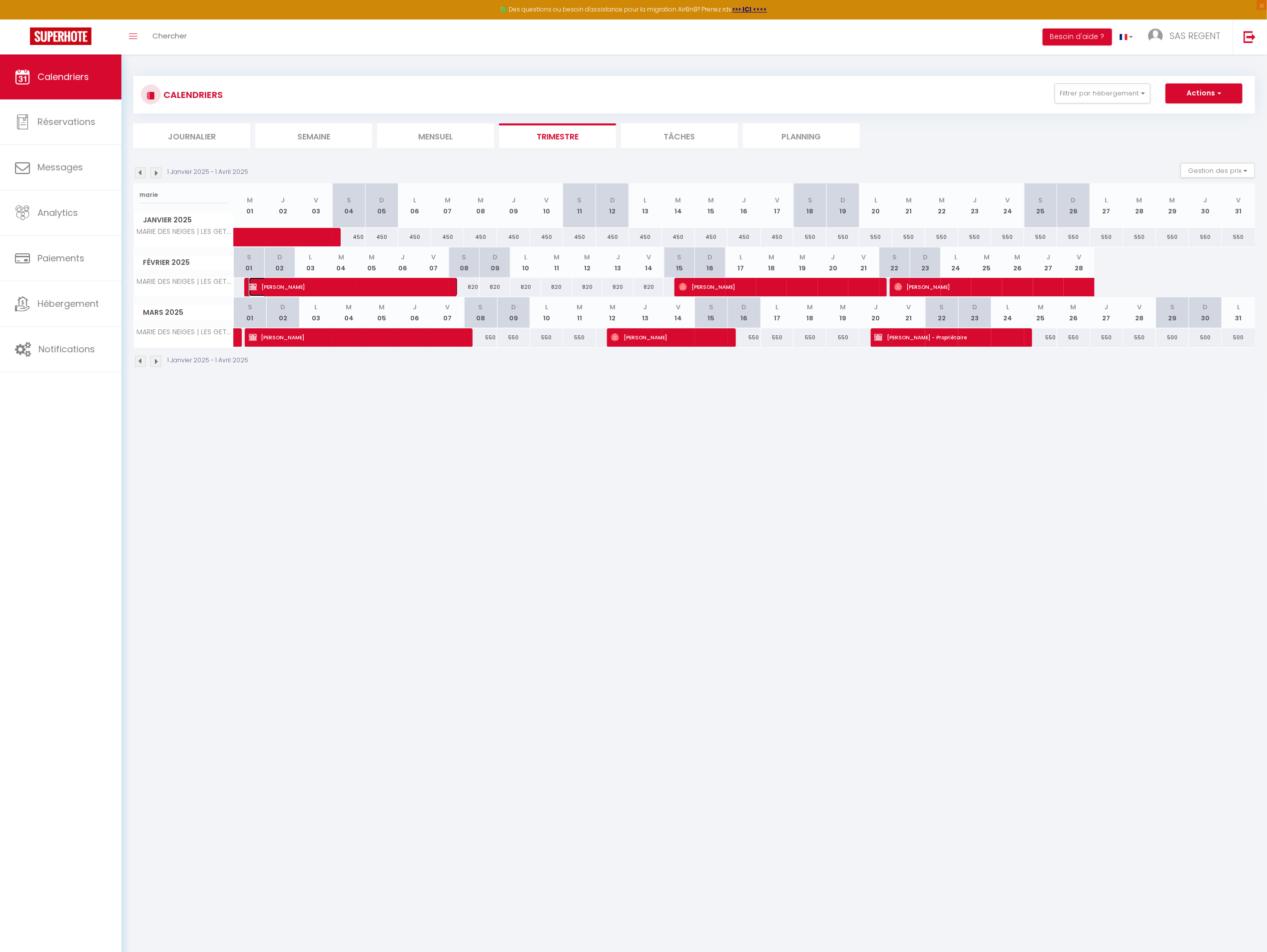
select select "0"
select select "1"
select select
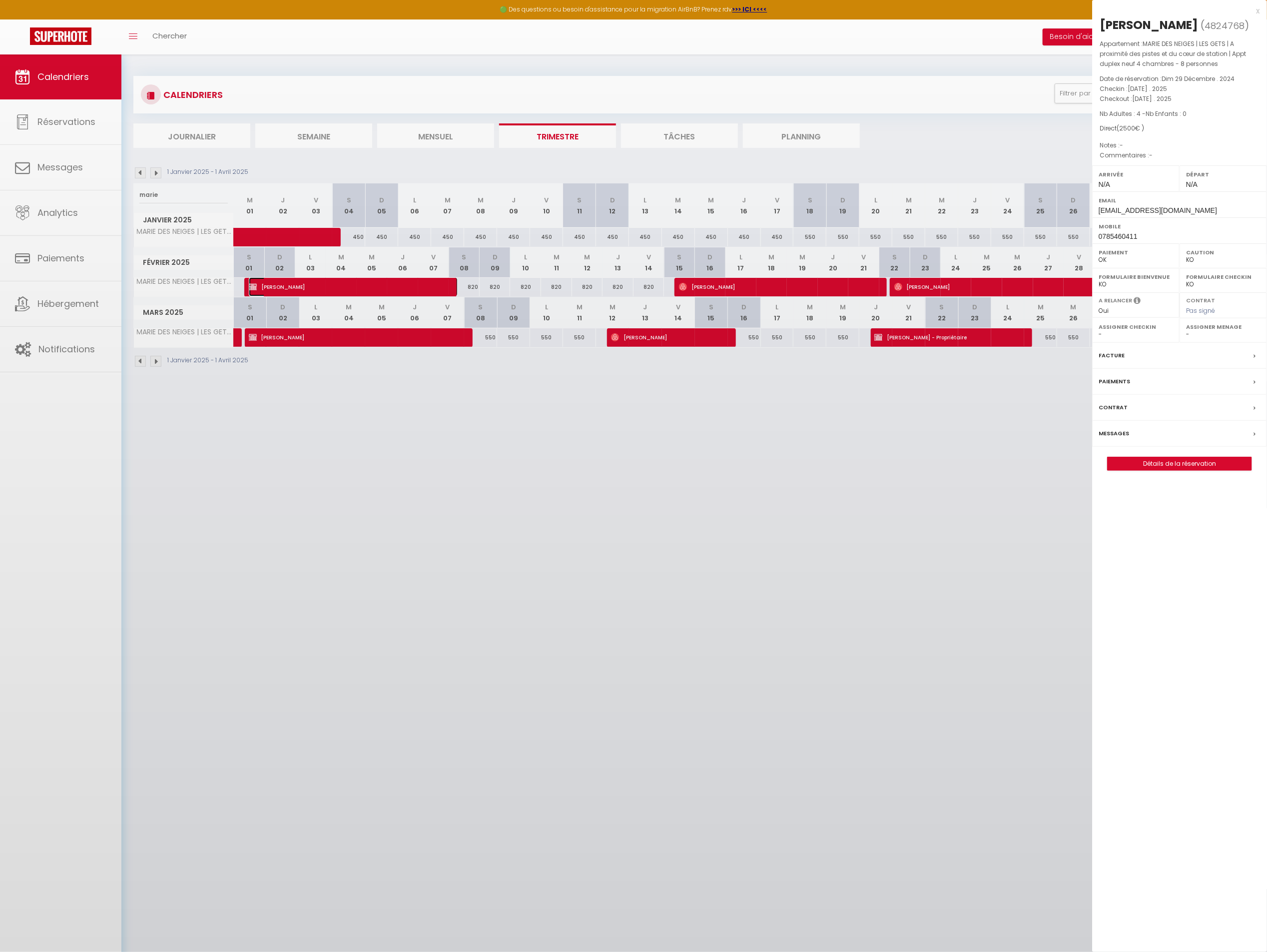
select select "18850"
select select "27473"
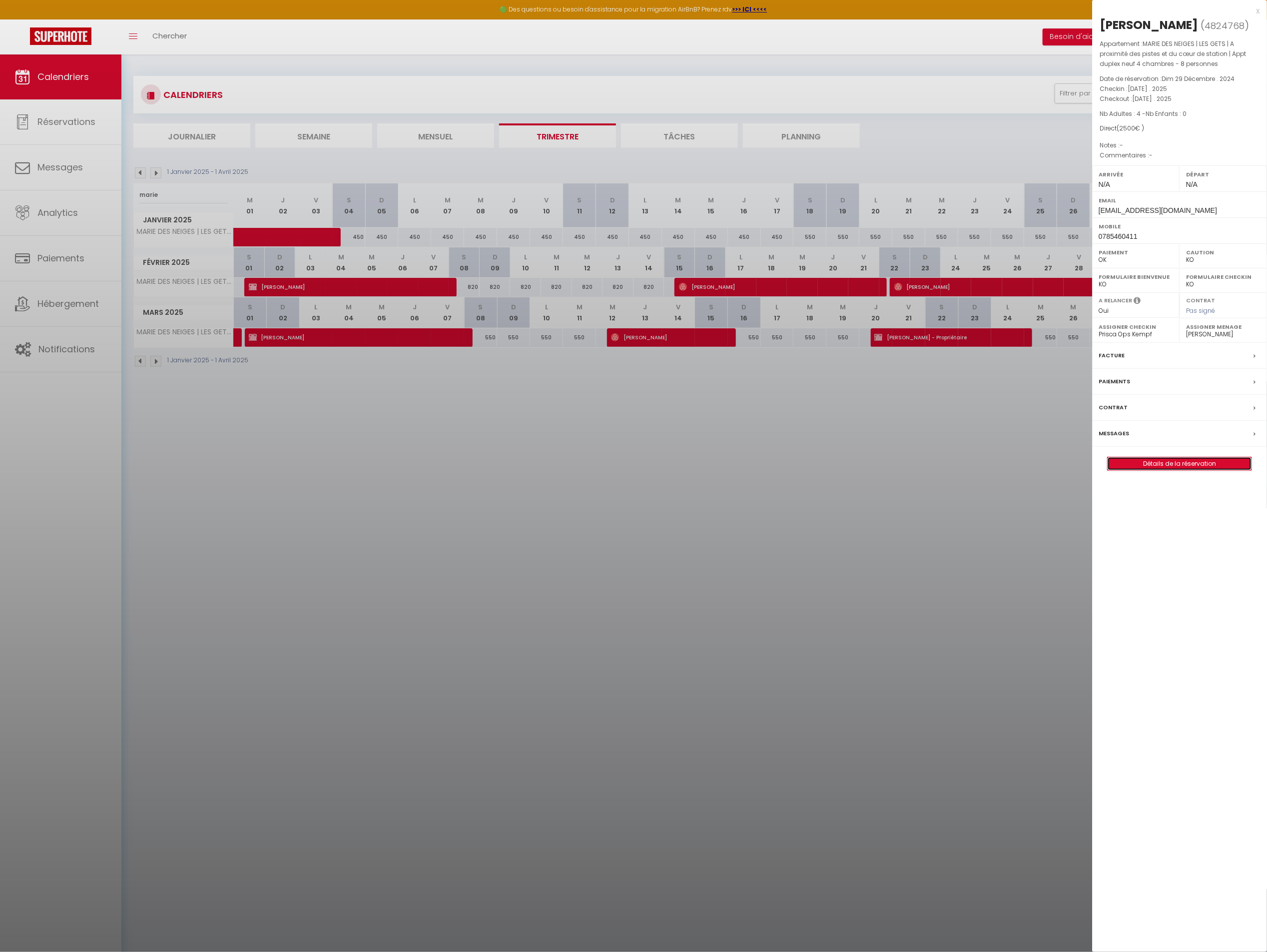
click at [1148, 468] on link "Détails de la réservation" at bounding box center [1180, 463] width 144 height 13
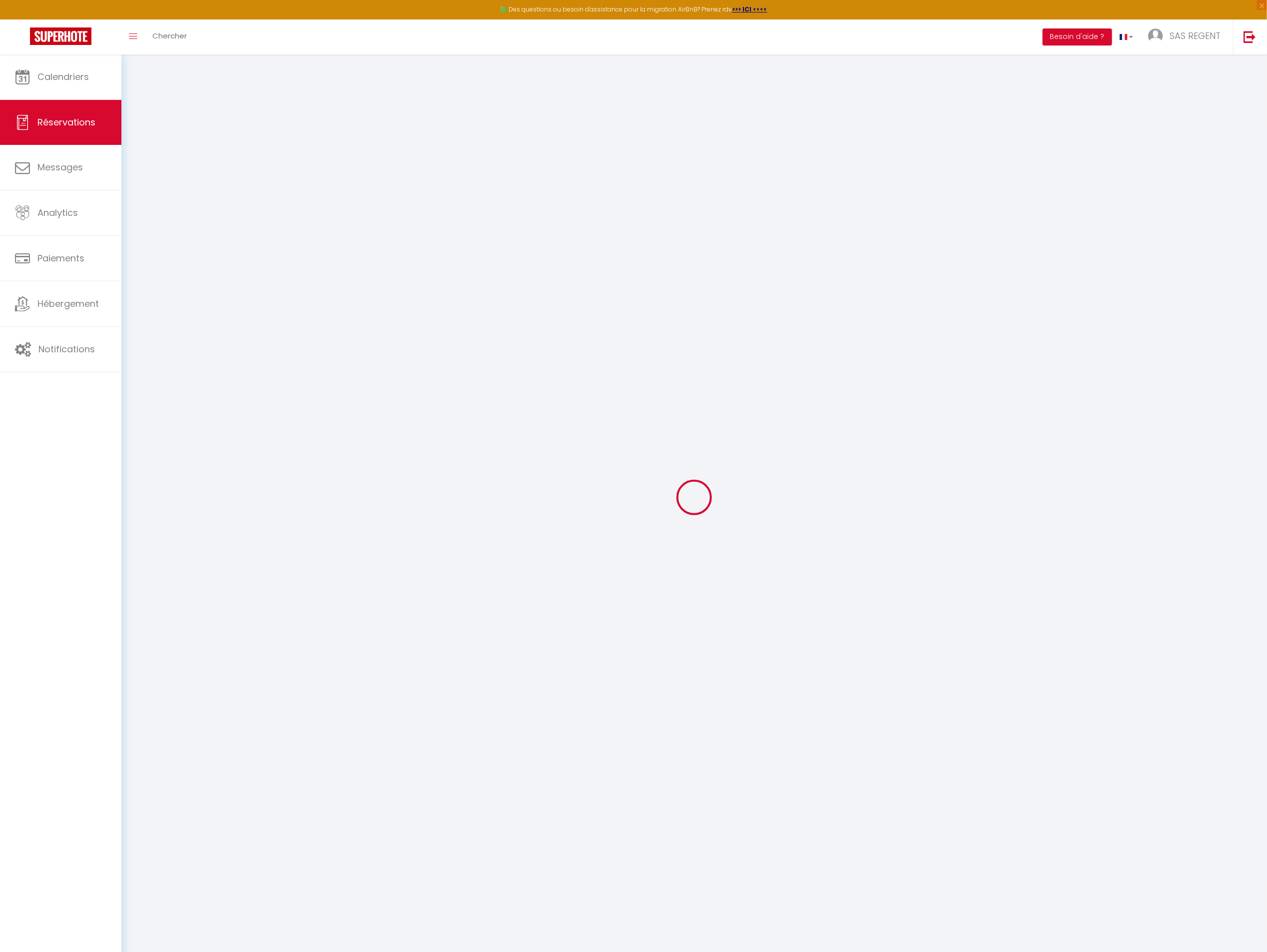
type input "[PERSON_NAME]"
type input "Dailly"
type input "[EMAIL_ADDRESS][DOMAIN_NAME]"
type input "0785460411"
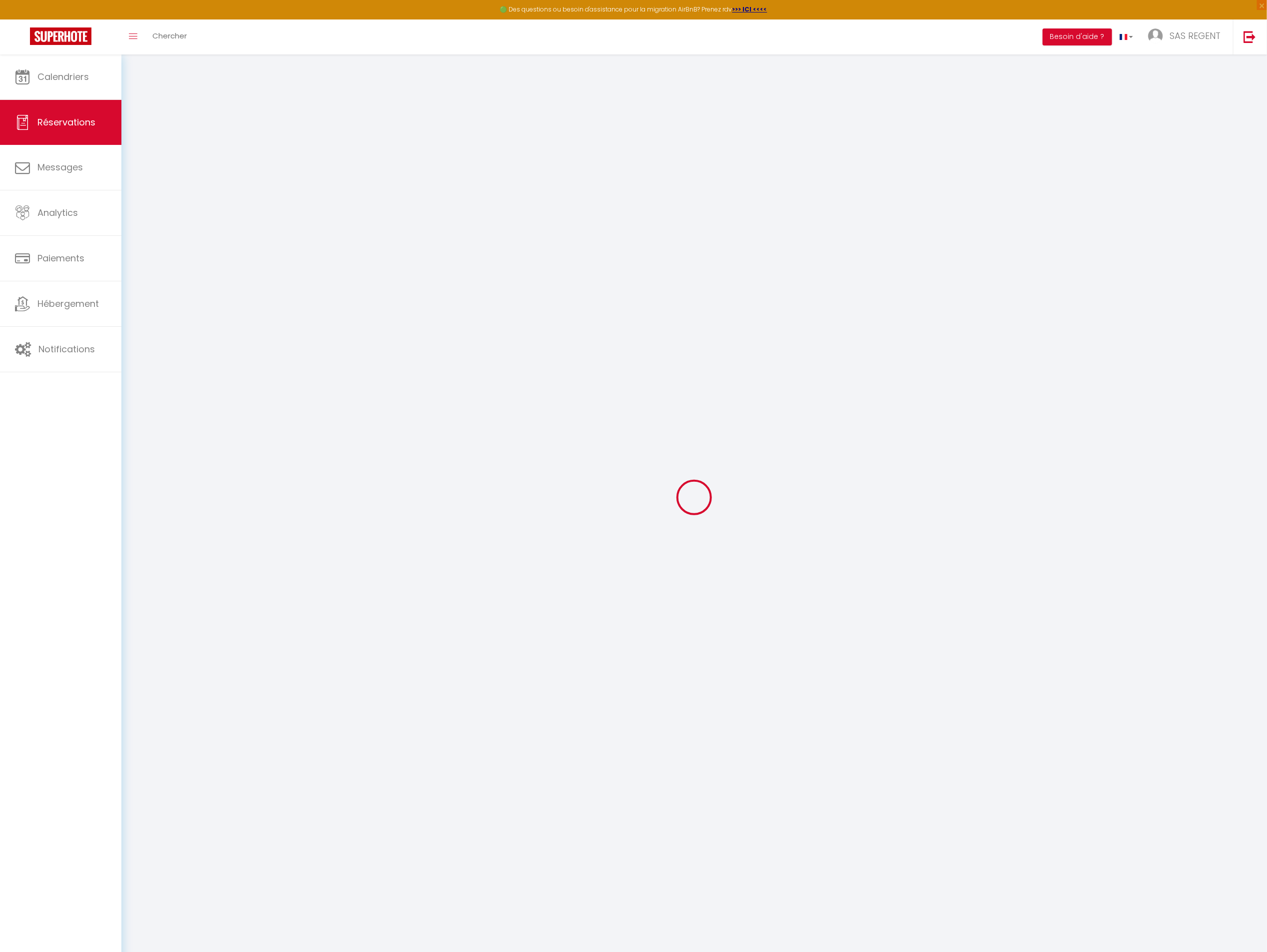
type input "74260"
type input "[STREET_ADDRESS]"
type input "LES GETS"
select select "FR"
select select "28053"
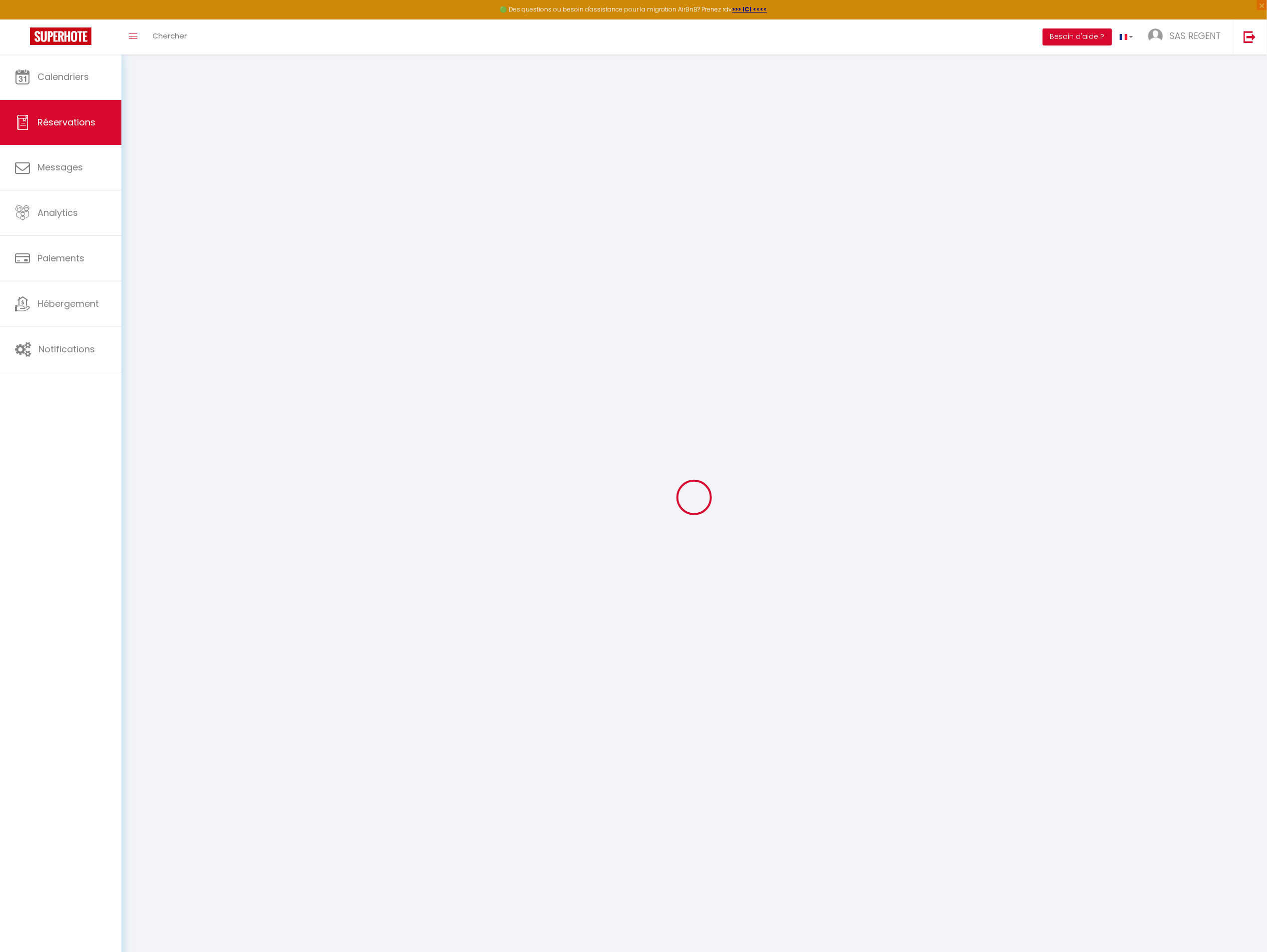
select select "1"
type input "[DATE]"
select select
type input "[DATE]"
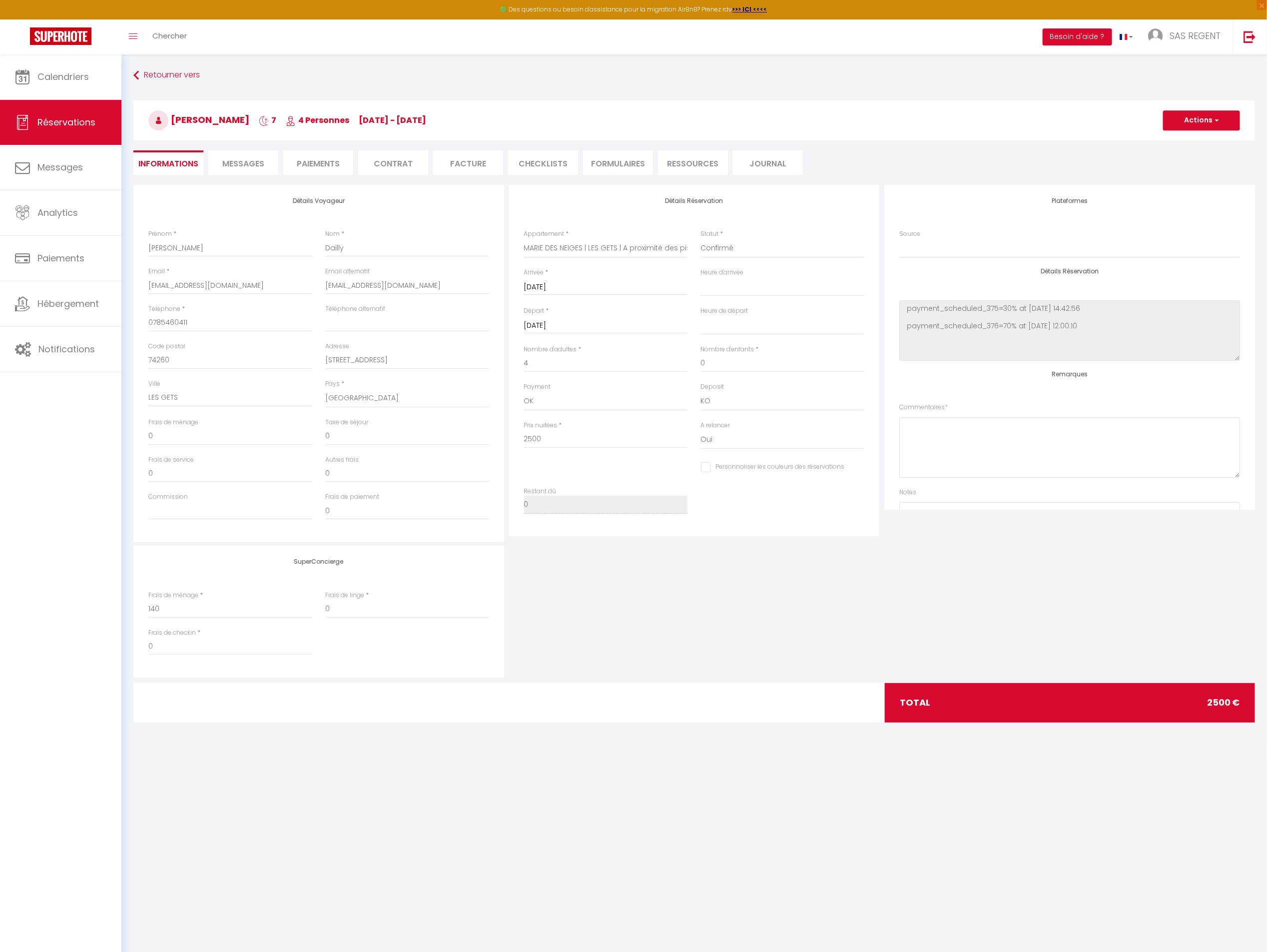
click at [244, 158] on span "Messages" at bounding box center [243, 163] width 42 height 11
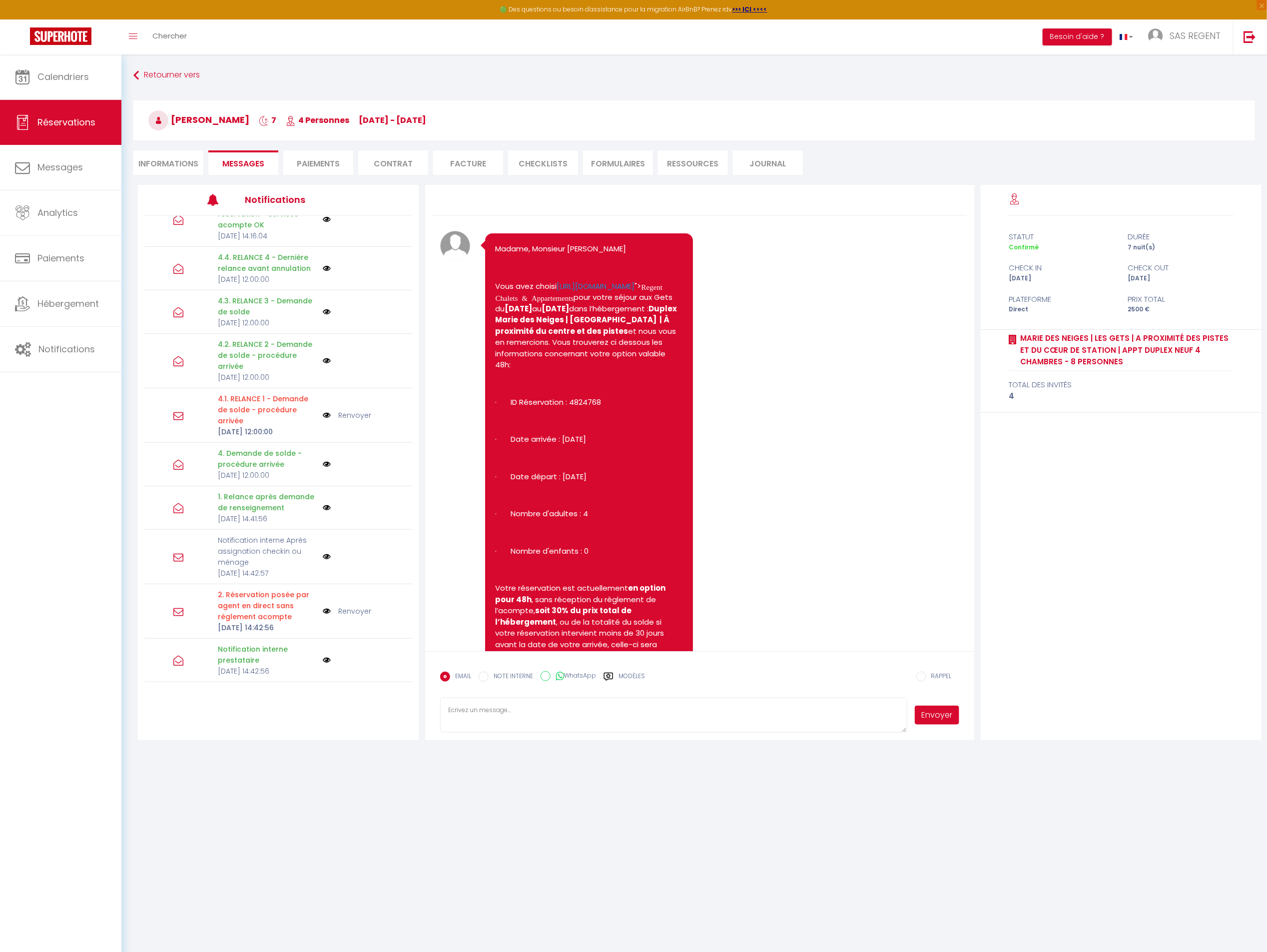
scroll to position [178, 0]
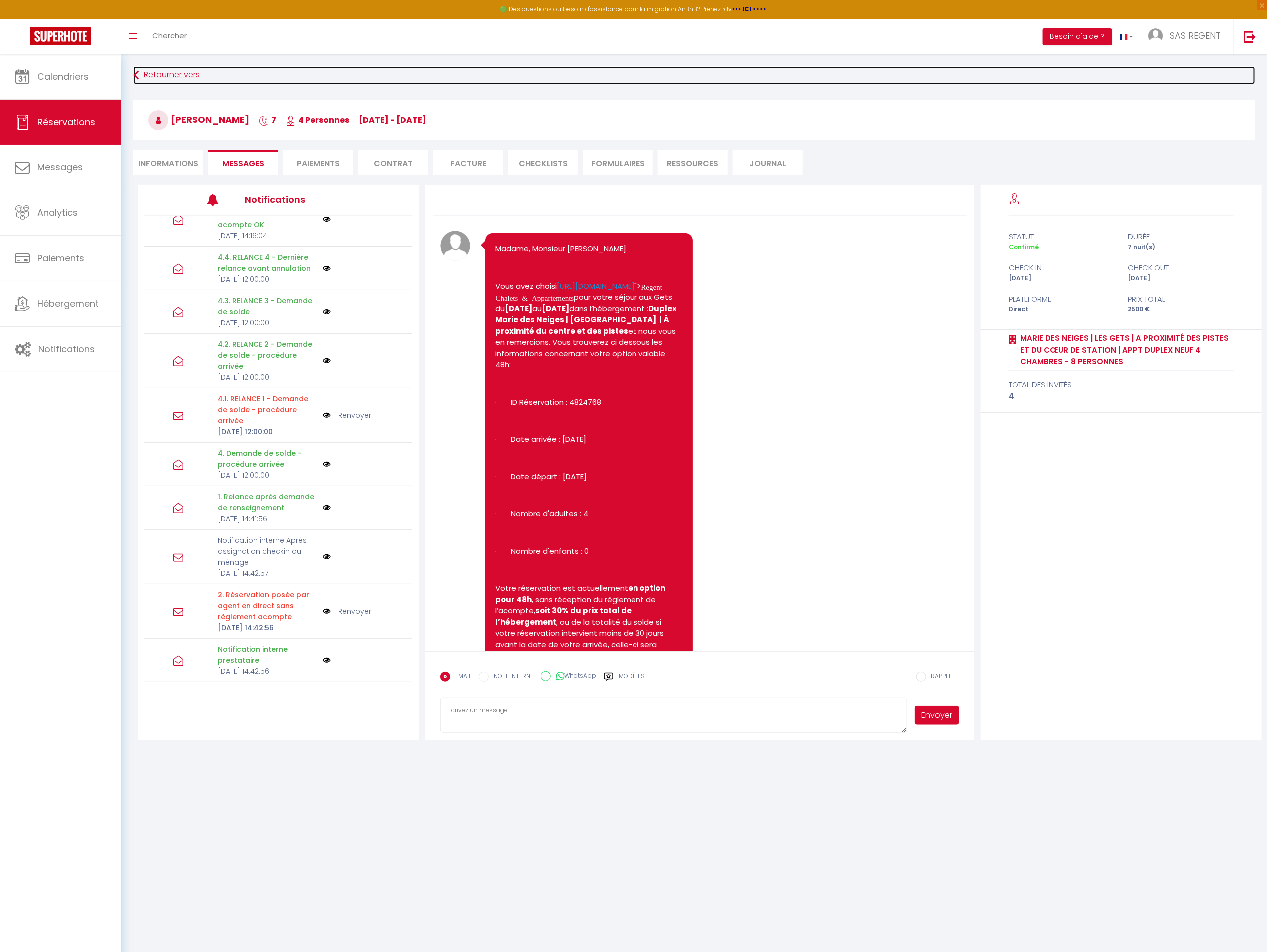
click at [187, 73] on link "Retourner vers" at bounding box center [694, 76] width 1122 height 18
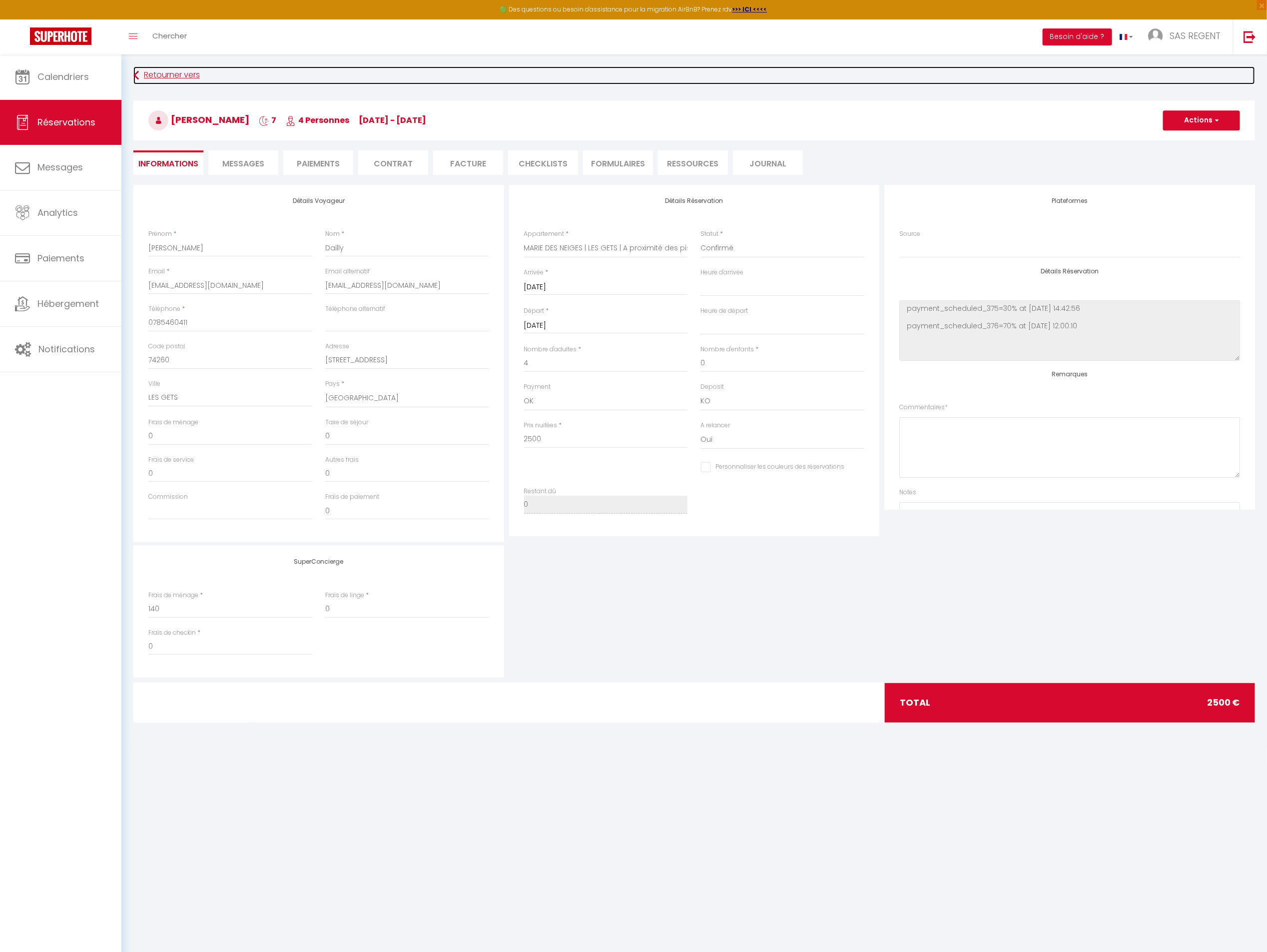
click at [187, 73] on link "Retourner vers" at bounding box center [694, 76] width 1122 height 18
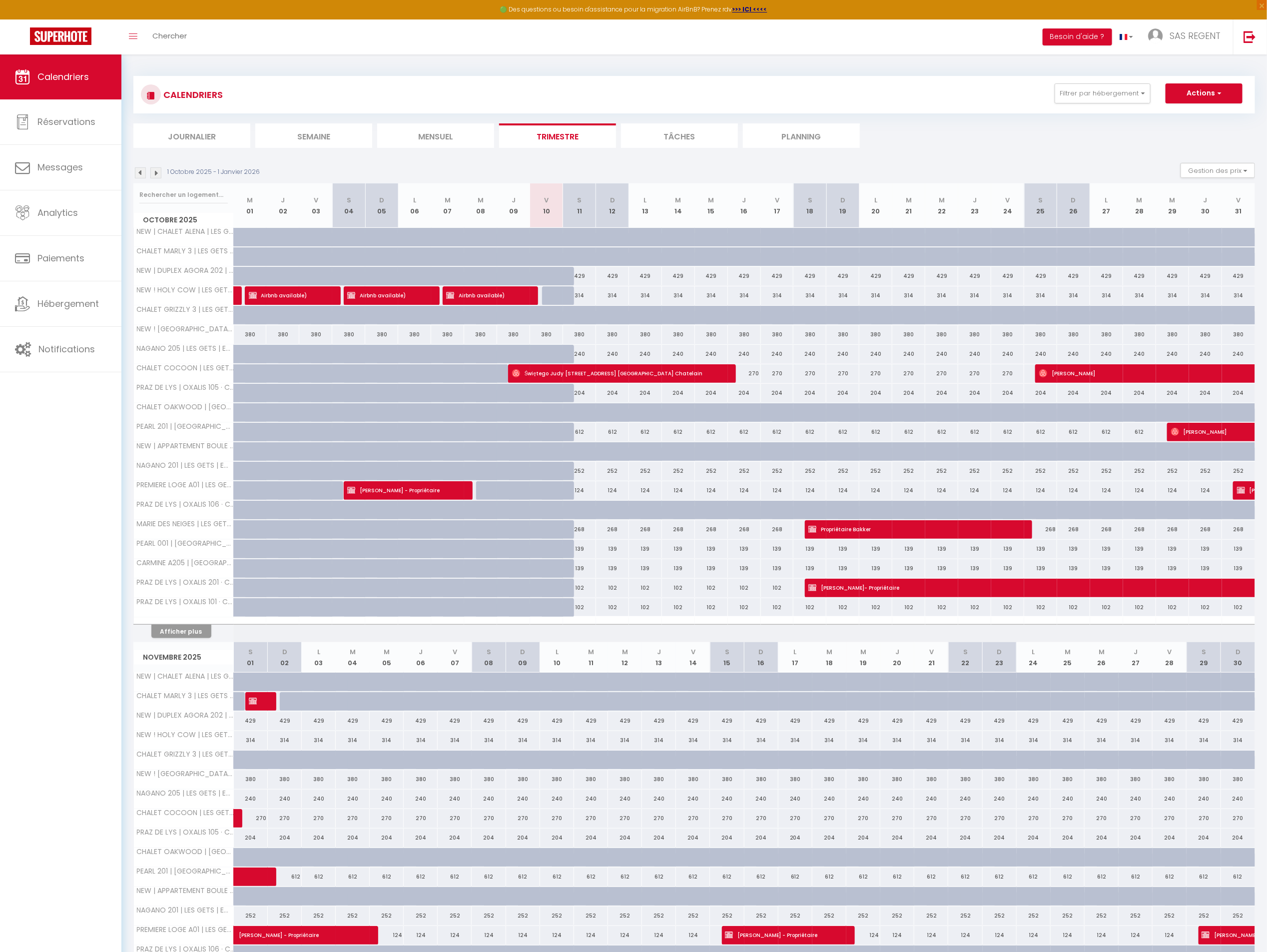
click at [142, 176] on img at bounding box center [140, 173] width 11 height 11
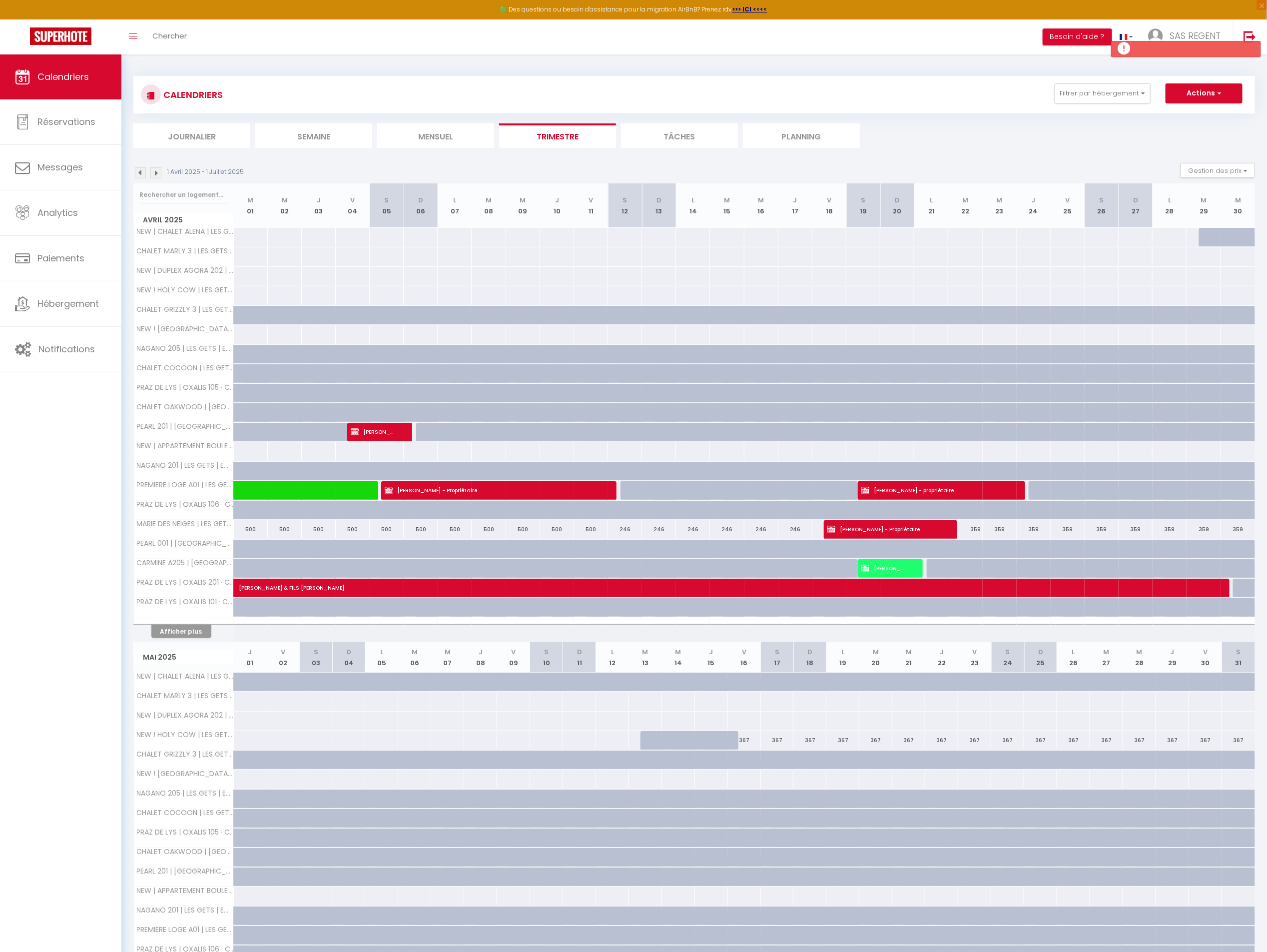
click at [138, 170] on img at bounding box center [140, 173] width 11 height 11
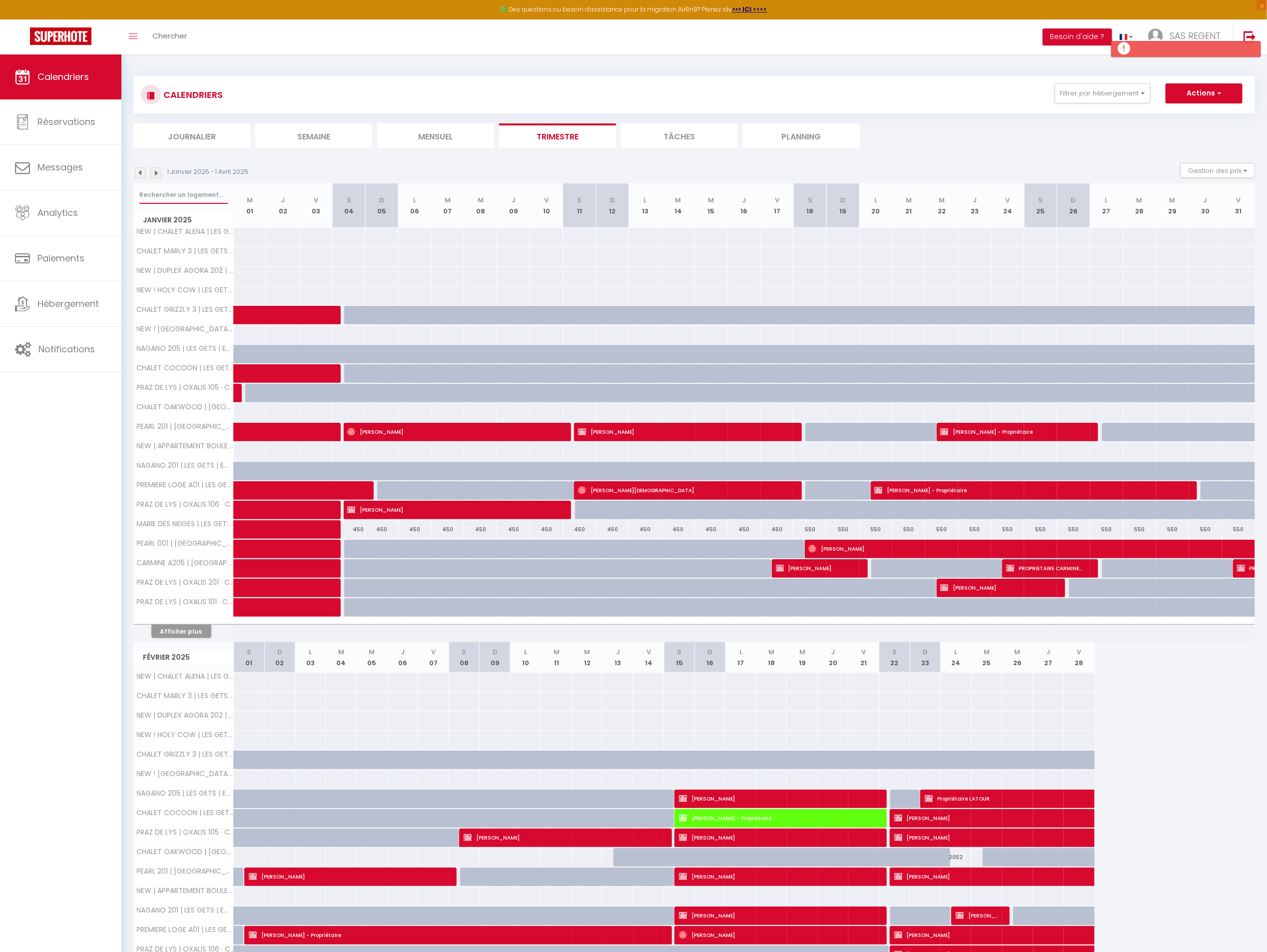
click at [179, 195] on input "text" at bounding box center [184, 195] width 89 height 18
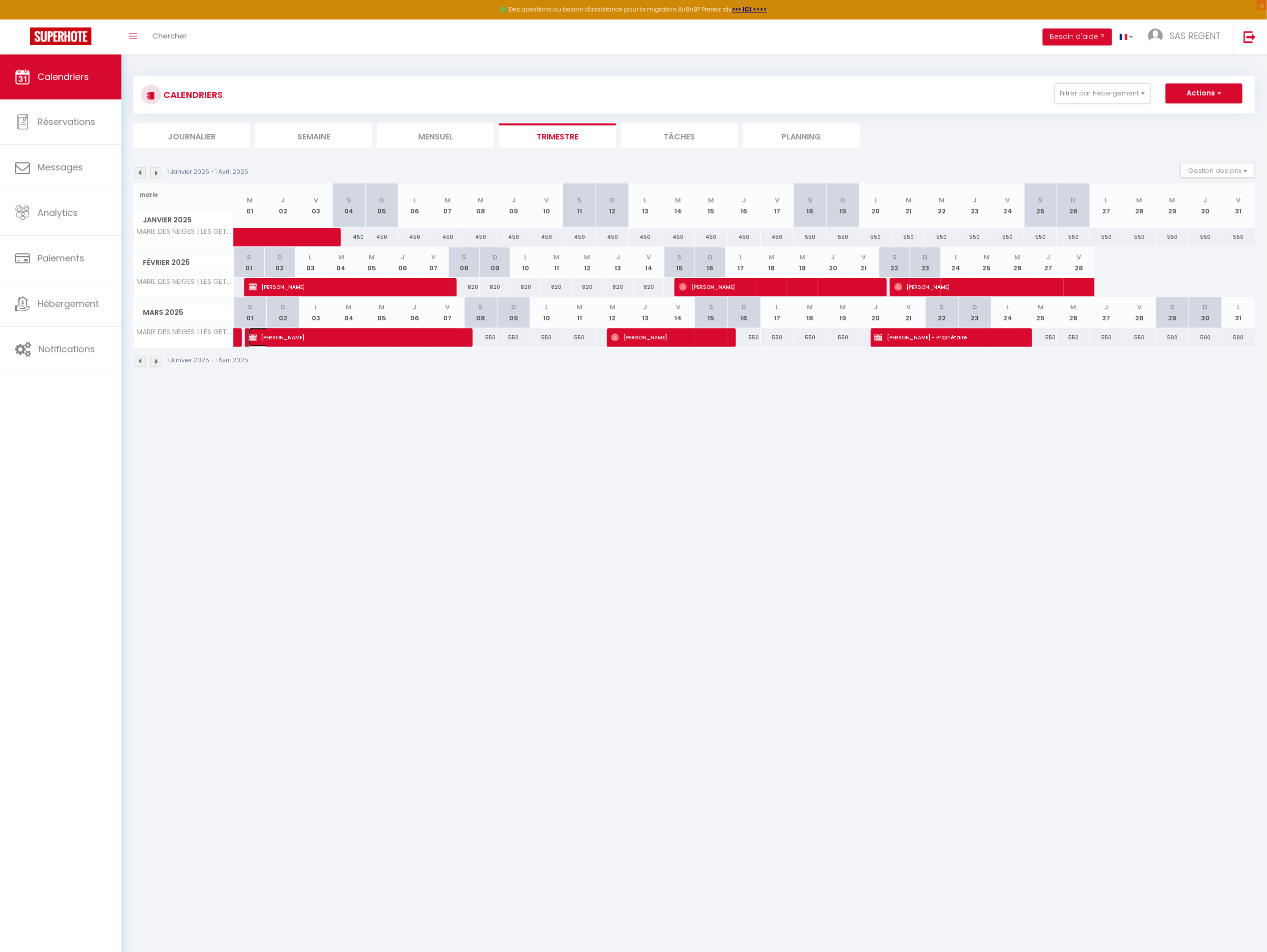
click at [425, 337] on span "[PERSON_NAME]" at bounding box center [353, 337] width 209 height 19
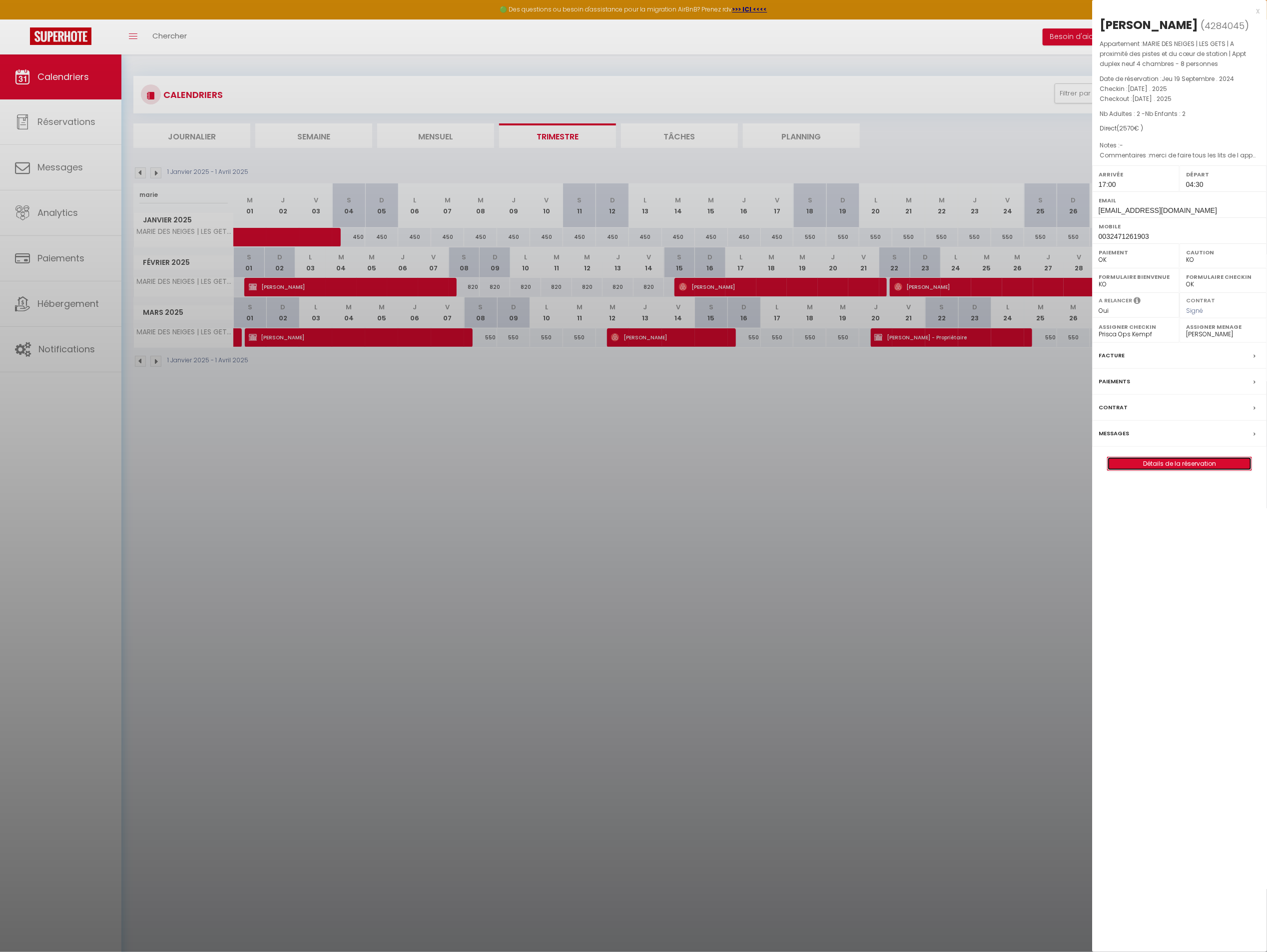
click at [1135, 466] on link "Détails de la réservation" at bounding box center [1180, 463] width 144 height 13
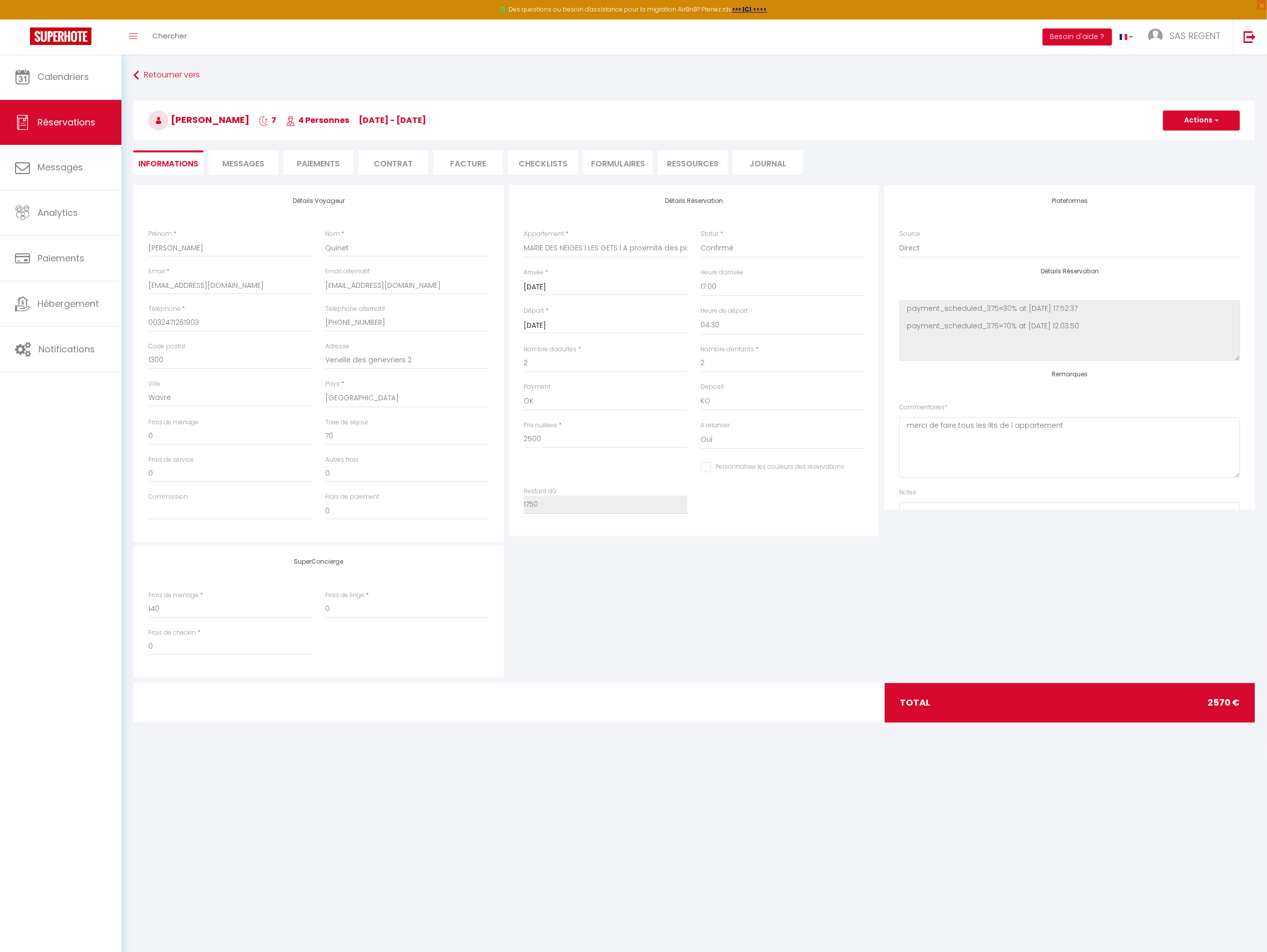
click at [252, 166] on span "Messages" at bounding box center [243, 163] width 42 height 11
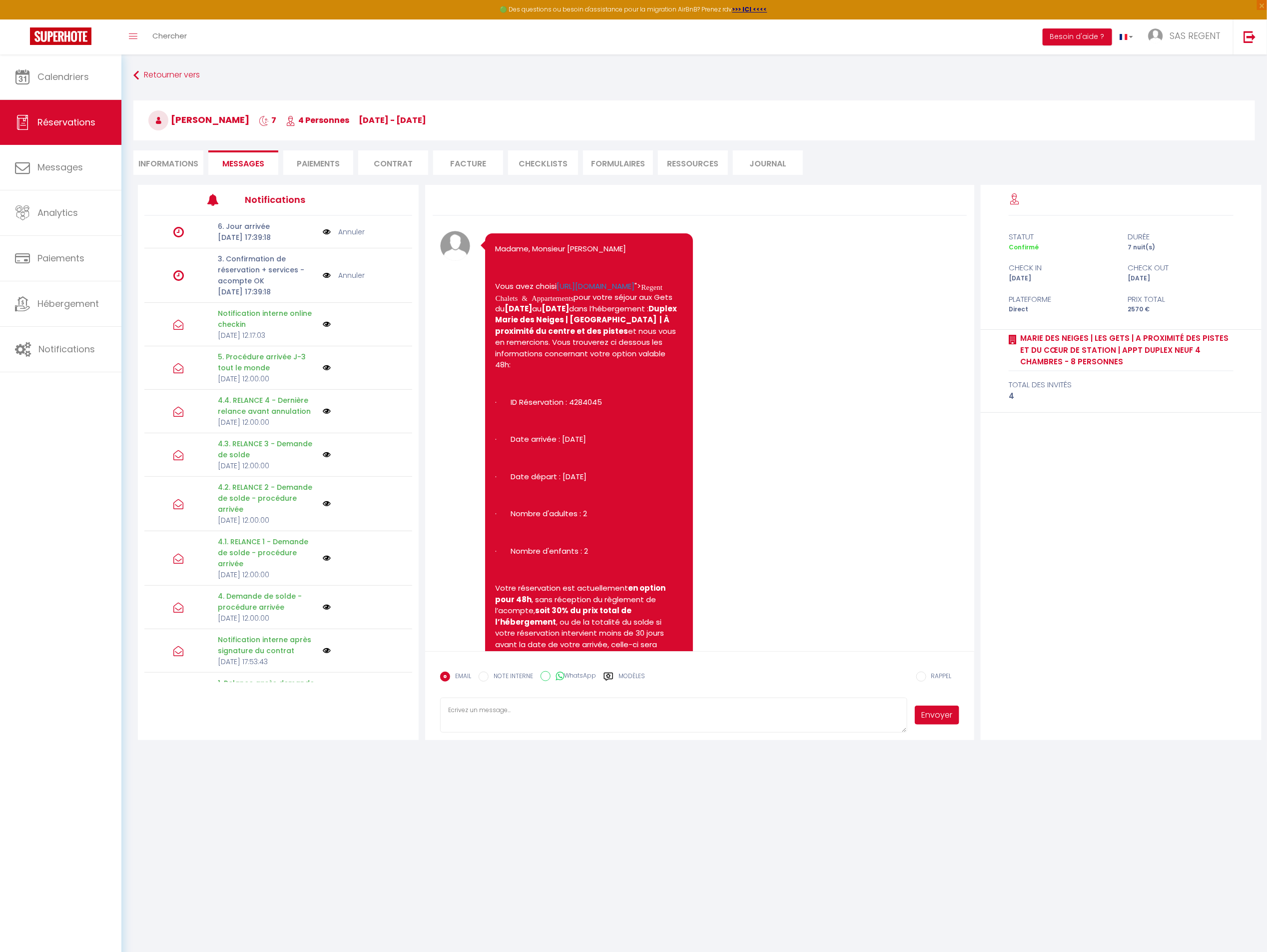
click at [344, 237] on link "Annuler" at bounding box center [351, 232] width 27 height 11
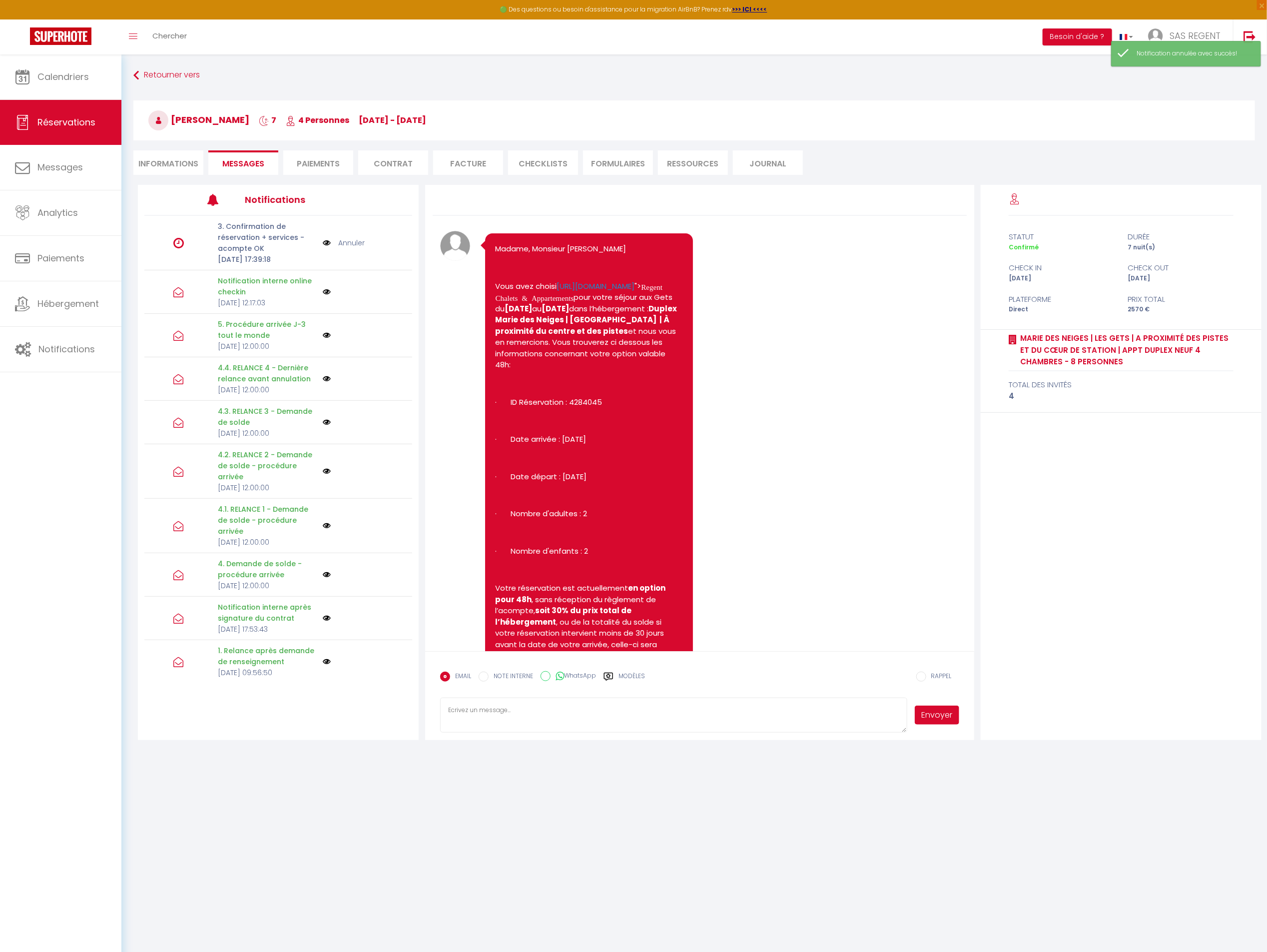
click at [347, 247] on link "Annuler" at bounding box center [351, 243] width 27 height 11
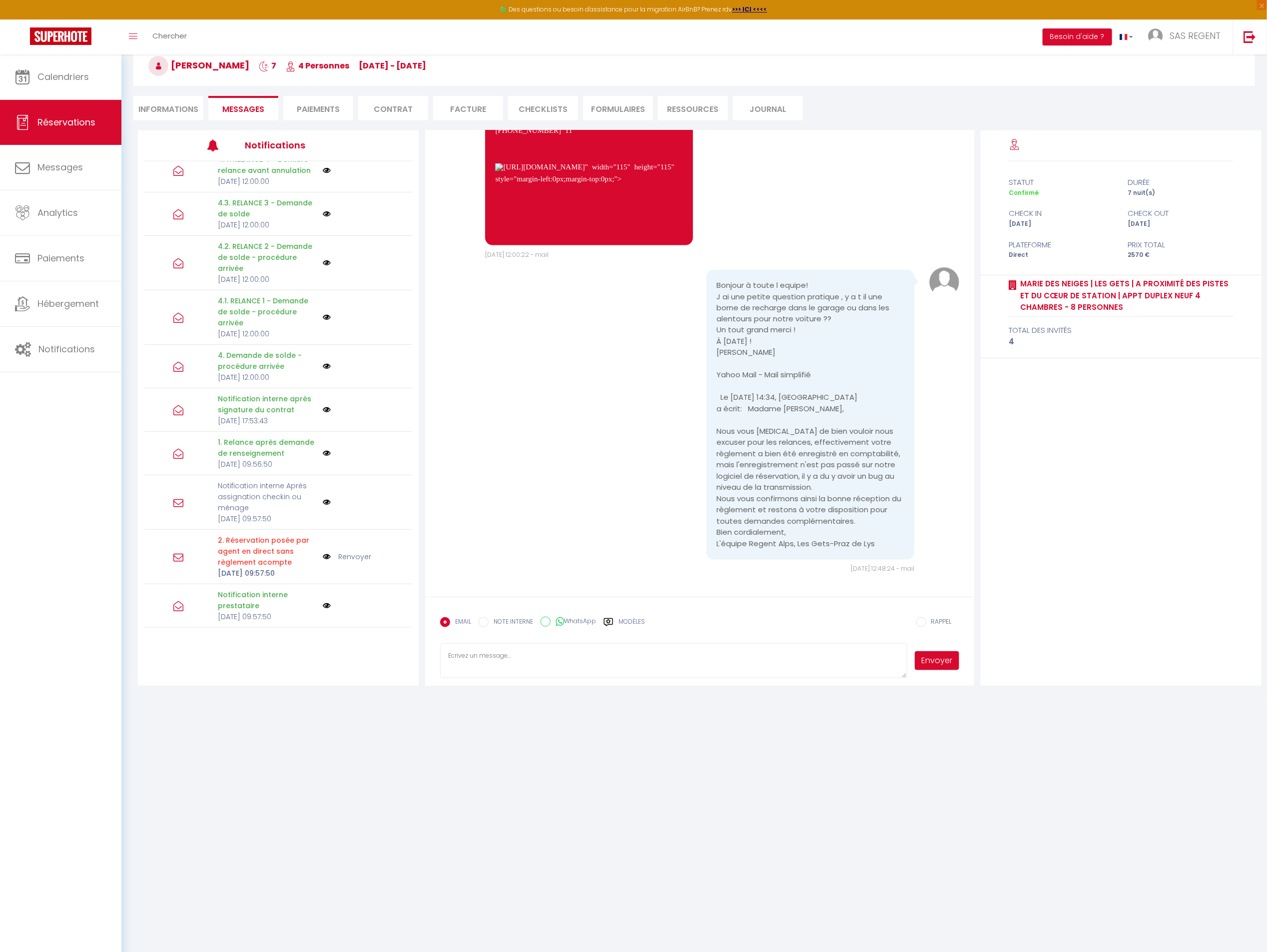
scroll to position [12461, 0]
